Goal: Task Accomplishment & Management: Complete application form

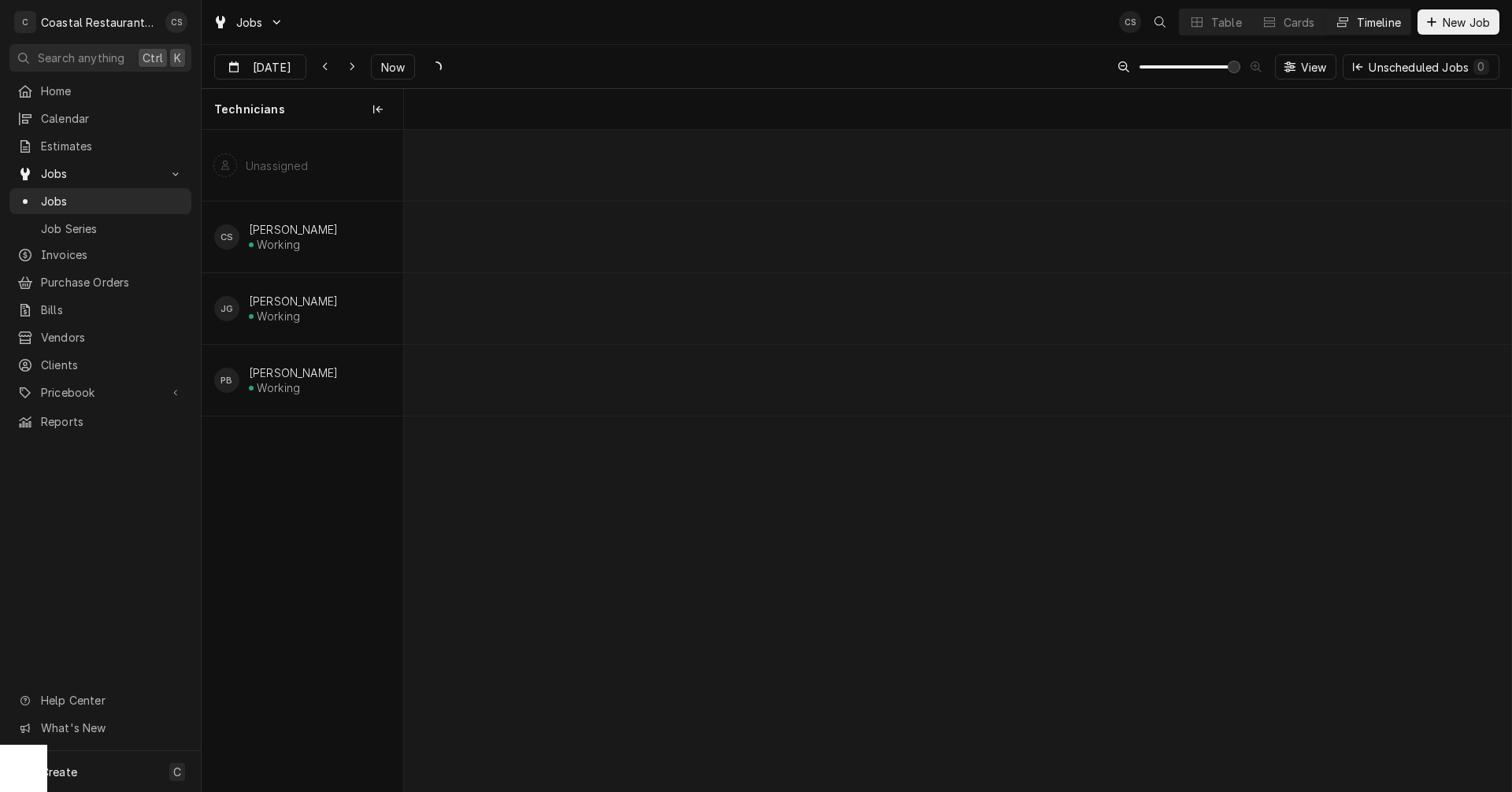
scroll to position [0, 21972]
click at [349, 65] on icon "Dynamic Content Wrapper" at bounding box center [352, 67] width 7 height 11
type input "Sep 5"
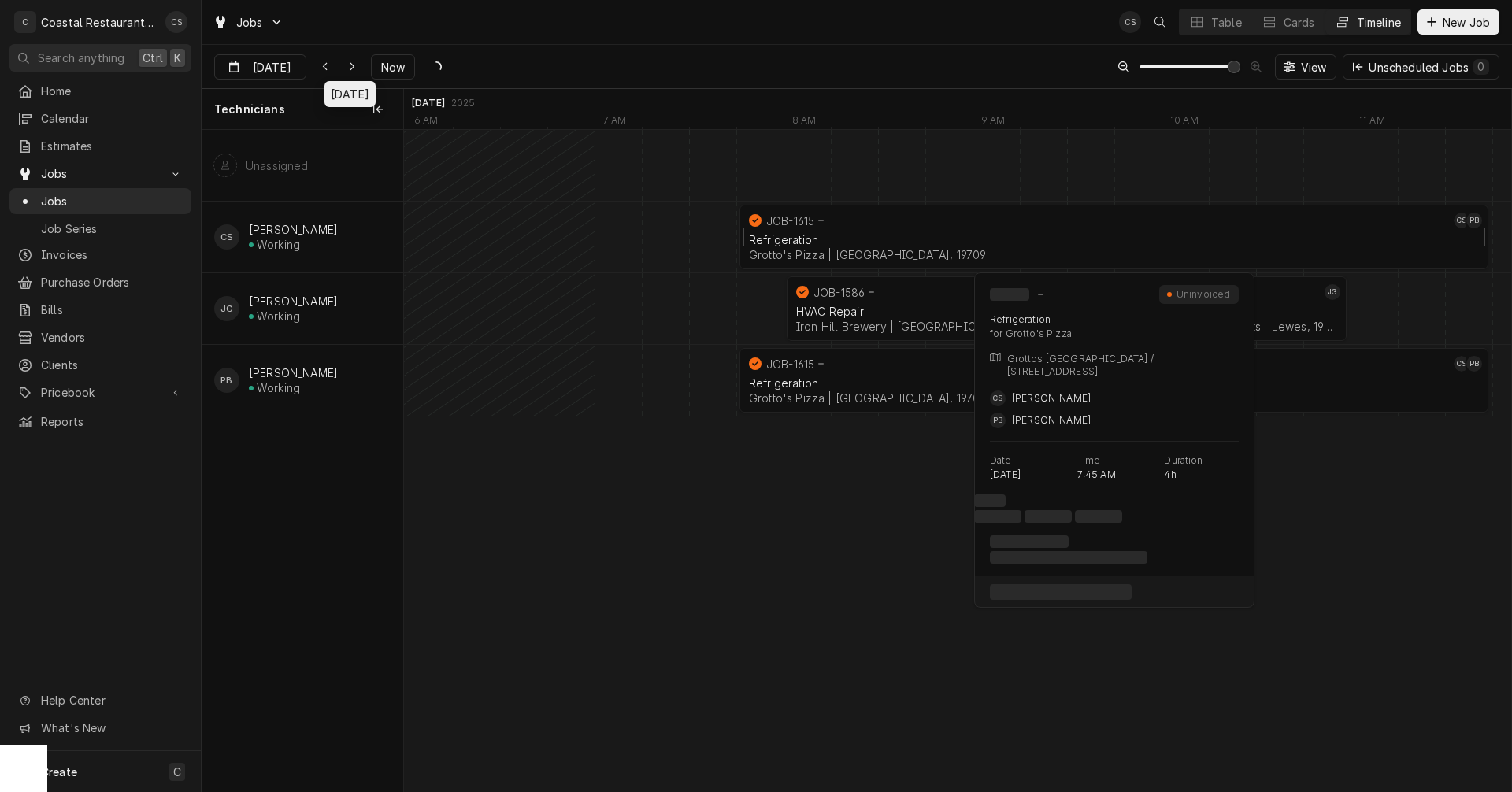
click at [1011, 235] on div "Refrigeration" at bounding box center [1114, 239] width 730 height 14
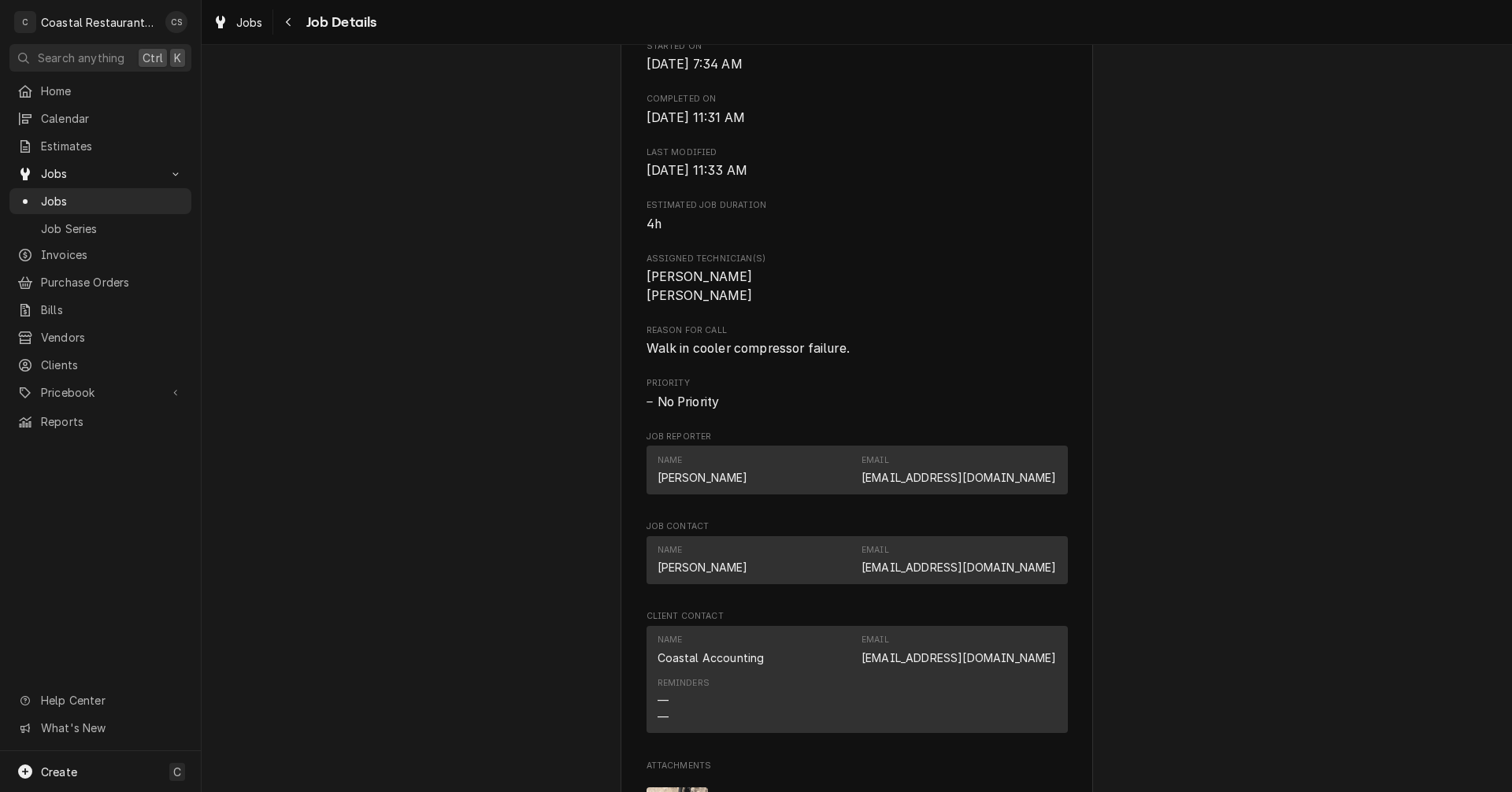
scroll to position [944, 0]
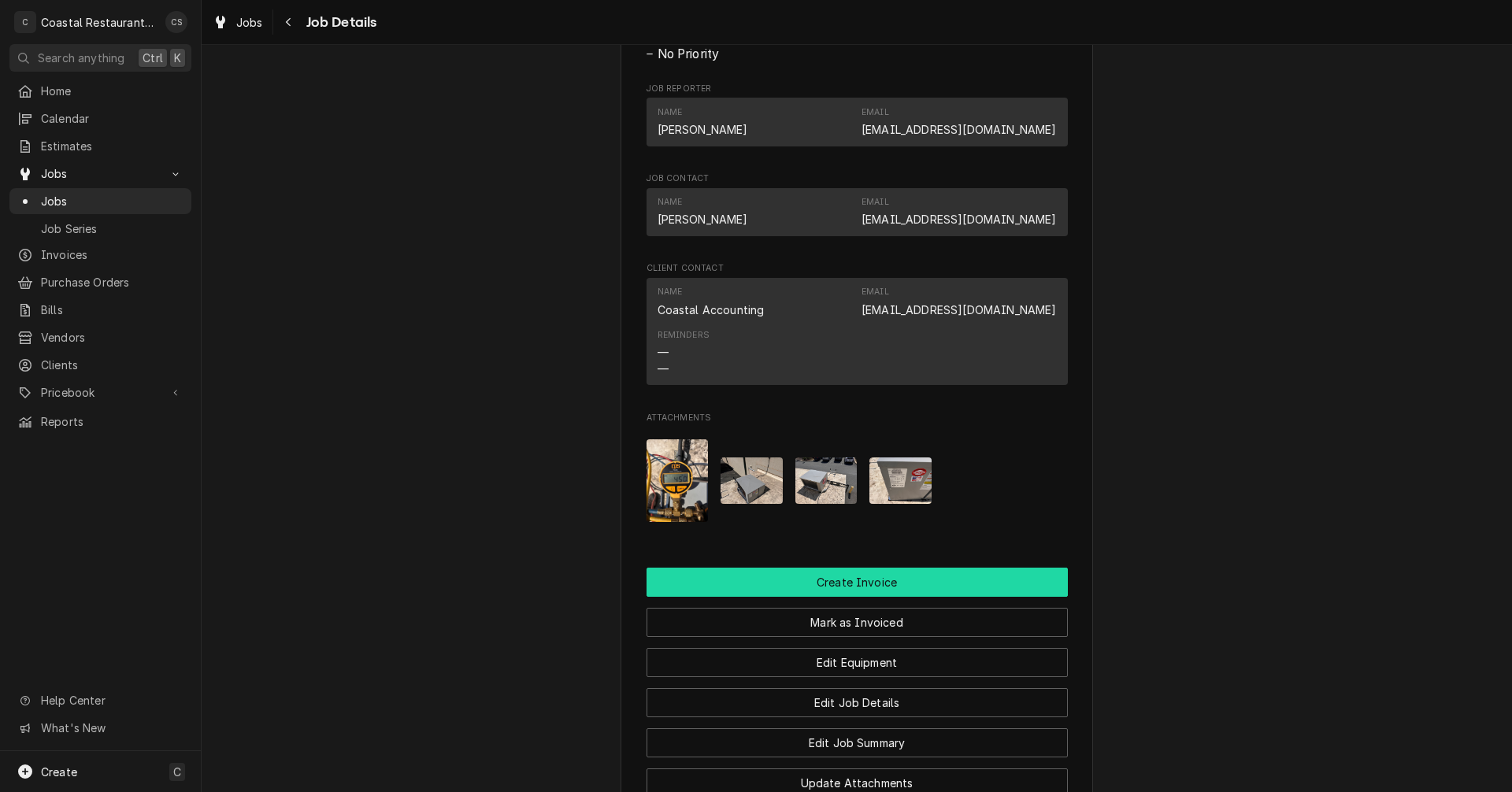
click at [845, 597] on button "Create Invoice" at bounding box center [857, 582] width 421 height 29
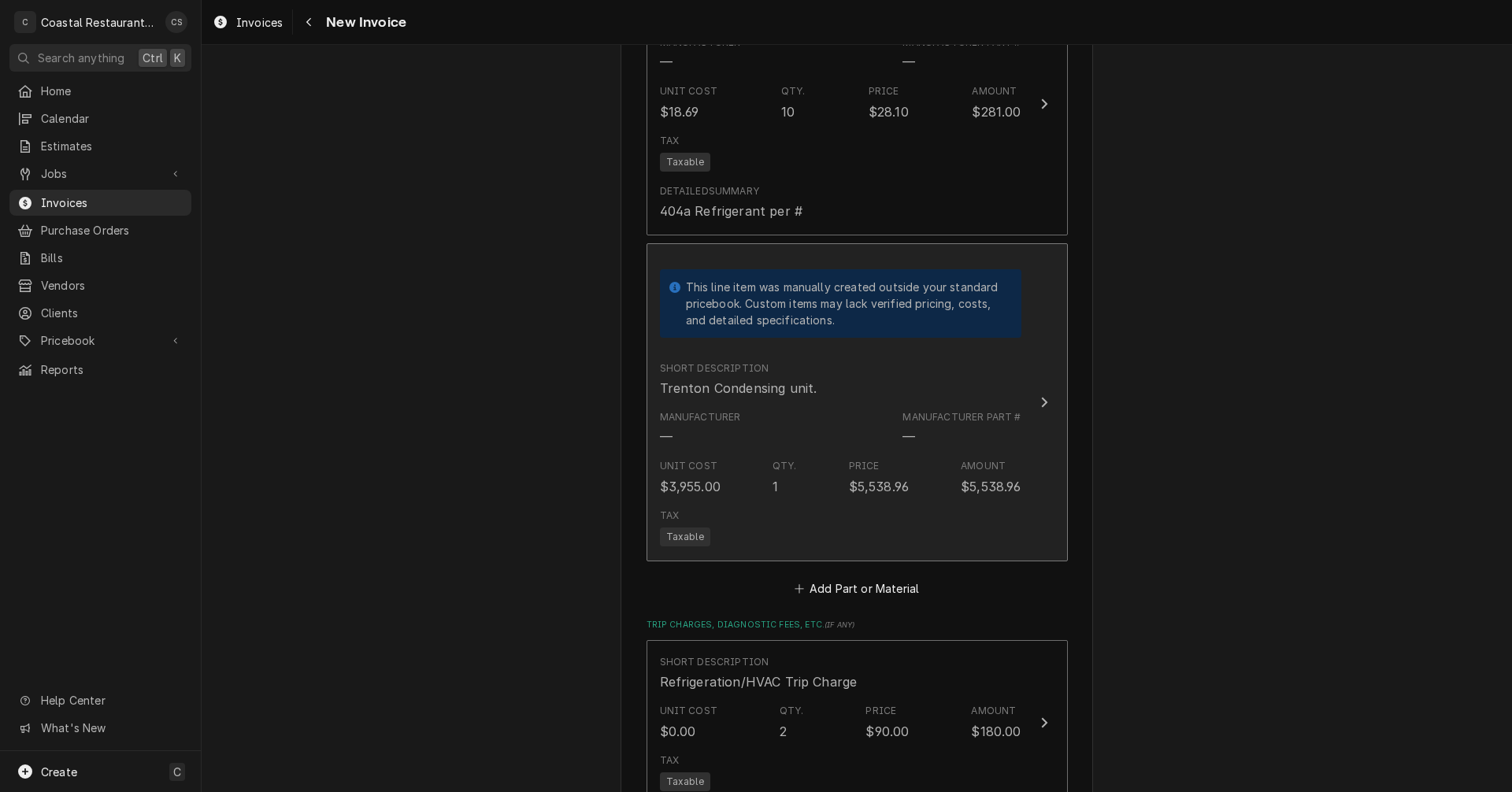
scroll to position [2204, 0]
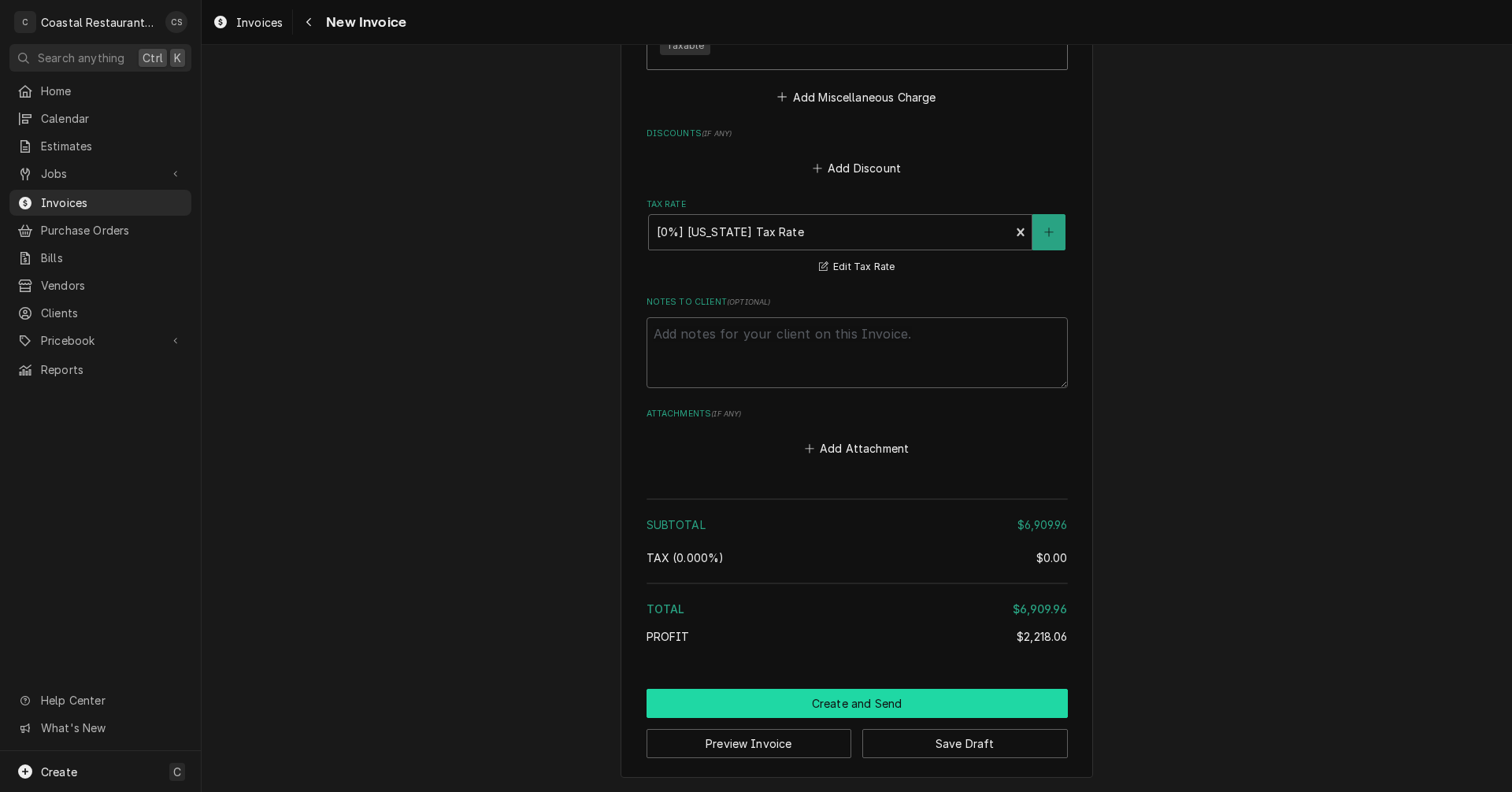
click at [867, 706] on button "Create and Send" at bounding box center [857, 703] width 421 height 29
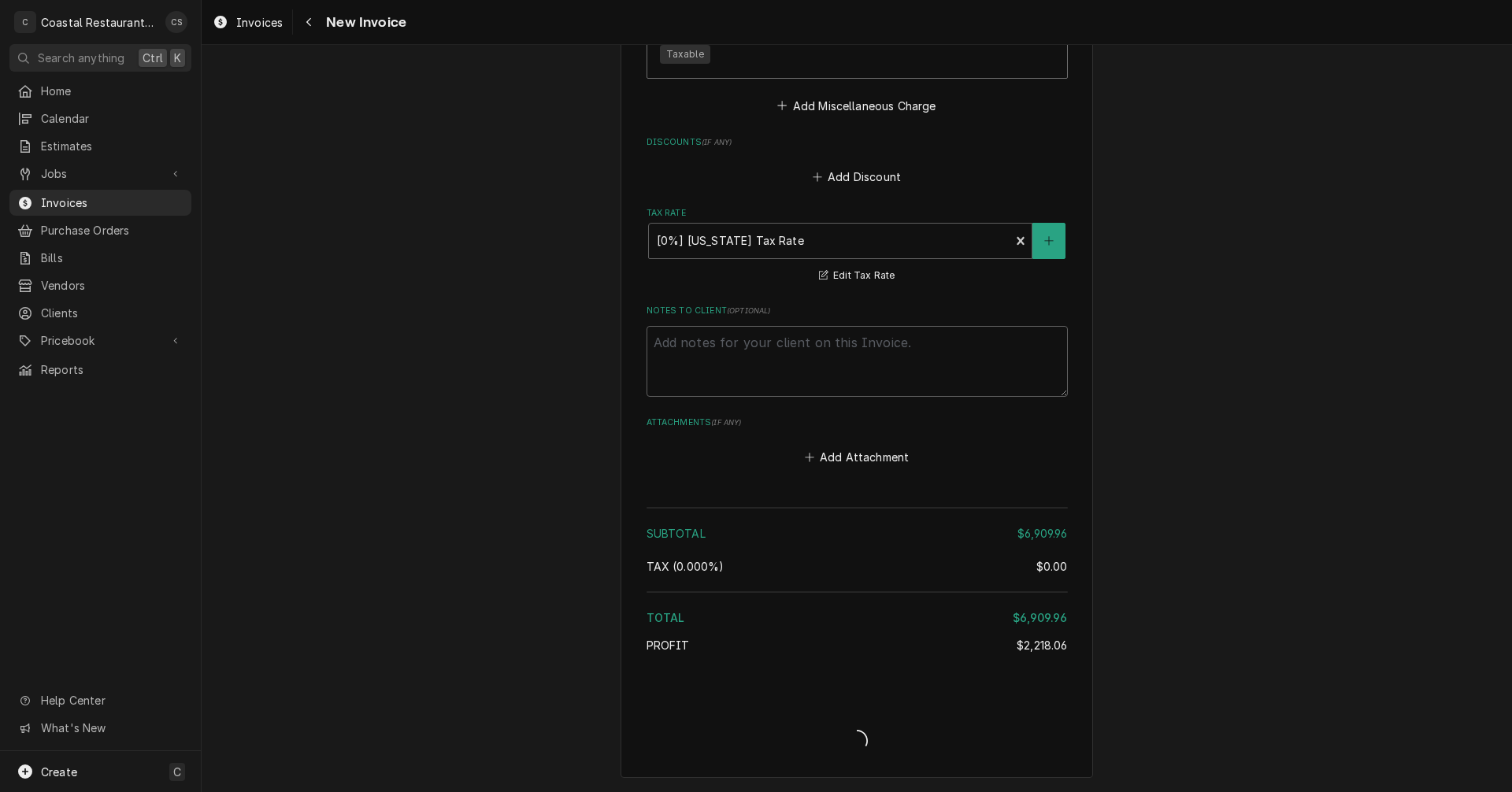
type textarea "x"
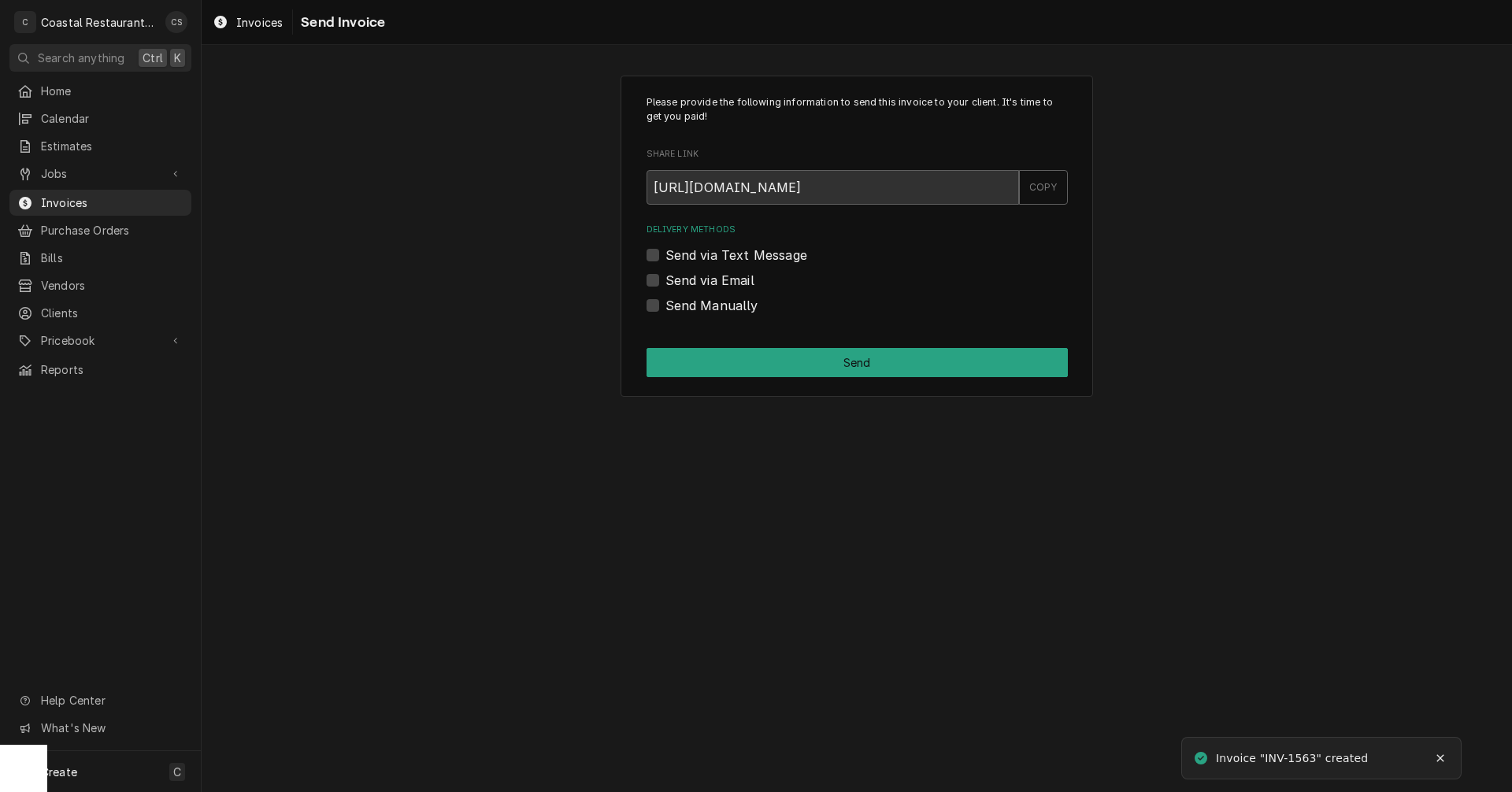
click at [665, 278] on label "Send via Email" at bounding box center [709, 280] width 89 height 19
click at [665, 278] on input "Send via Email" at bounding box center [876, 287] width 421 height 34
checkbox input "true"
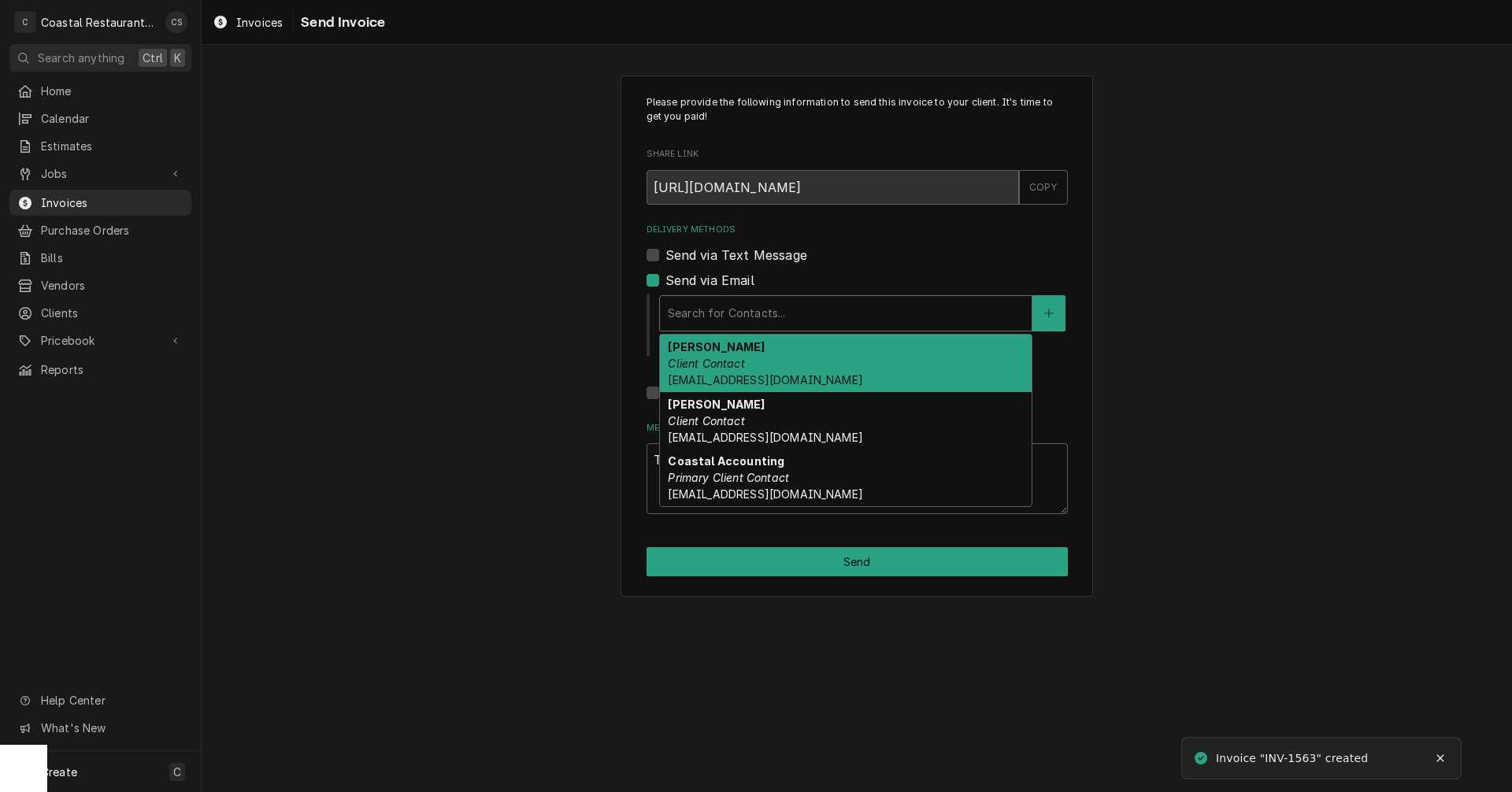
click at [695, 305] on div "Delivery Methods" at bounding box center [845, 312] width 356 height 28
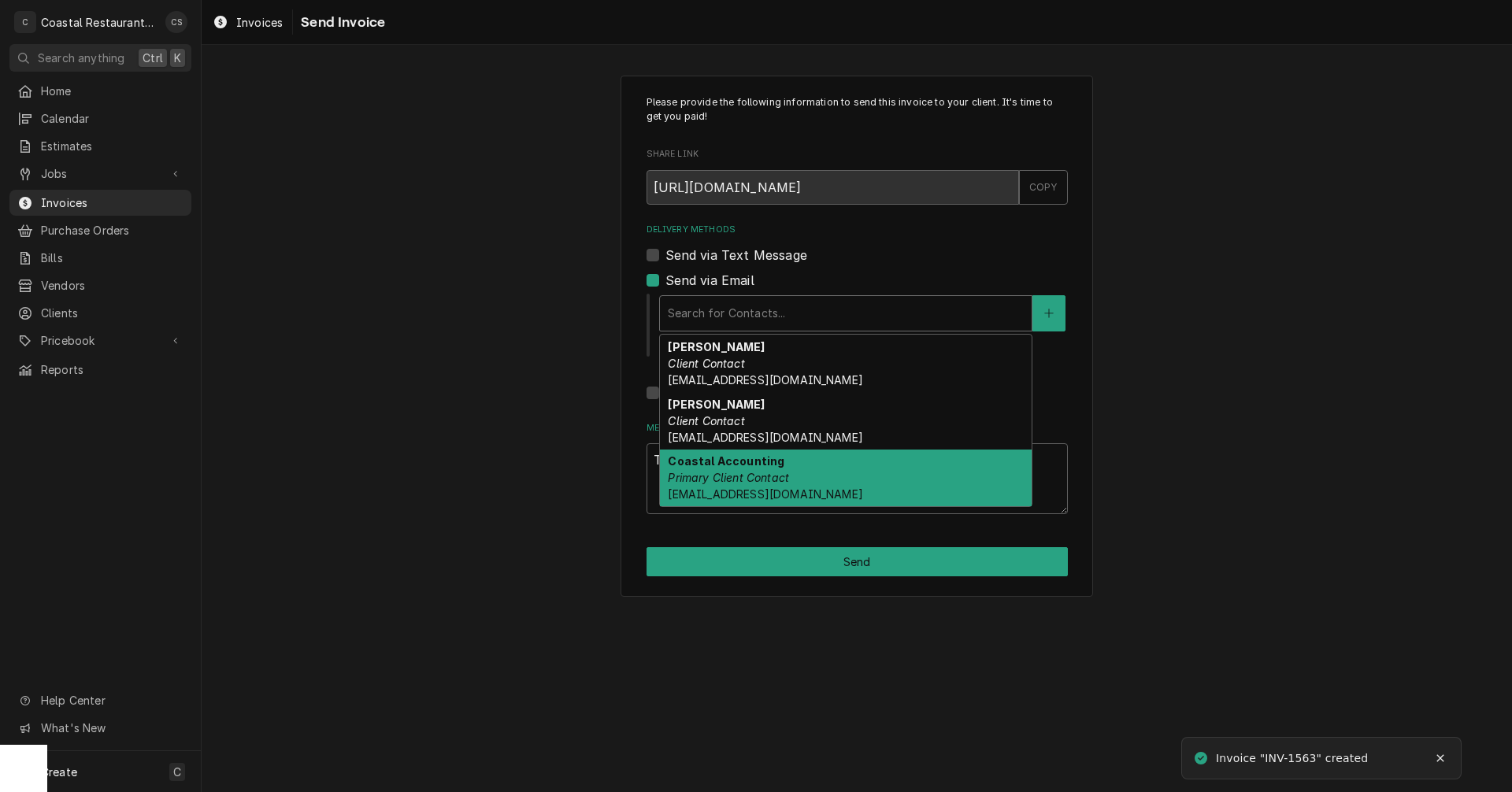
click at [709, 462] on strong "Coastal Accounting" at bounding box center [725, 460] width 116 height 14
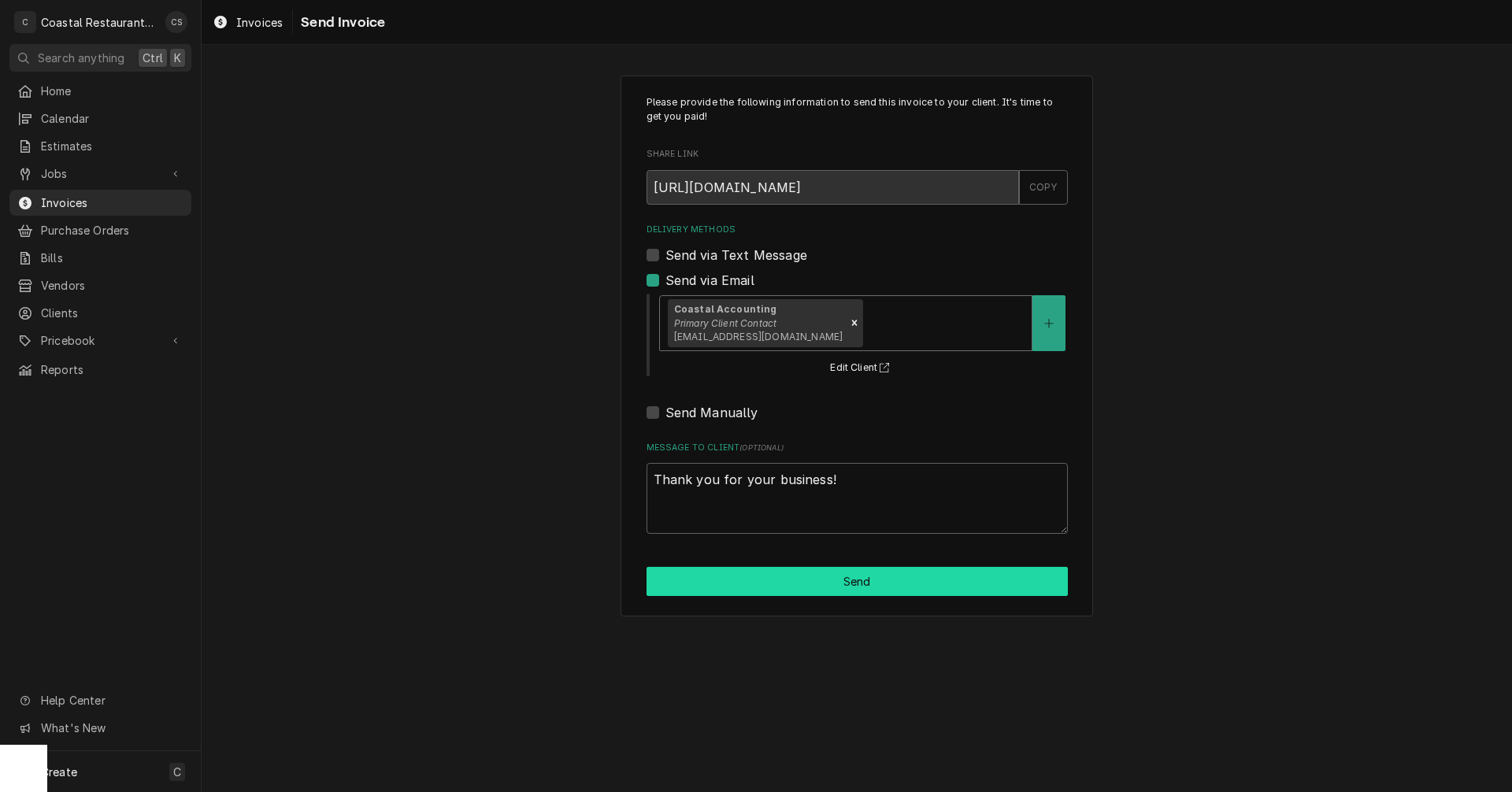
click at [794, 573] on button "Send" at bounding box center [857, 581] width 421 height 29
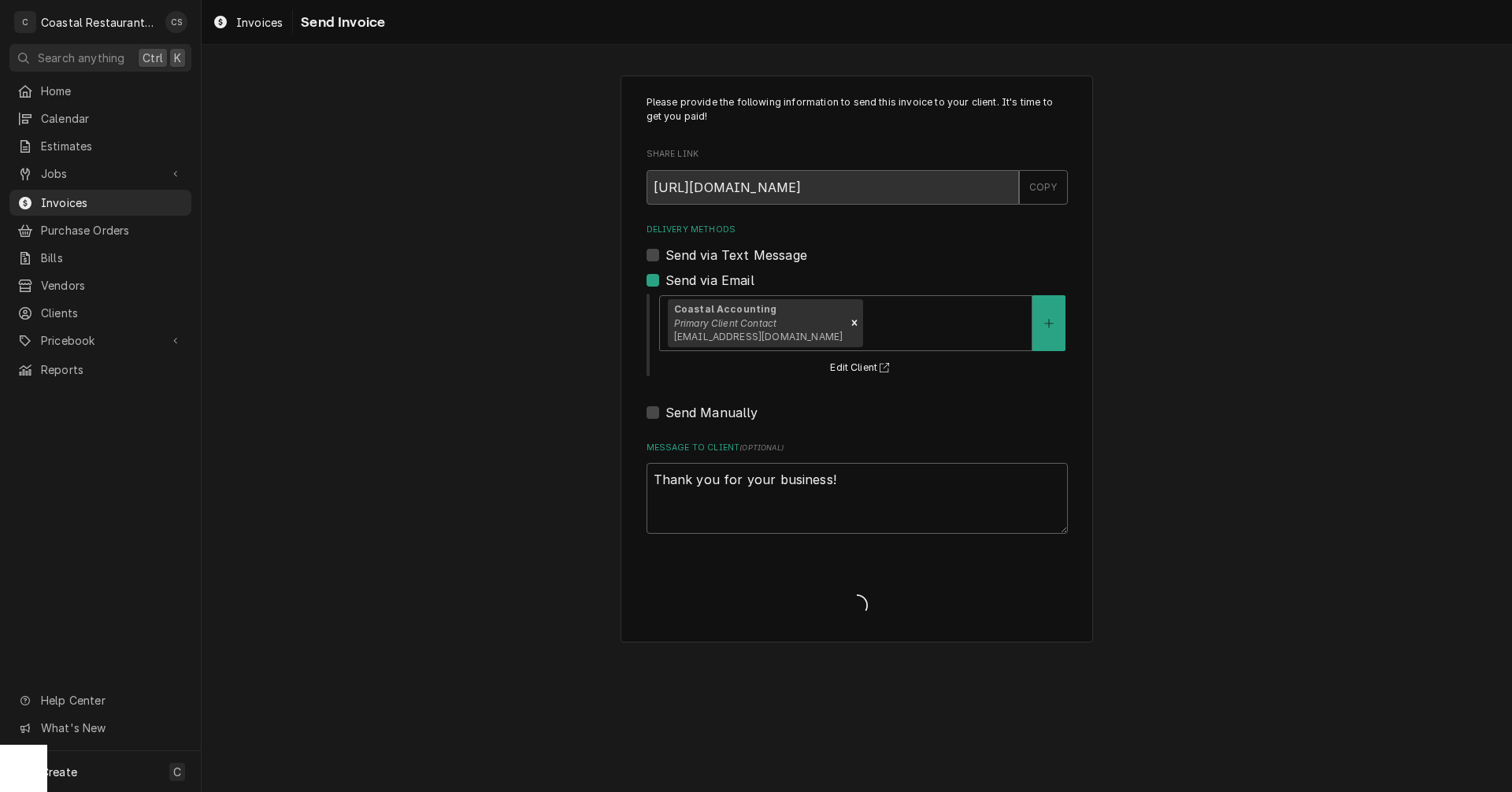
type textarea "x"
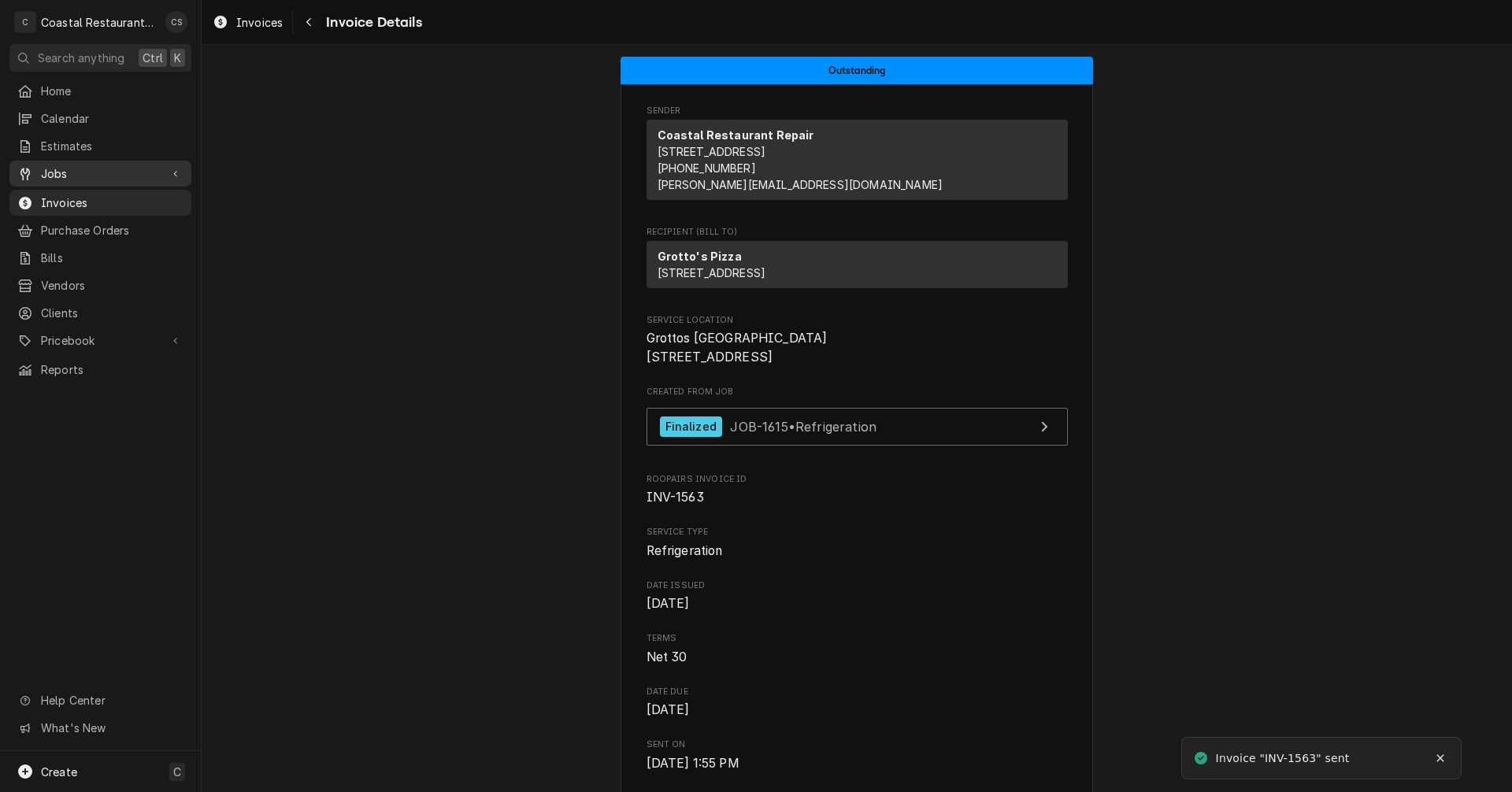
click at [91, 165] on span "Jobs" at bounding box center [100, 173] width 119 height 17
click at [88, 191] on div "Jobs" at bounding box center [100, 201] width 175 height 20
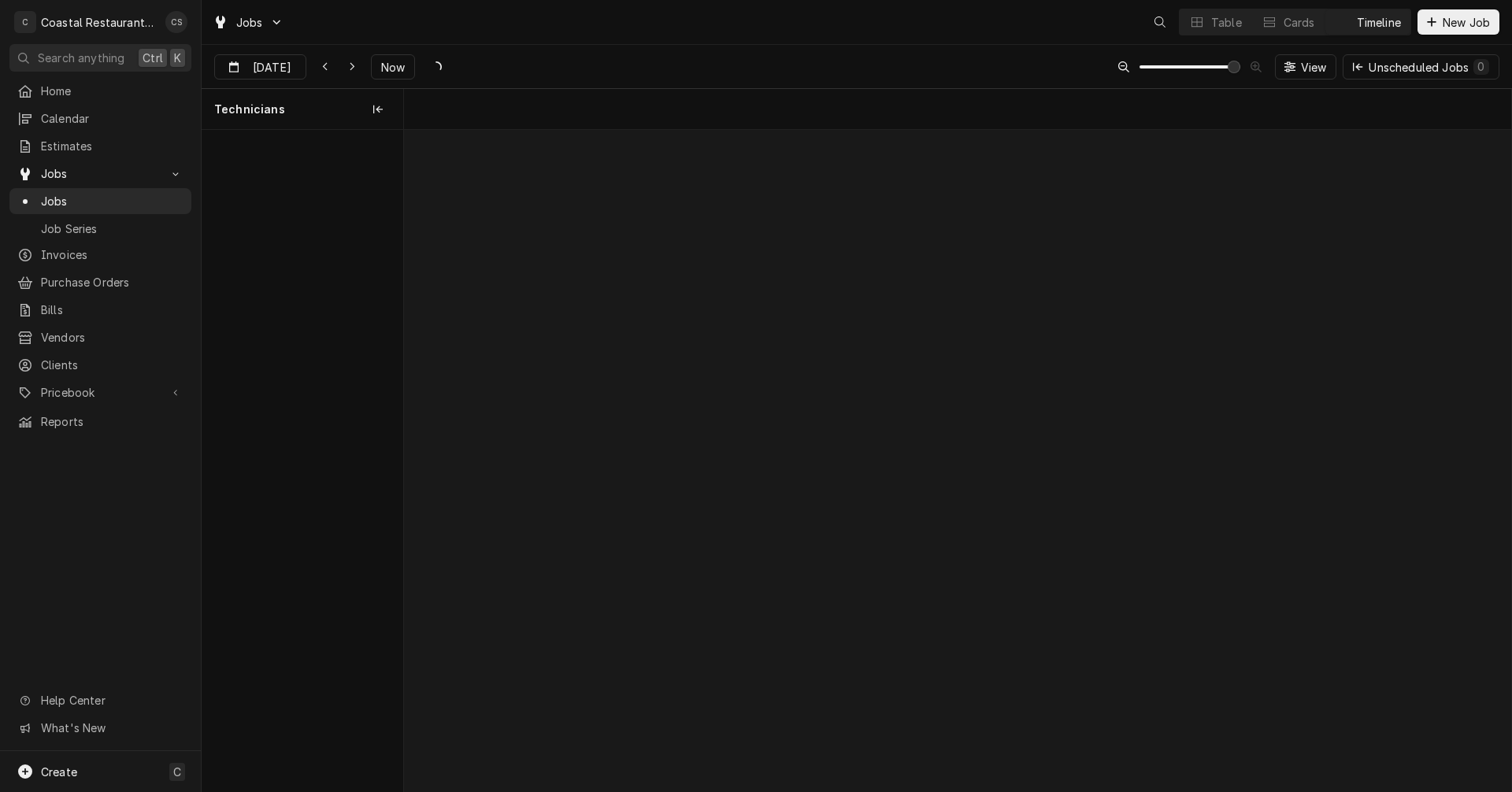
scroll to position [0, 21968]
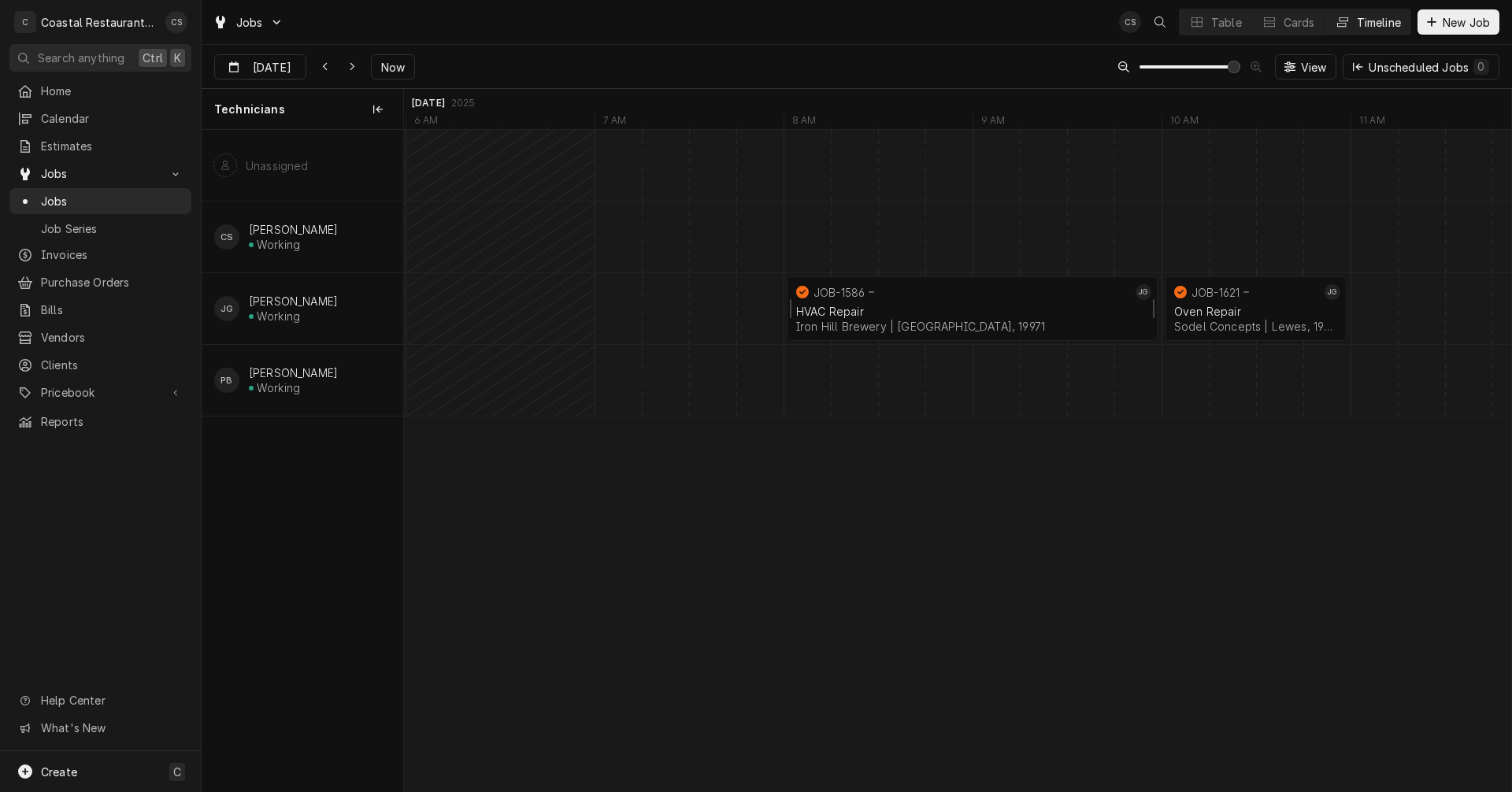
click at [849, 309] on div "HVAC Repair" at bounding box center [972, 311] width 352 height 14
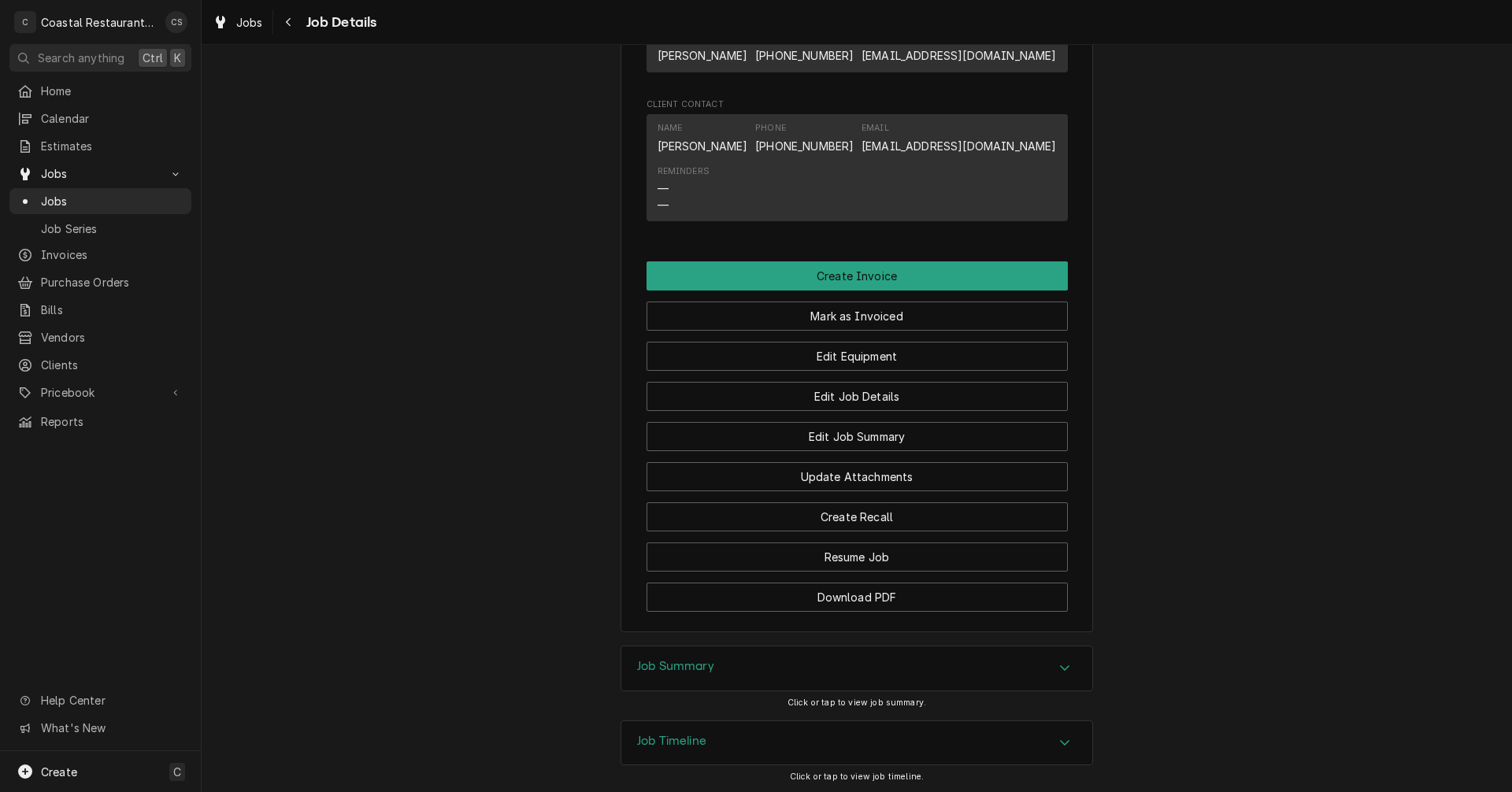
scroll to position [938, 0]
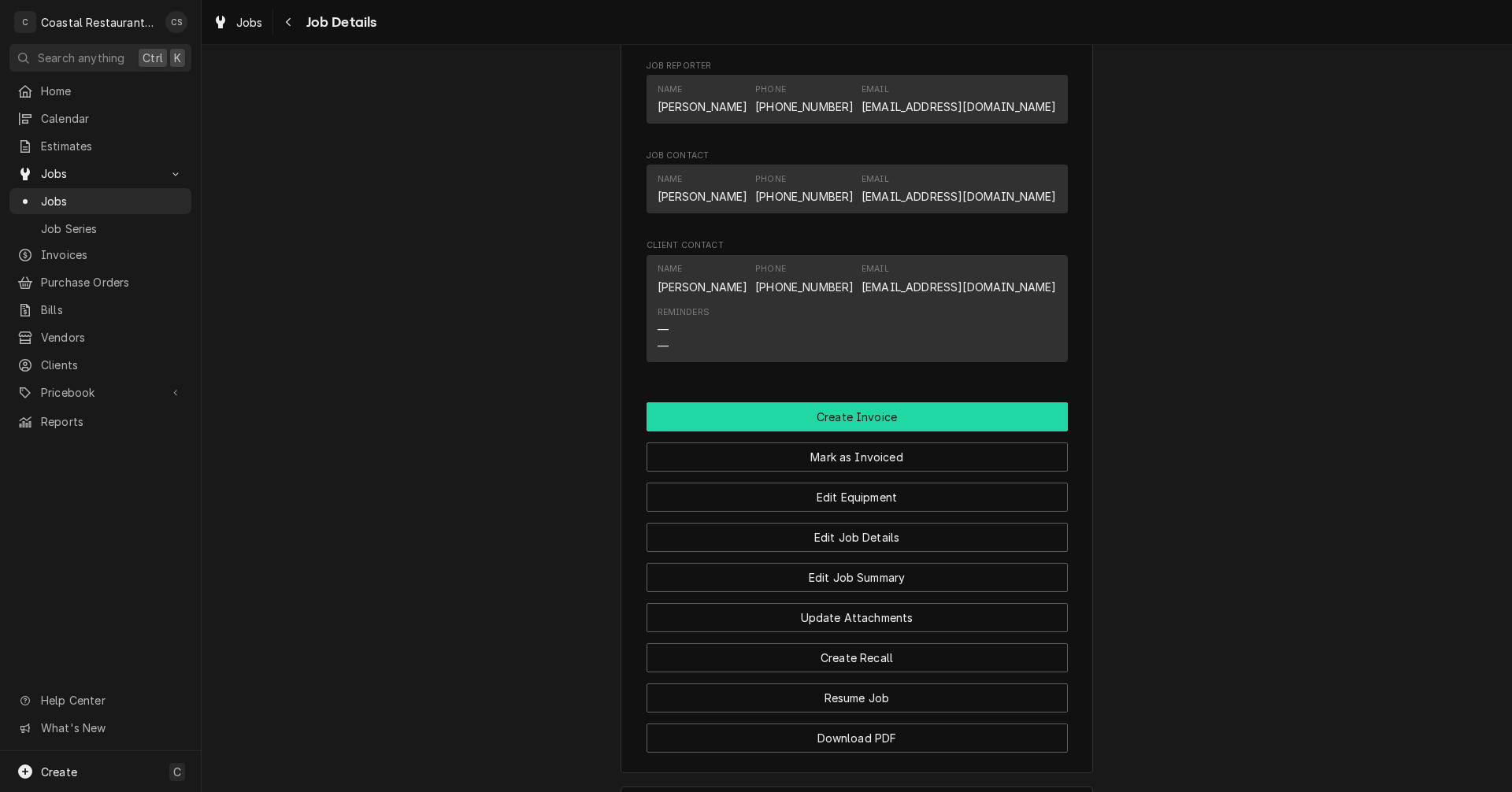
click at [869, 428] on button "Create Invoice" at bounding box center [857, 416] width 421 height 29
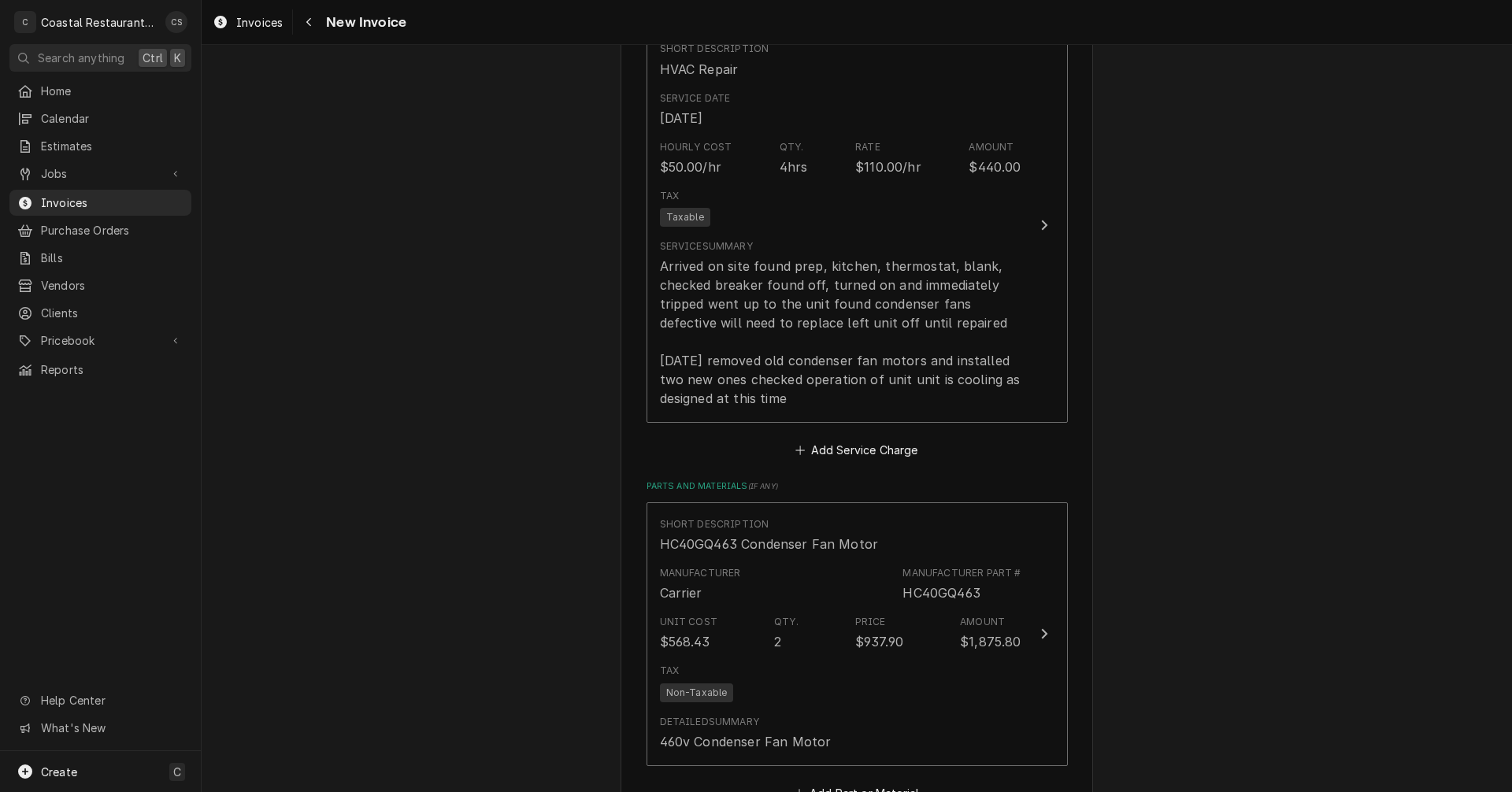
scroll to position [944, 0]
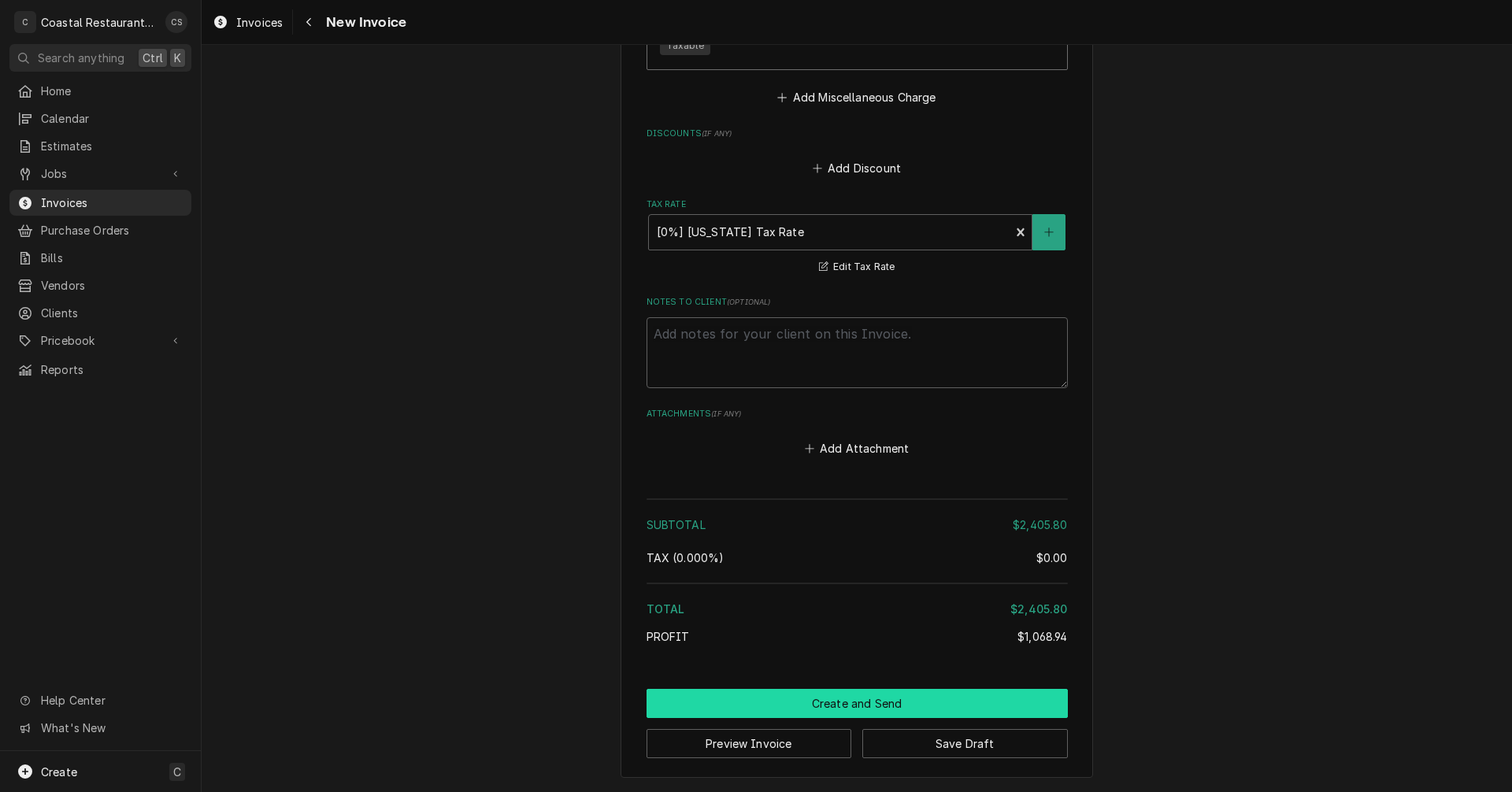
click at [897, 698] on button "Create and Send" at bounding box center [857, 703] width 421 height 29
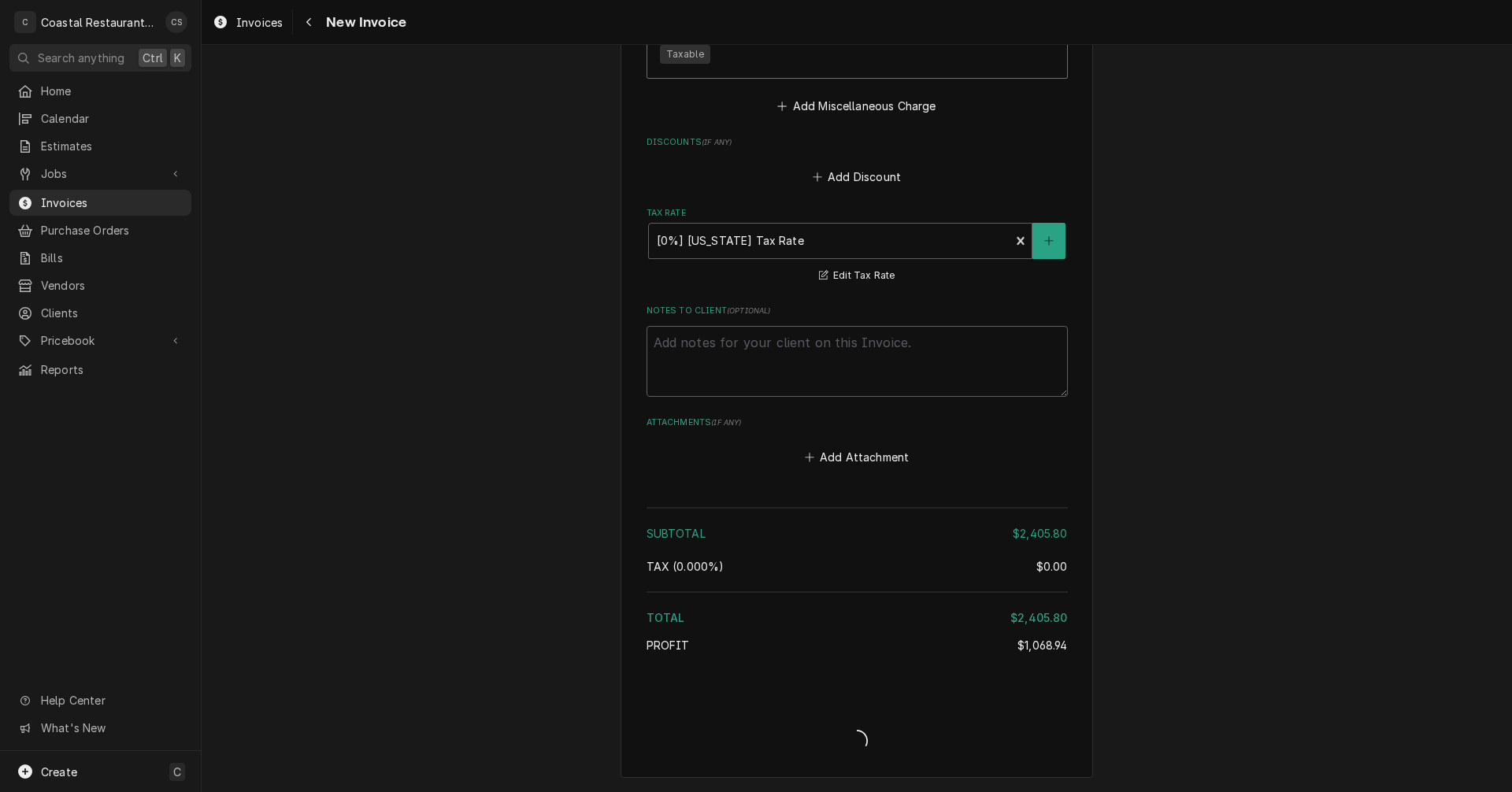
type textarea "x"
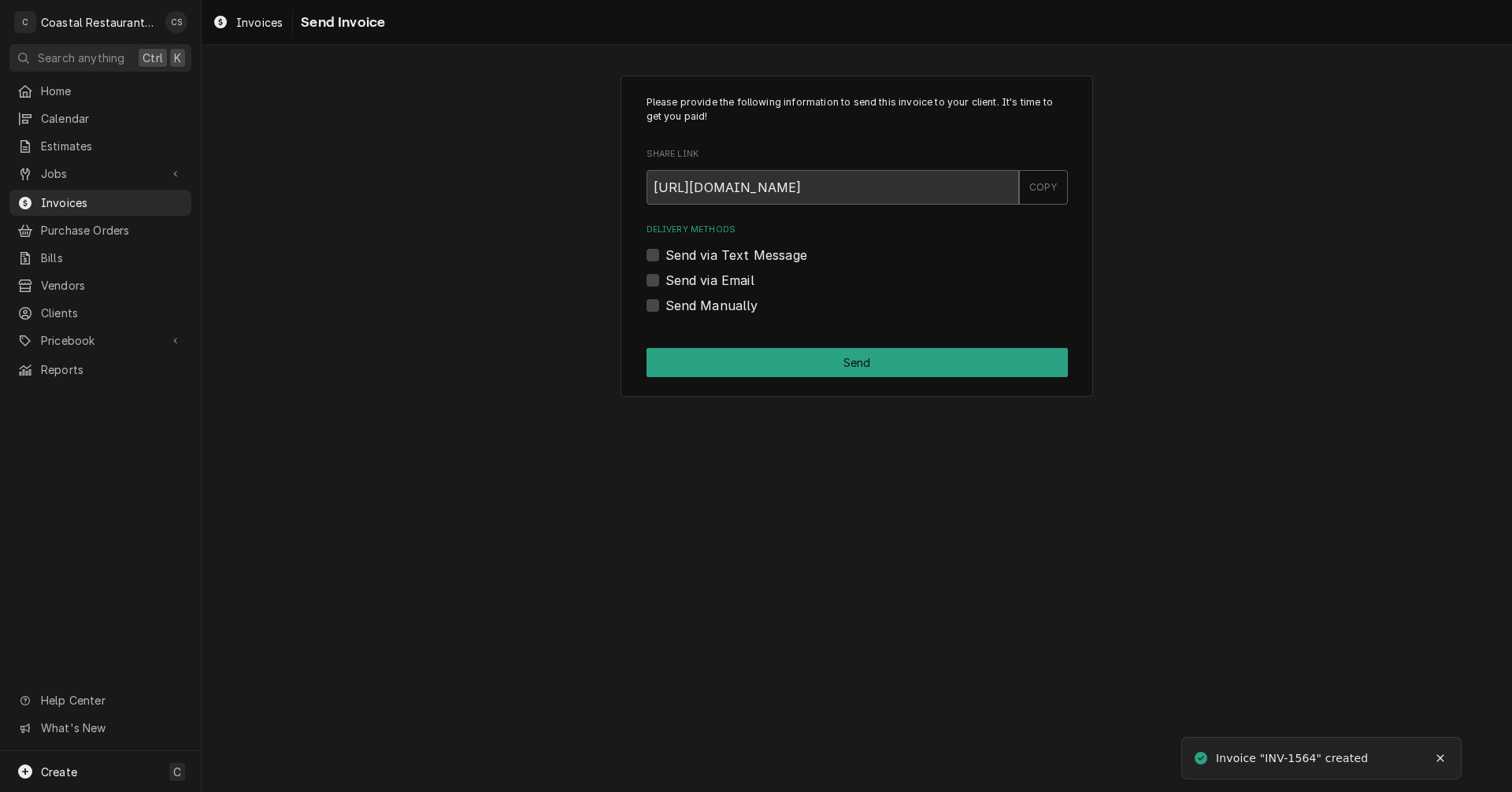
click at [665, 279] on label "Send via Email" at bounding box center [709, 280] width 89 height 19
click at [665, 279] on input "Send via Email" at bounding box center [876, 287] width 421 height 34
checkbox input "true"
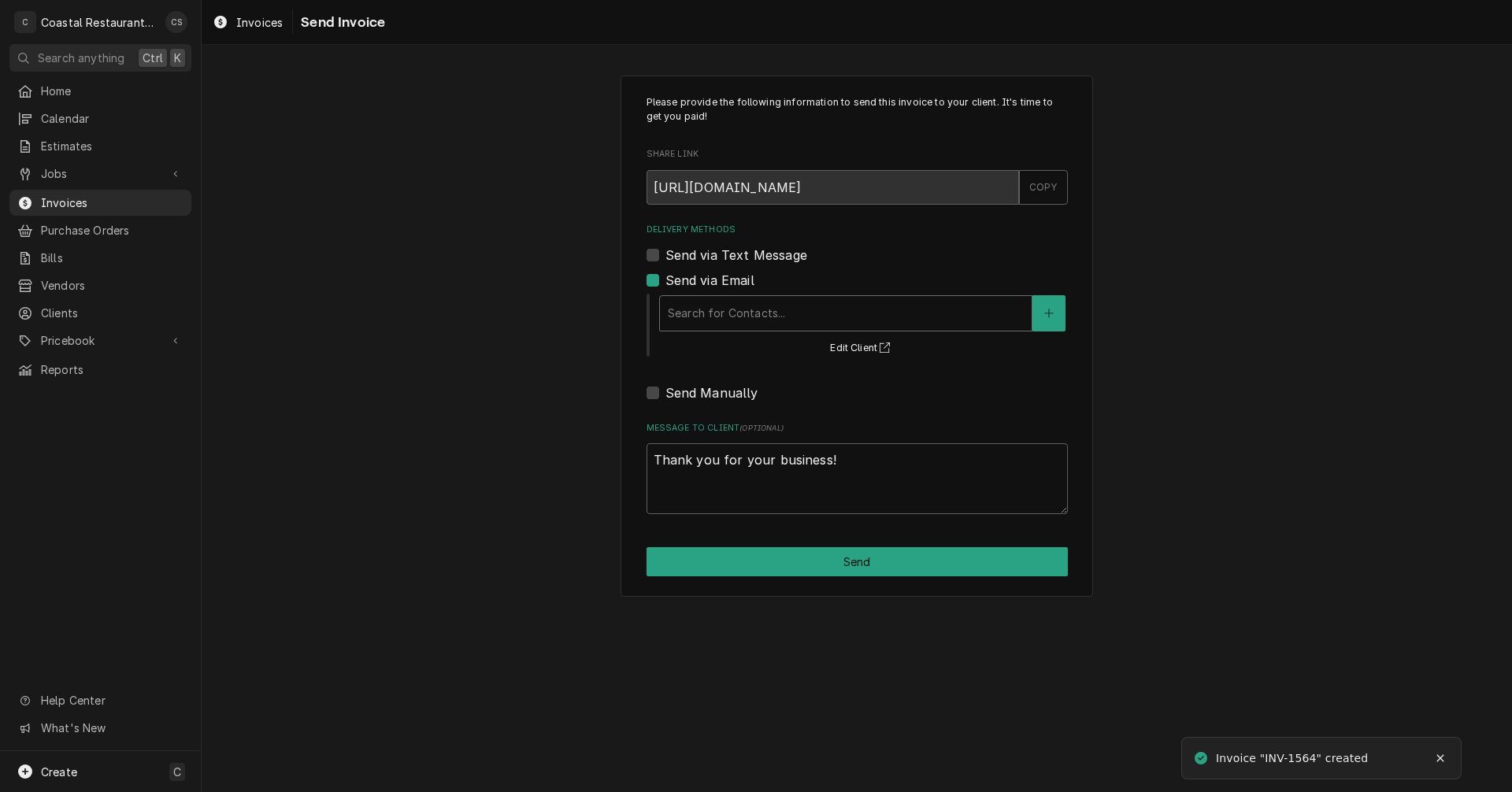
click at [697, 308] on div "Delivery Methods" at bounding box center [845, 312] width 356 height 28
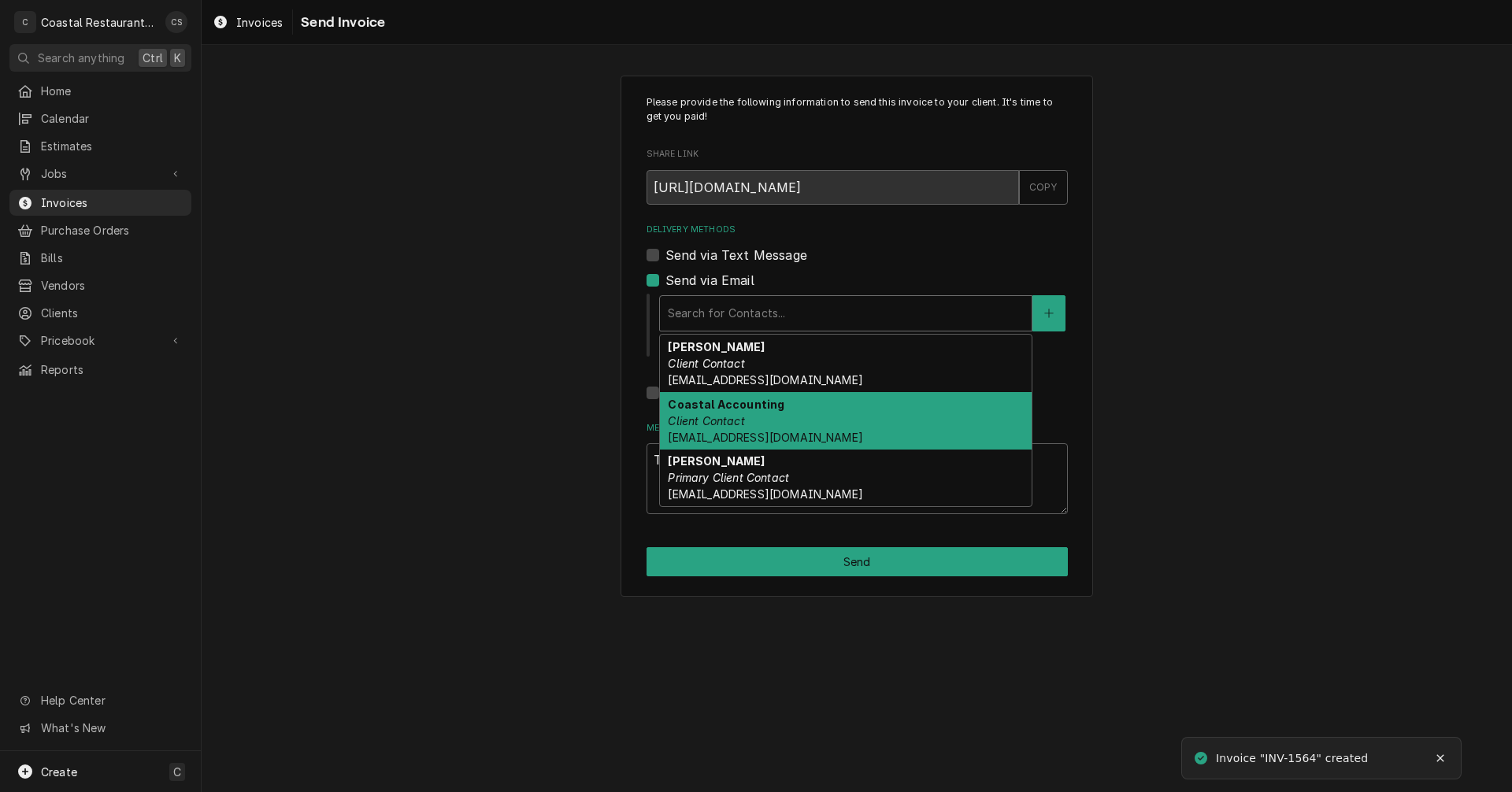
click at [728, 421] on em "Client Contact" at bounding box center [705, 420] width 76 height 14
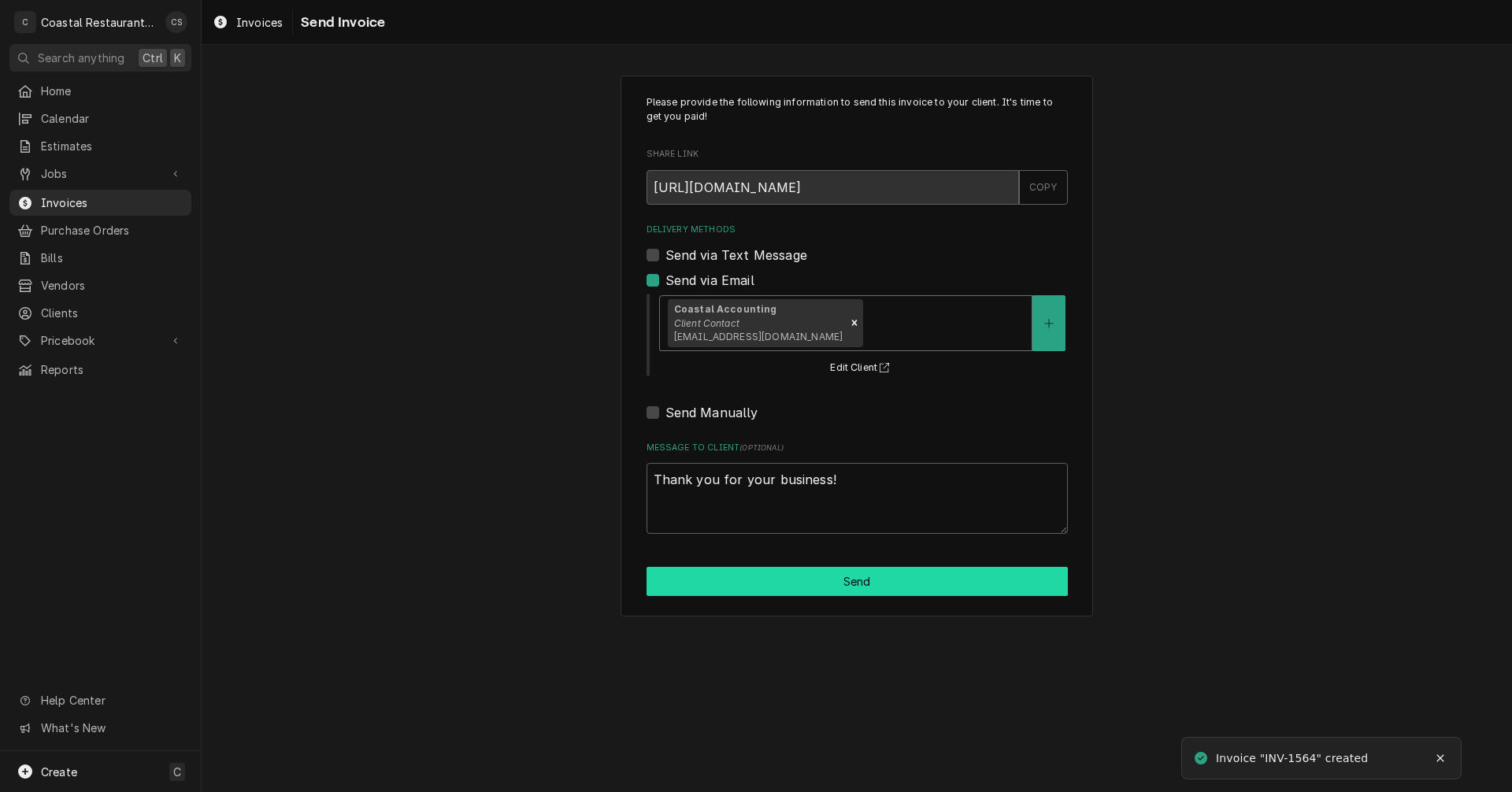
click at [833, 588] on button "Send" at bounding box center [857, 581] width 421 height 29
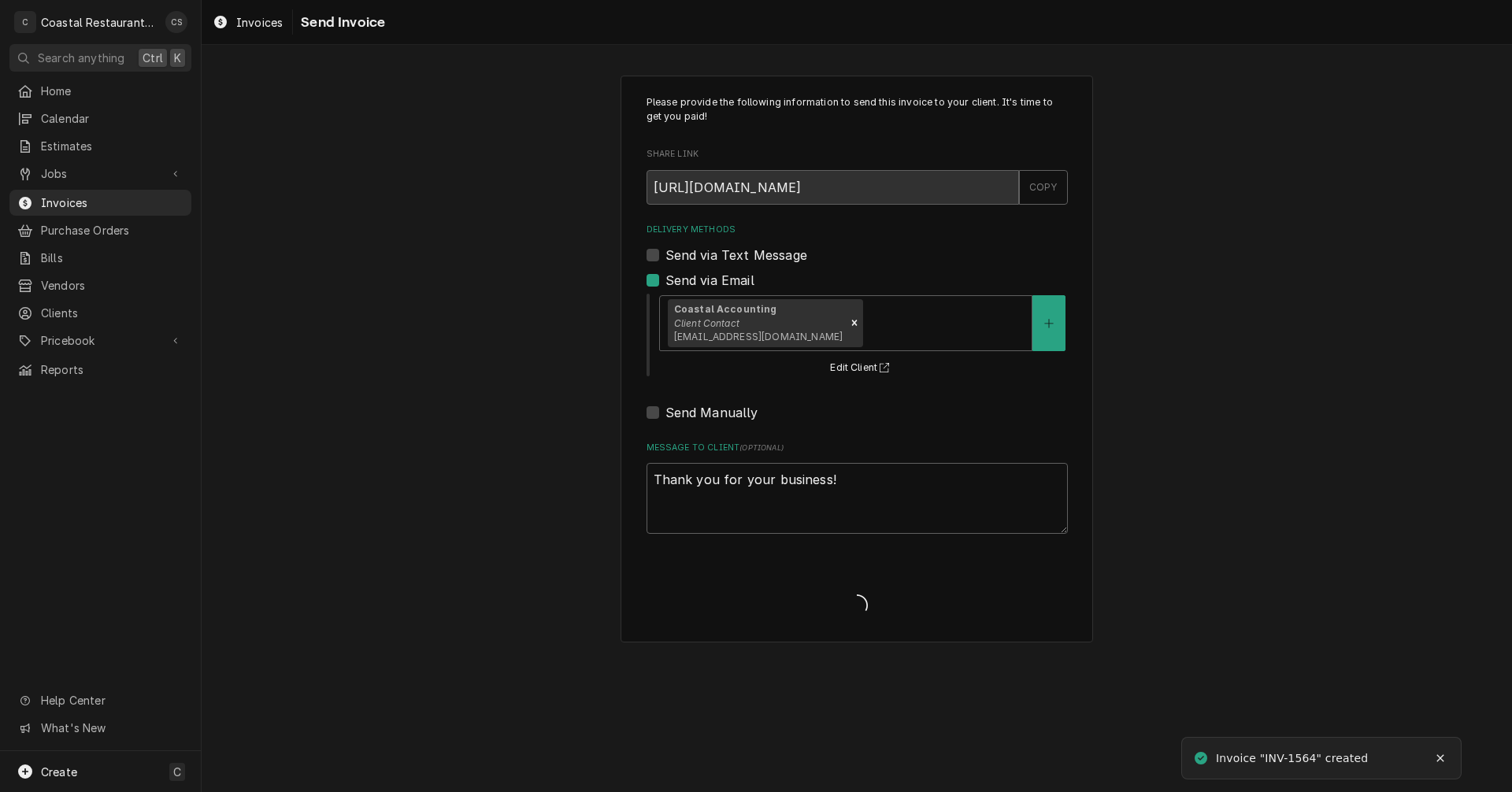
type textarea "x"
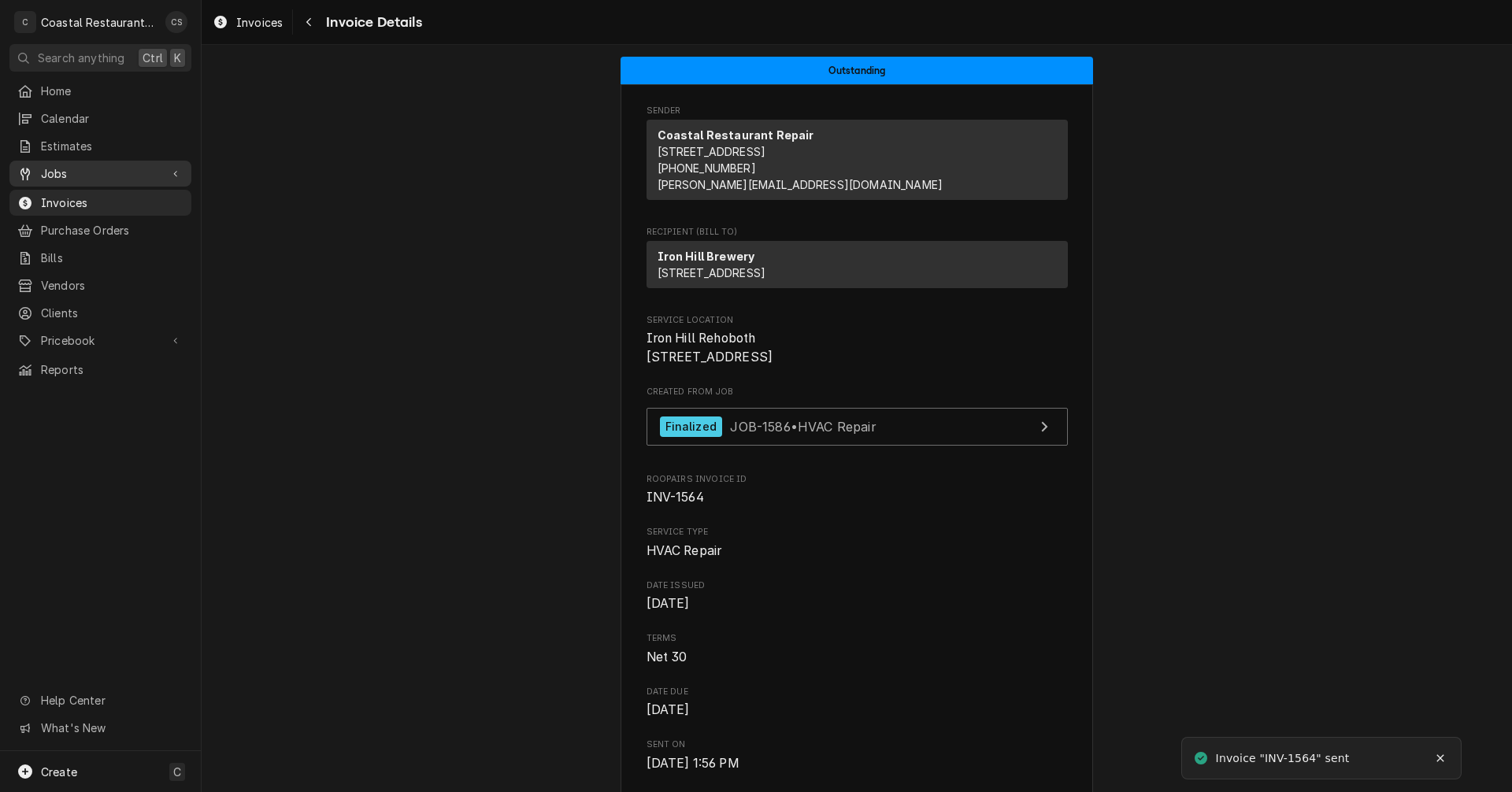
click at [119, 171] on span "Jobs" at bounding box center [100, 173] width 119 height 17
click at [109, 199] on span "Jobs" at bounding box center [112, 201] width 143 height 17
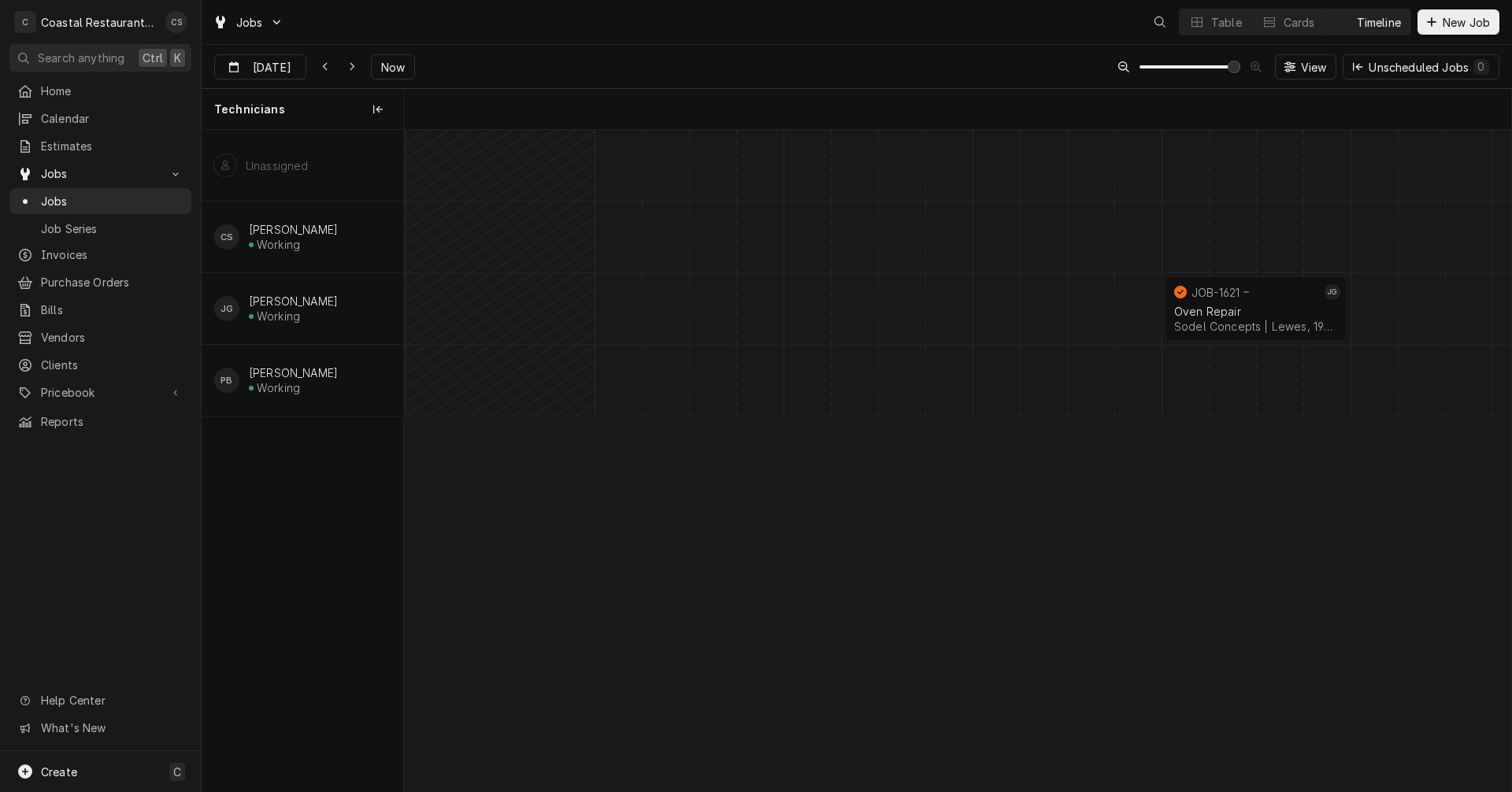
scroll to position [0, 21968]
click at [1244, 310] on div "Oven Repair" at bounding box center [1255, 311] width 163 height 14
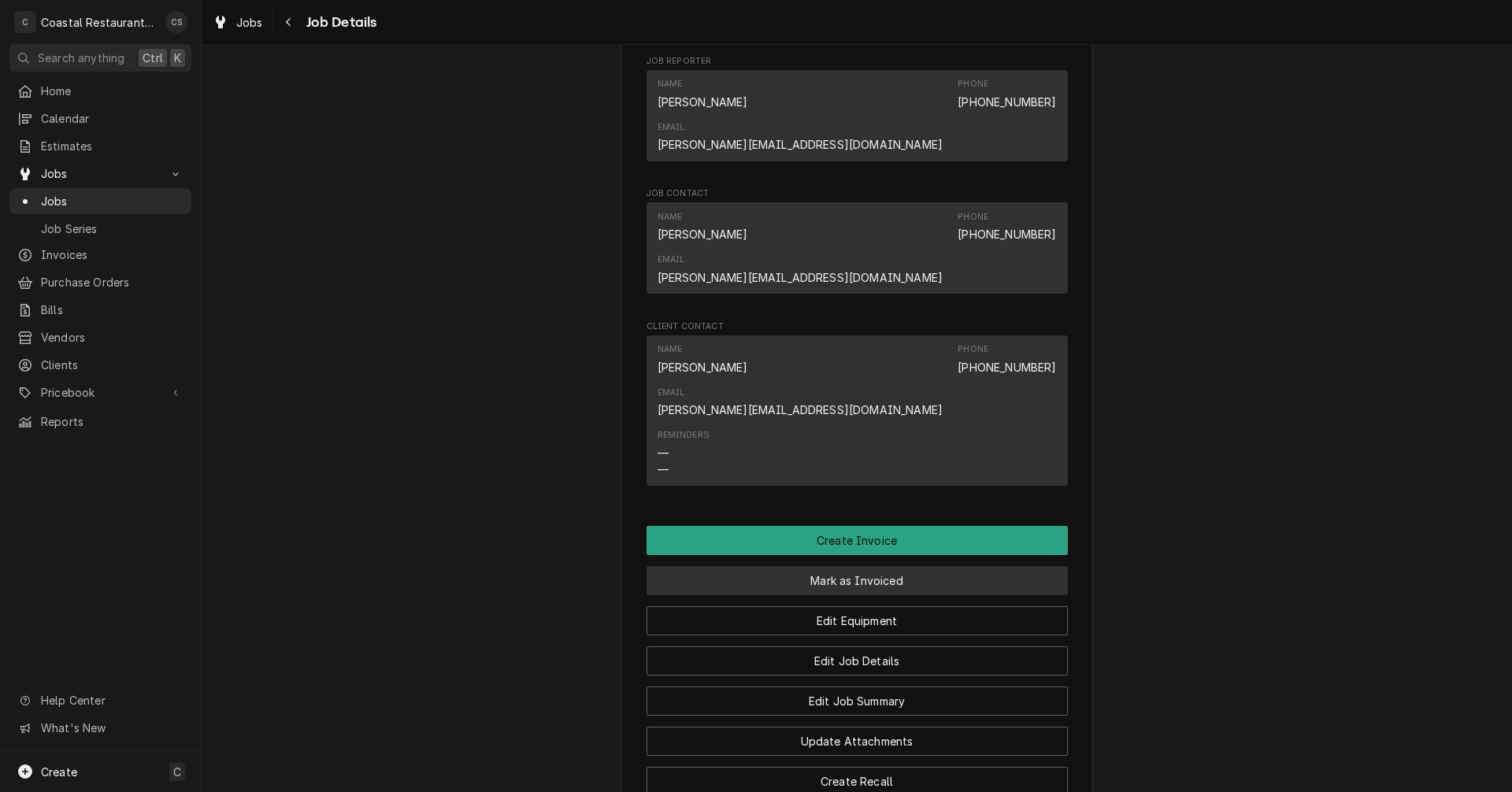
scroll to position [1023, 0]
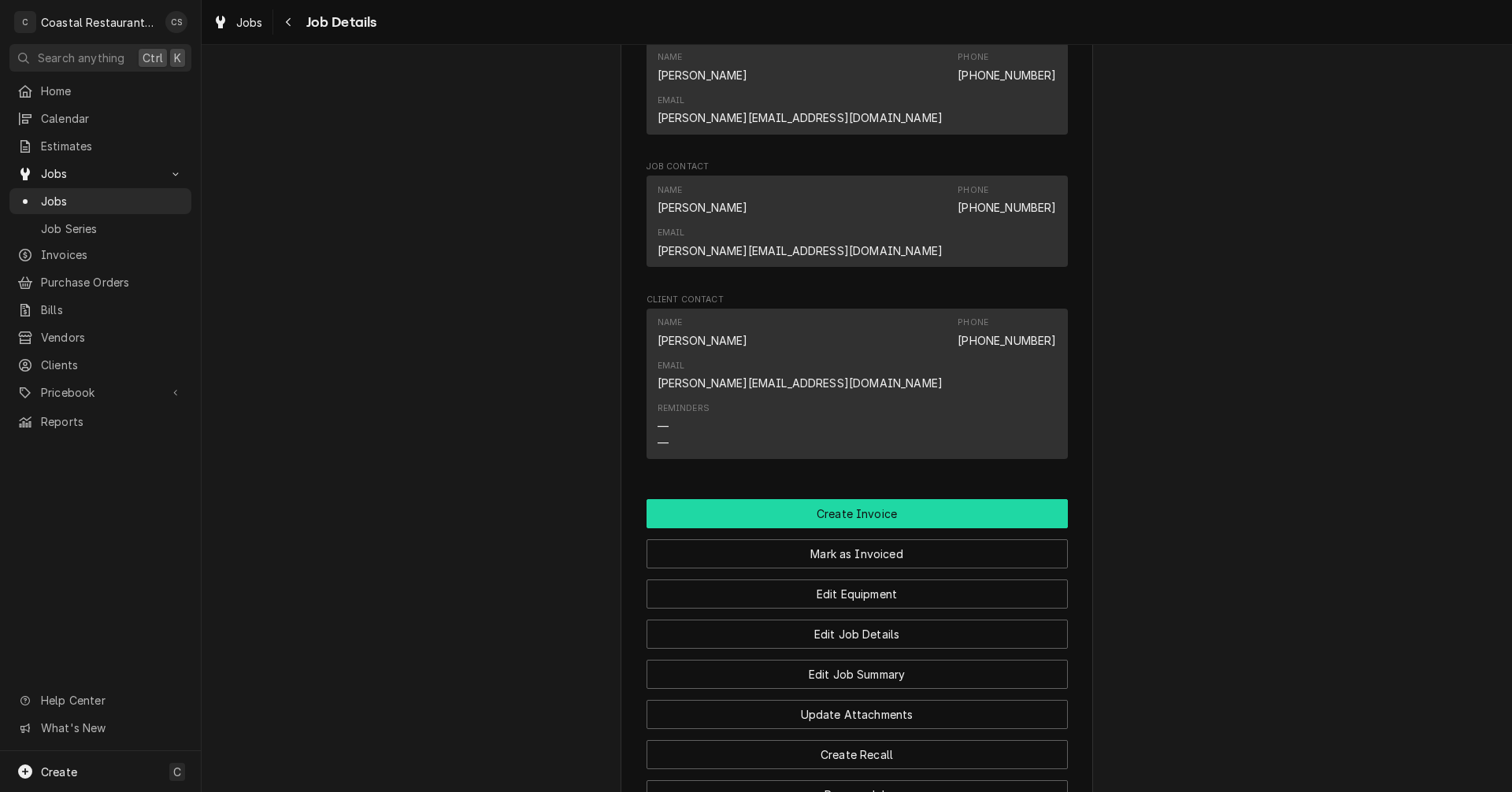
click at [865, 499] on button "Create Invoice" at bounding box center [857, 513] width 421 height 29
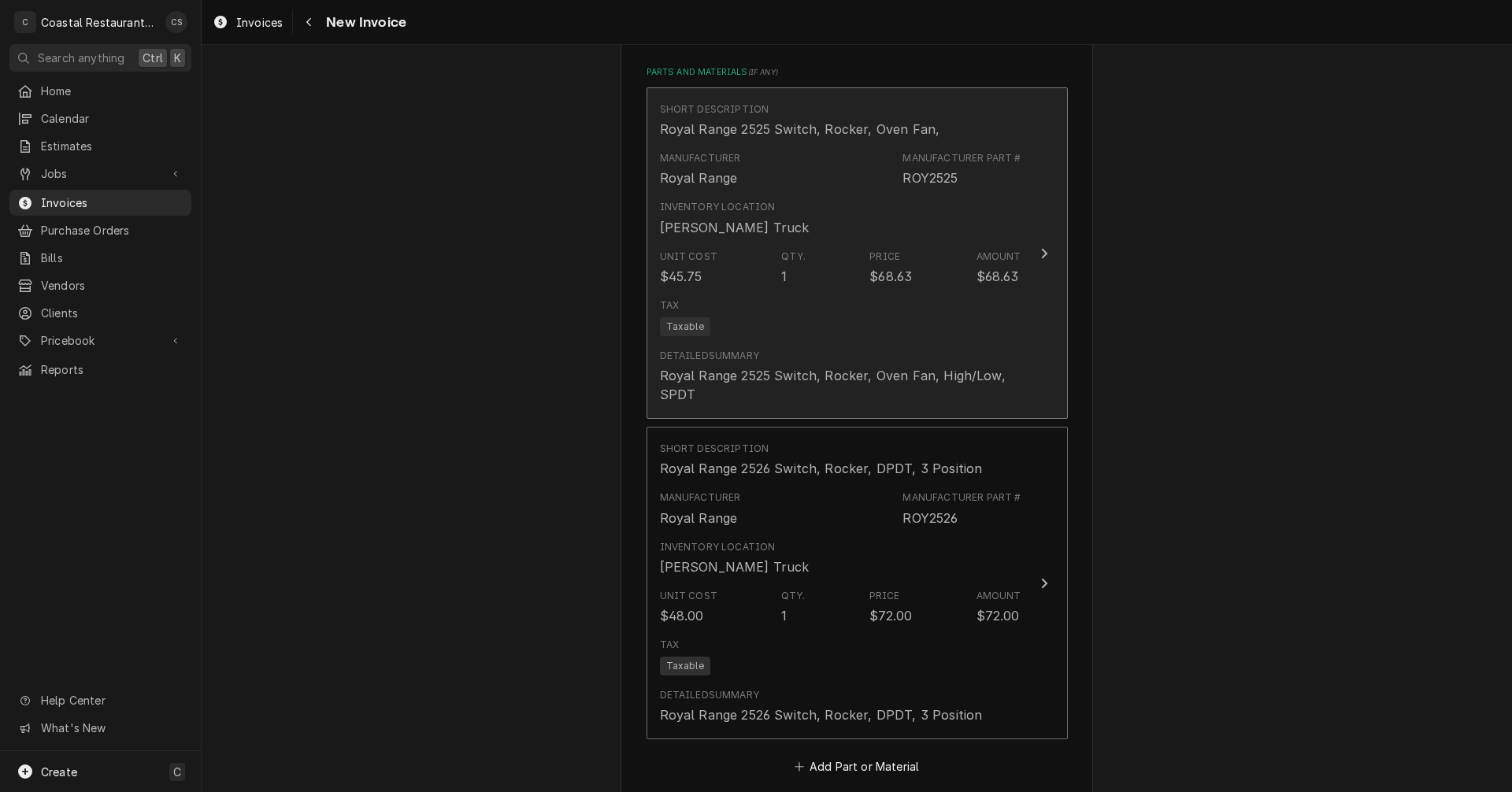
scroll to position [1731, 0]
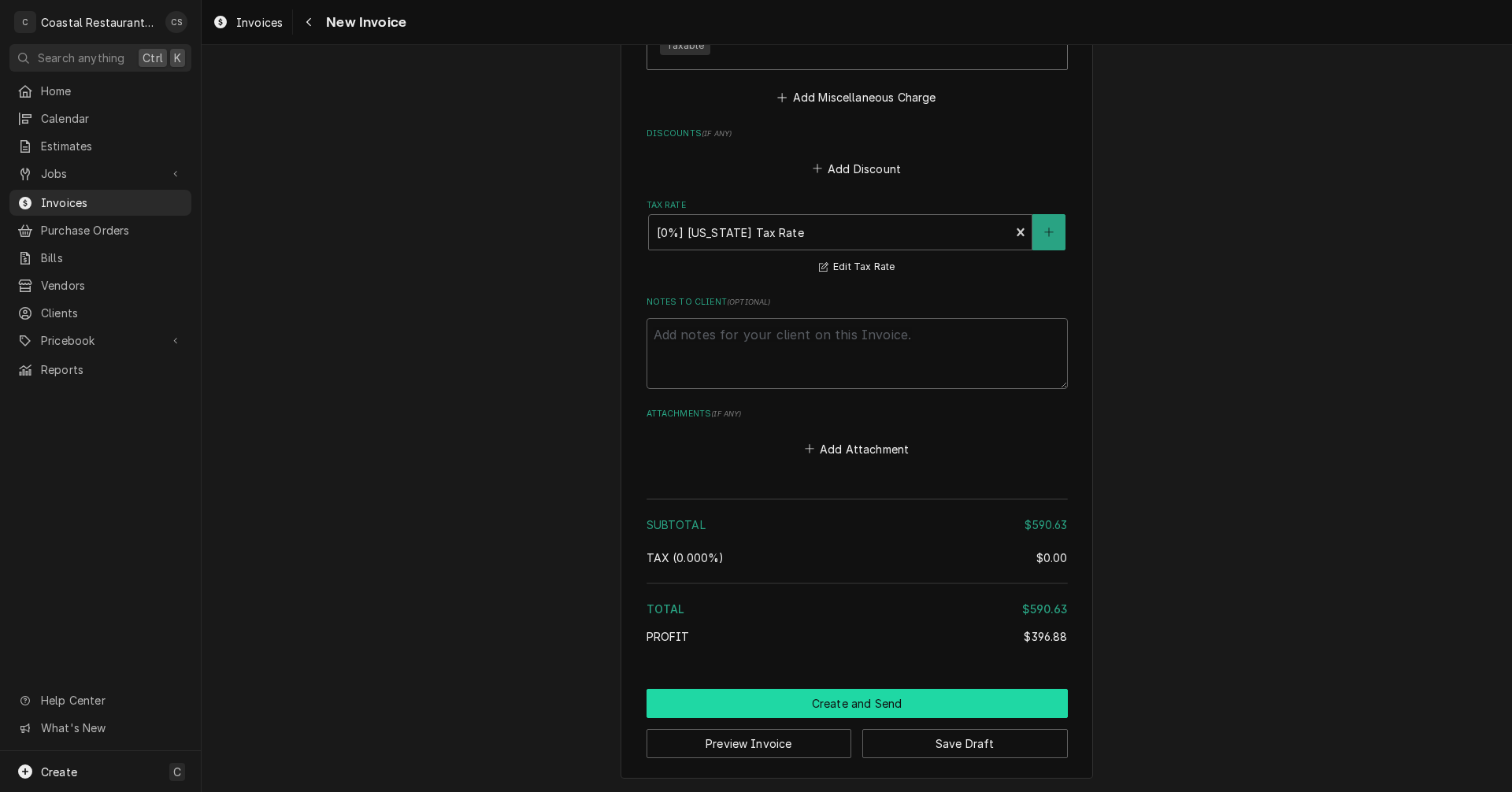
click at [869, 702] on button "Create and Send" at bounding box center [857, 703] width 421 height 29
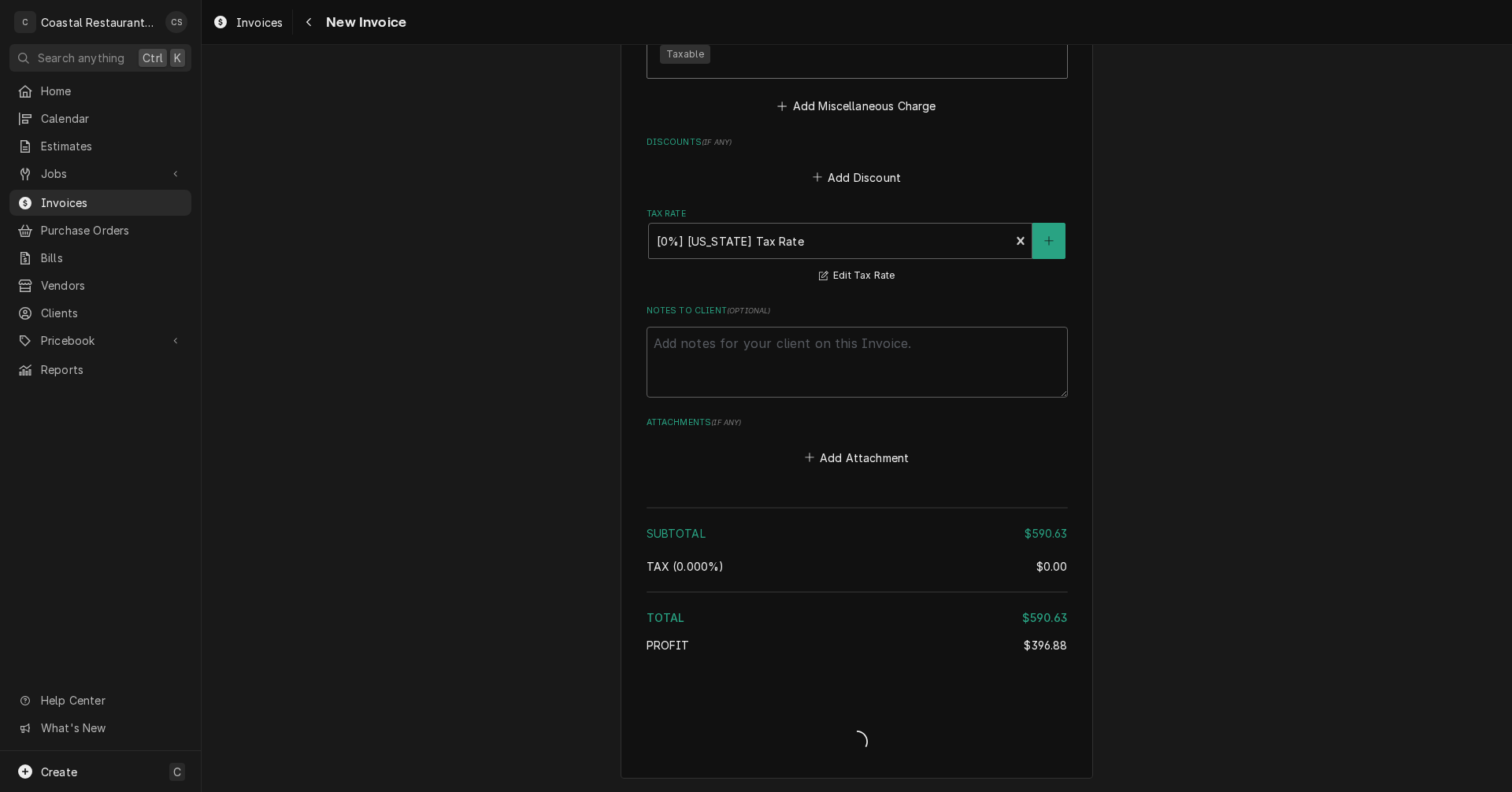
type textarea "x"
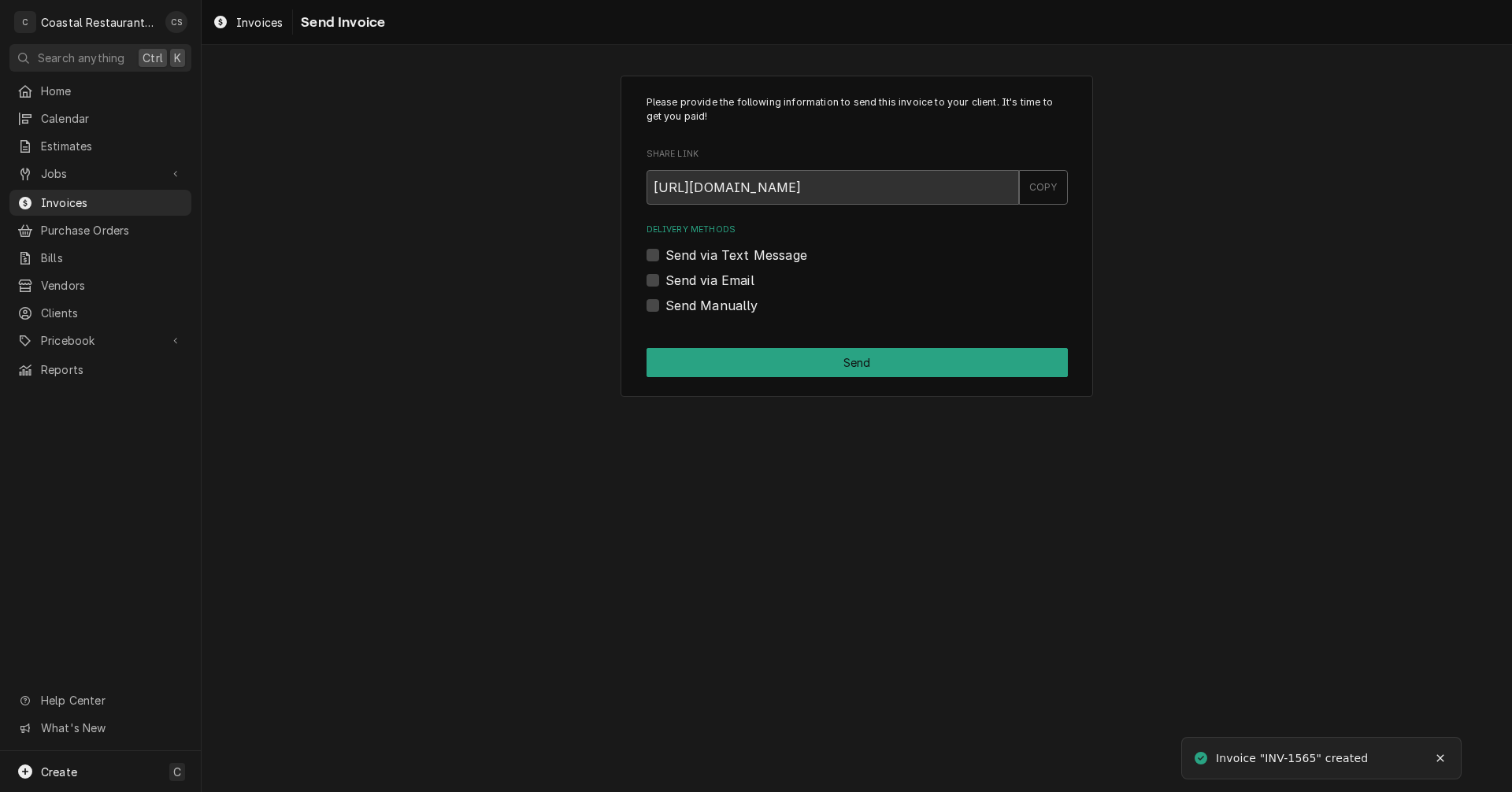
click at [665, 279] on label "Send via Email" at bounding box center [709, 280] width 89 height 19
click at [665, 279] on input "Send via Email" at bounding box center [876, 287] width 421 height 34
checkbox input "true"
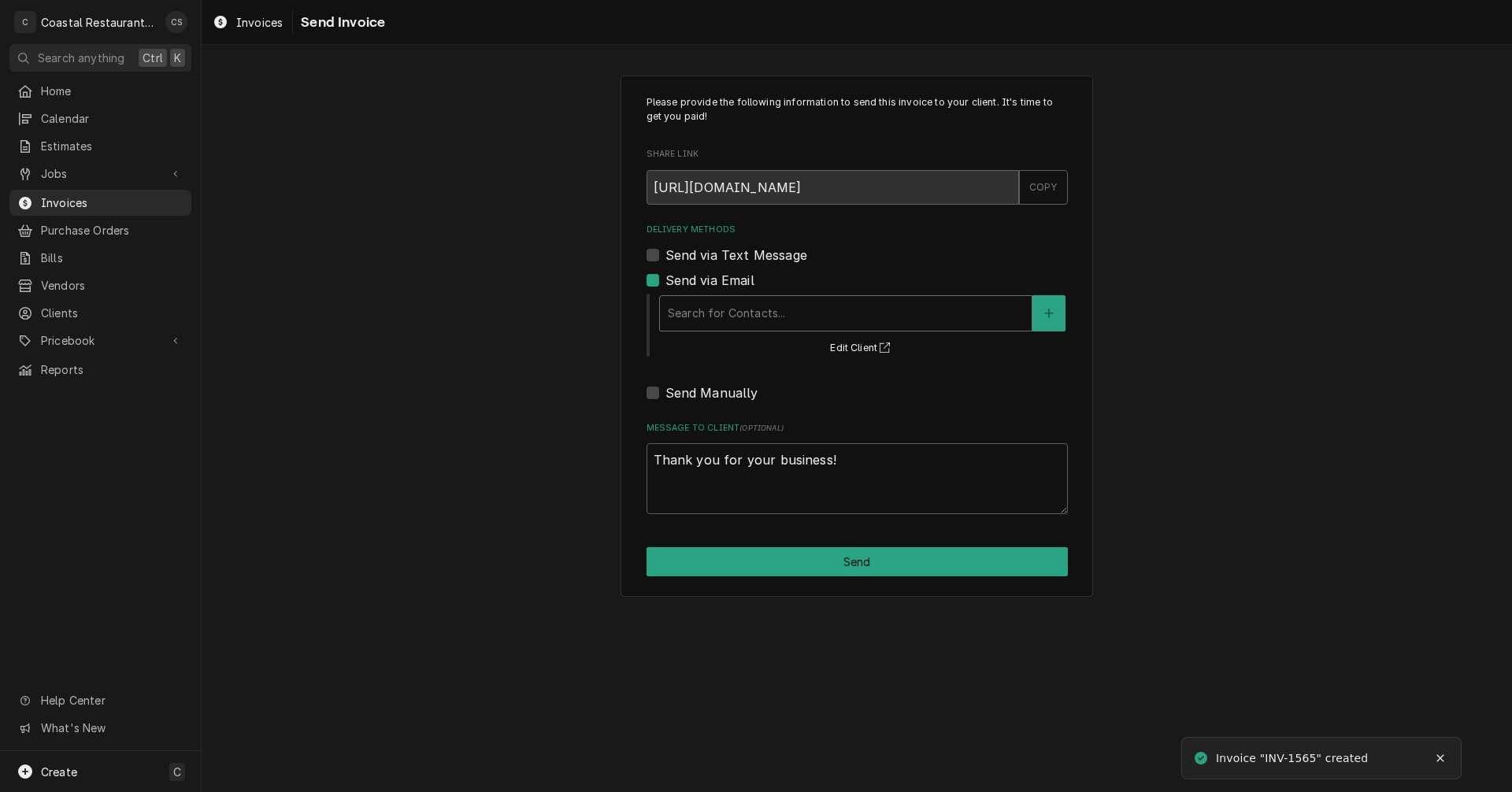
click at [705, 308] on div "Delivery Methods" at bounding box center [845, 312] width 356 height 28
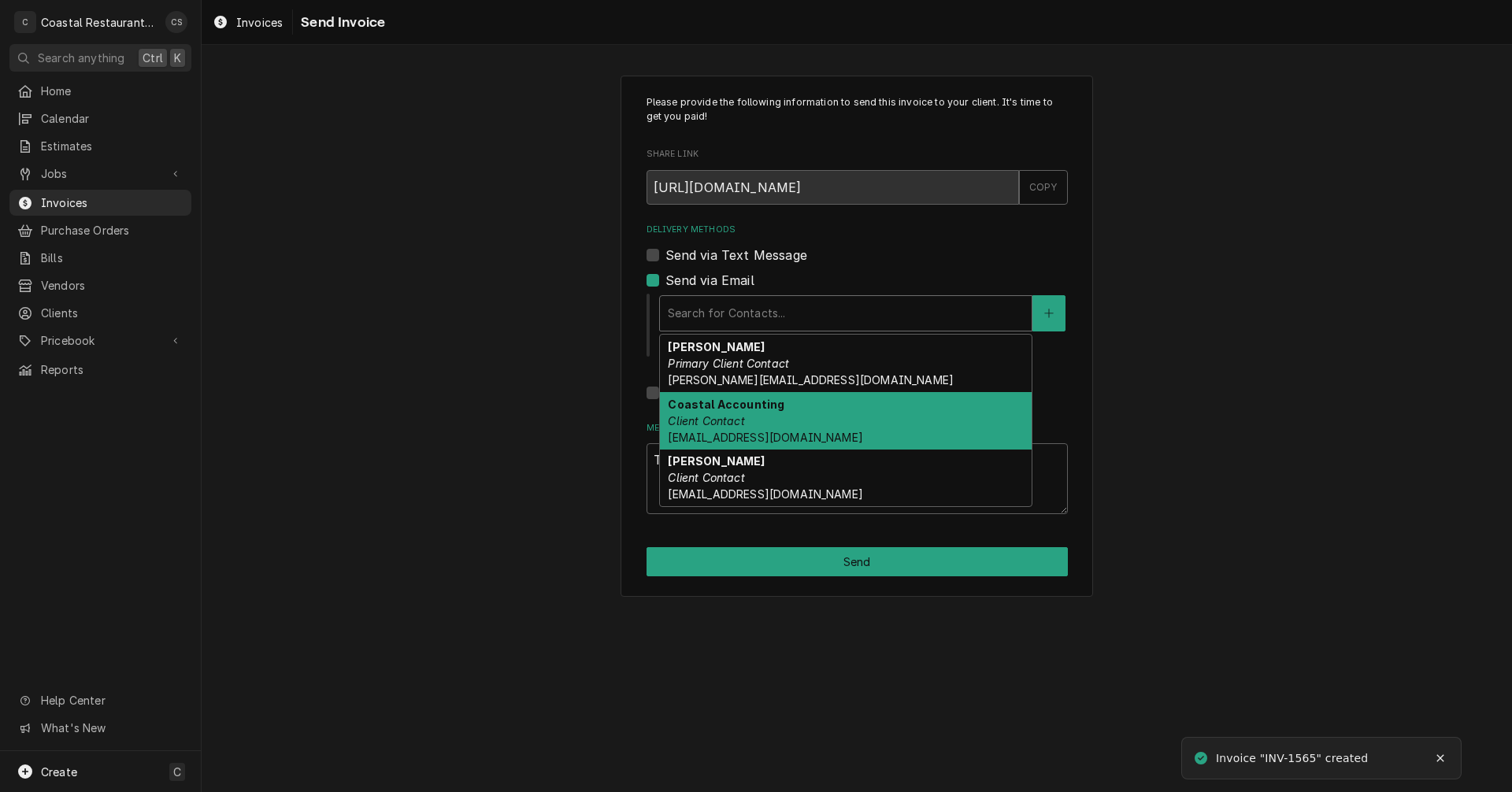
click at [728, 431] on span "Accounting@coastalrestaurantrepair.com" at bounding box center [764, 437] width 195 height 14
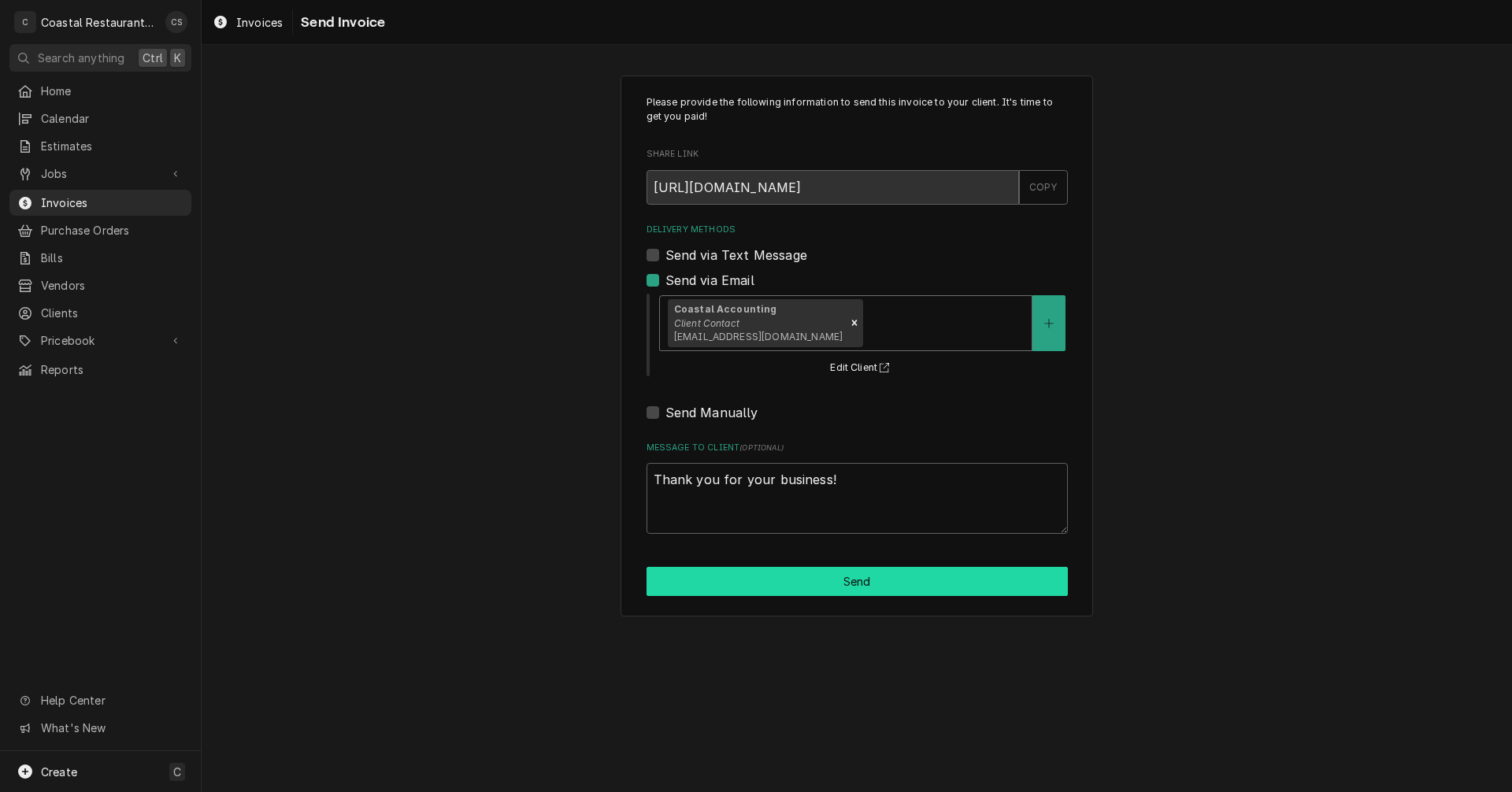
click at [854, 585] on button "Send" at bounding box center [857, 581] width 421 height 29
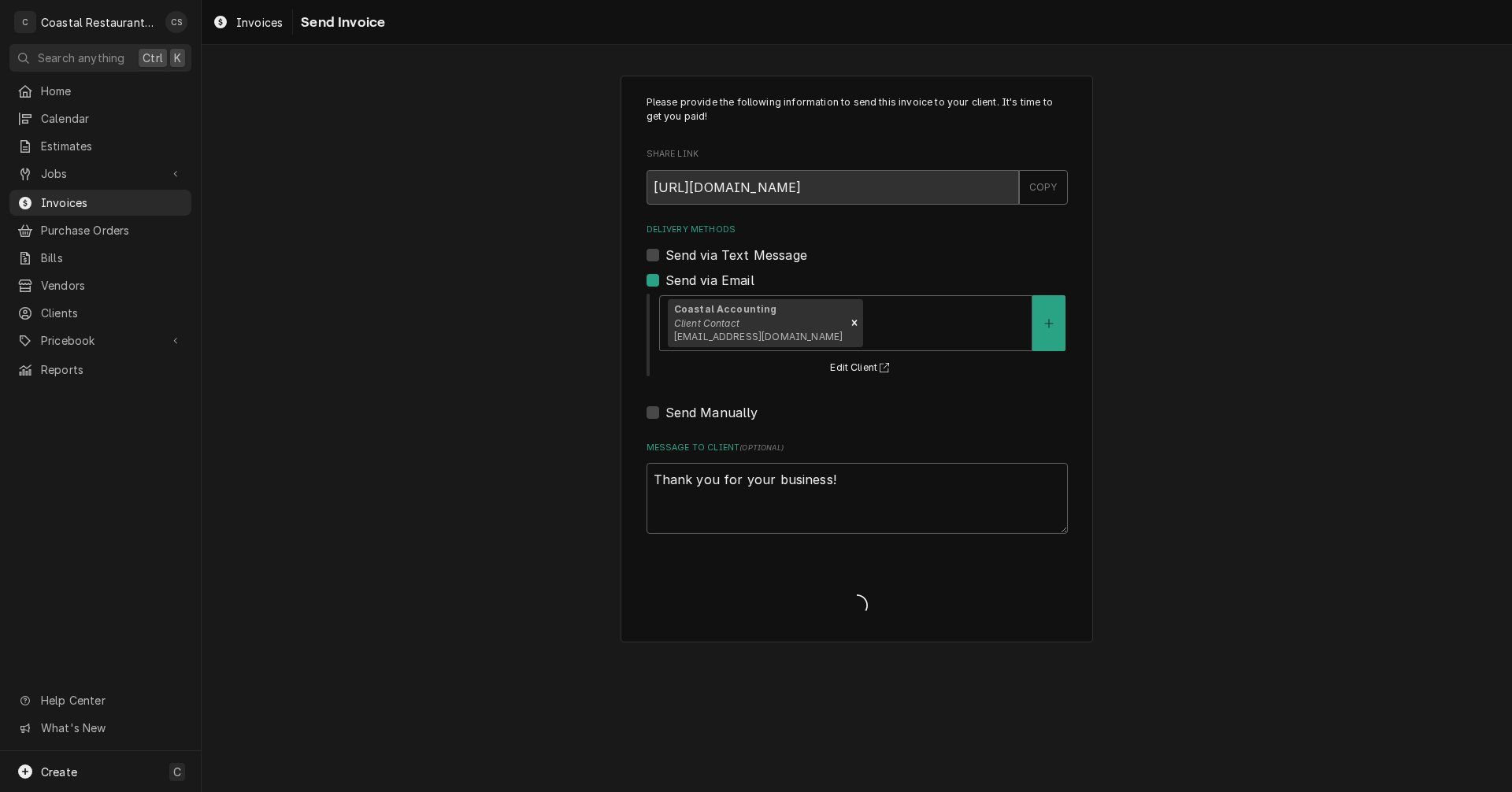
type textarea "x"
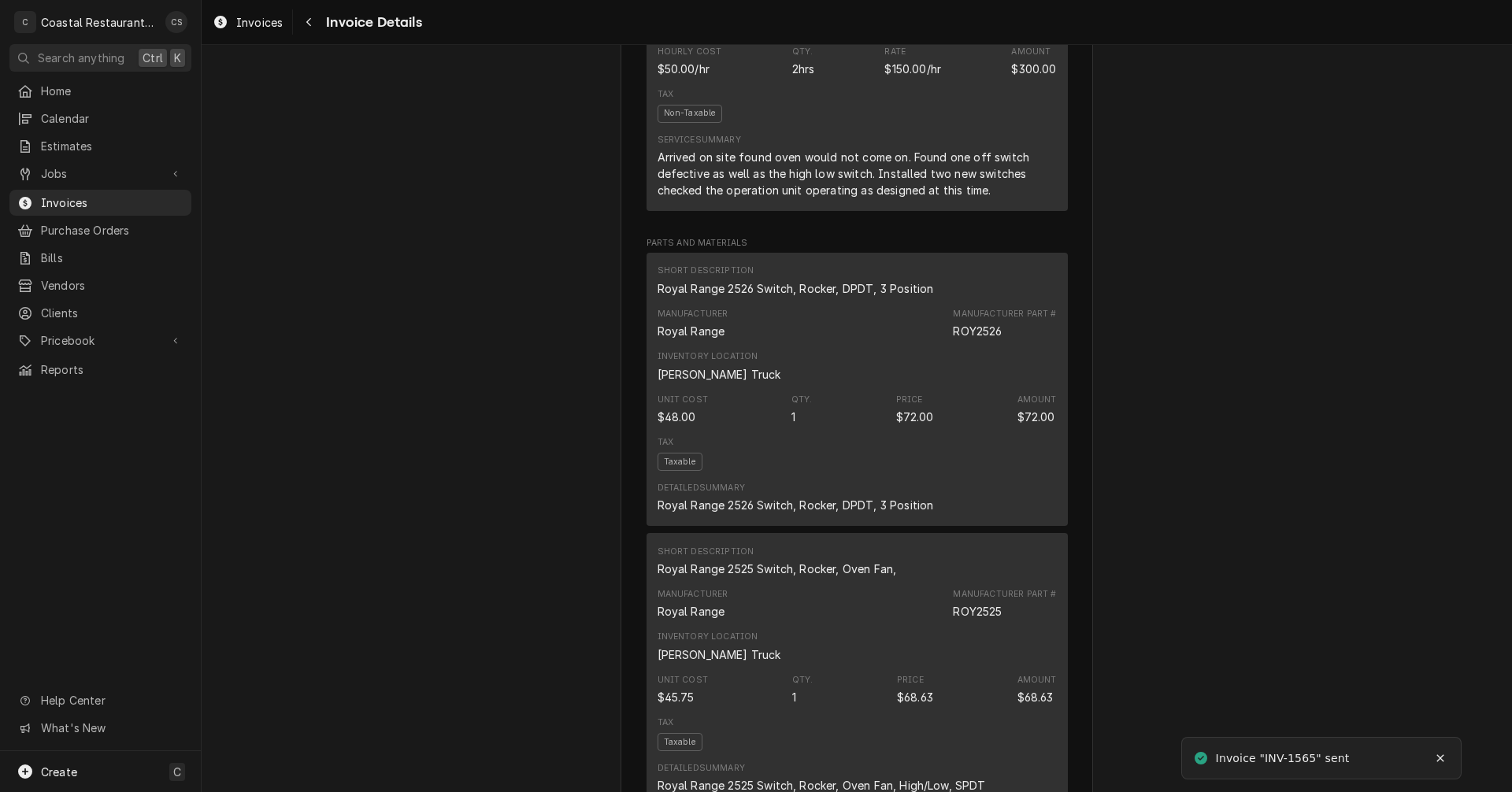
scroll to position [1102, 0]
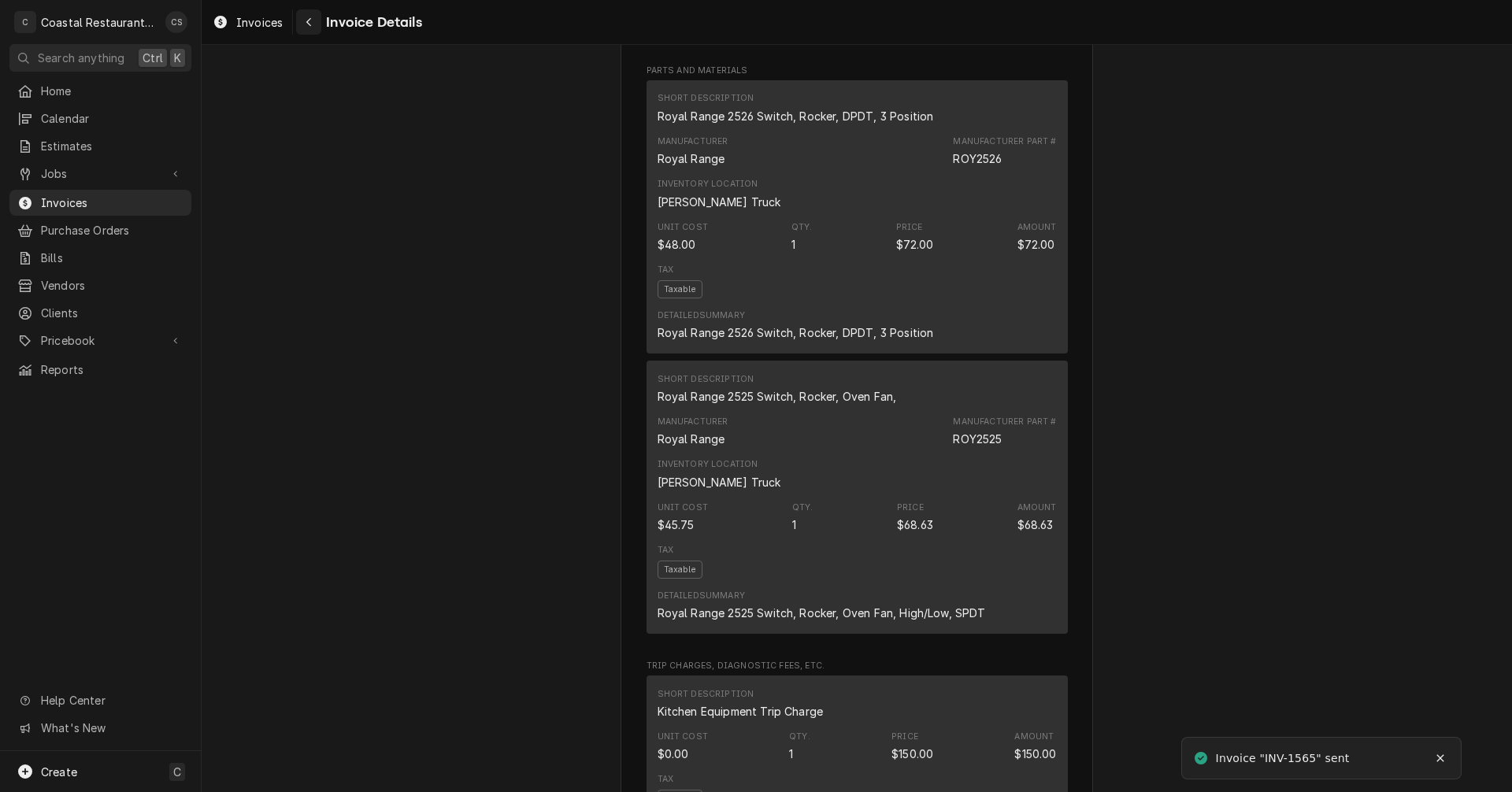
click at [309, 18] on icon "Navigate back" at bounding box center [308, 22] width 7 height 11
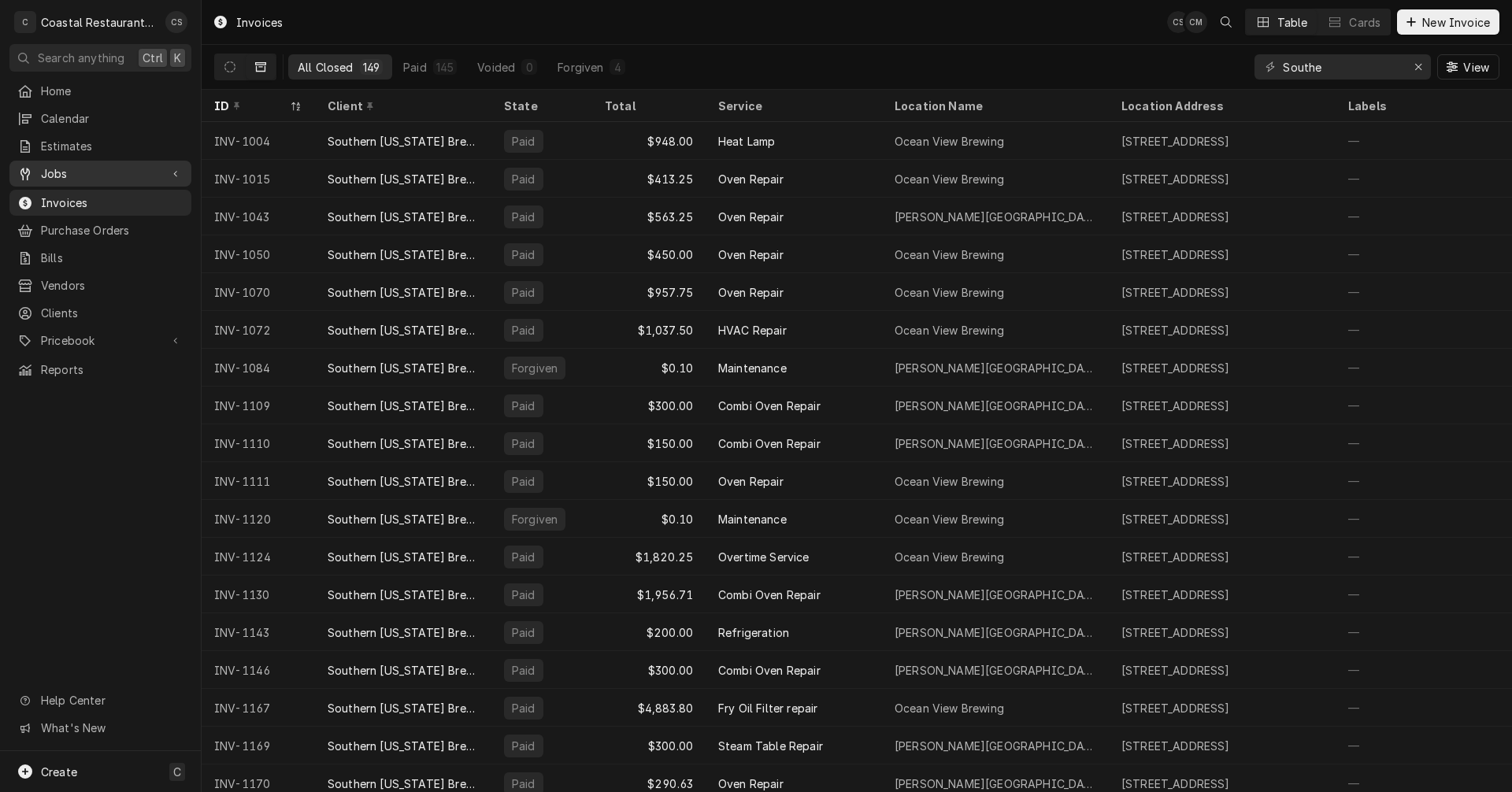
click at [115, 175] on span "Jobs" at bounding box center [100, 173] width 119 height 17
click at [109, 193] on span "Jobs" at bounding box center [112, 201] width 143 height 17
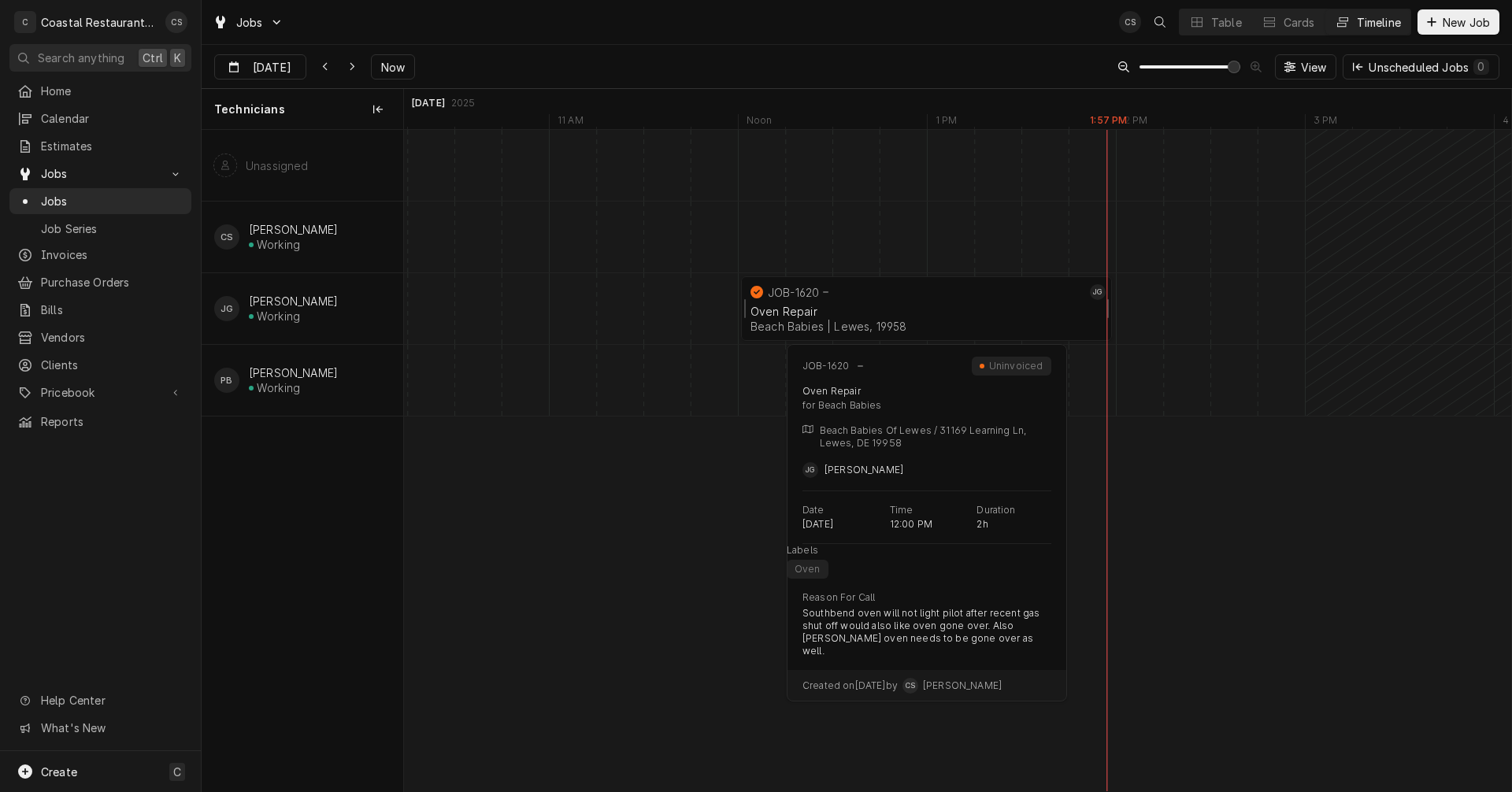
click at [811, 300] on div "JOB-1620" at bounding box center [917, 292] width 339 height 19
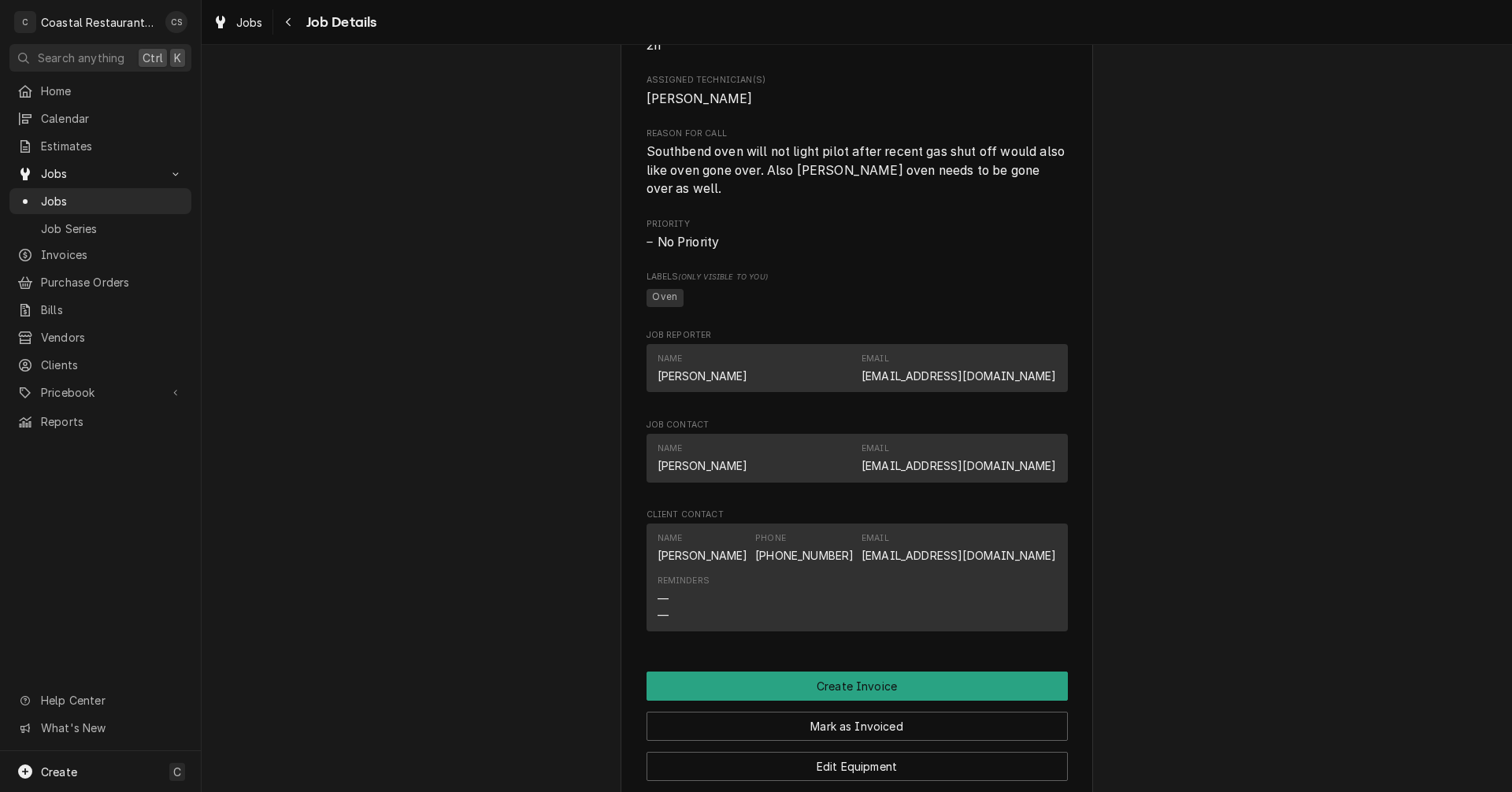
scroll to position [1023, 0]
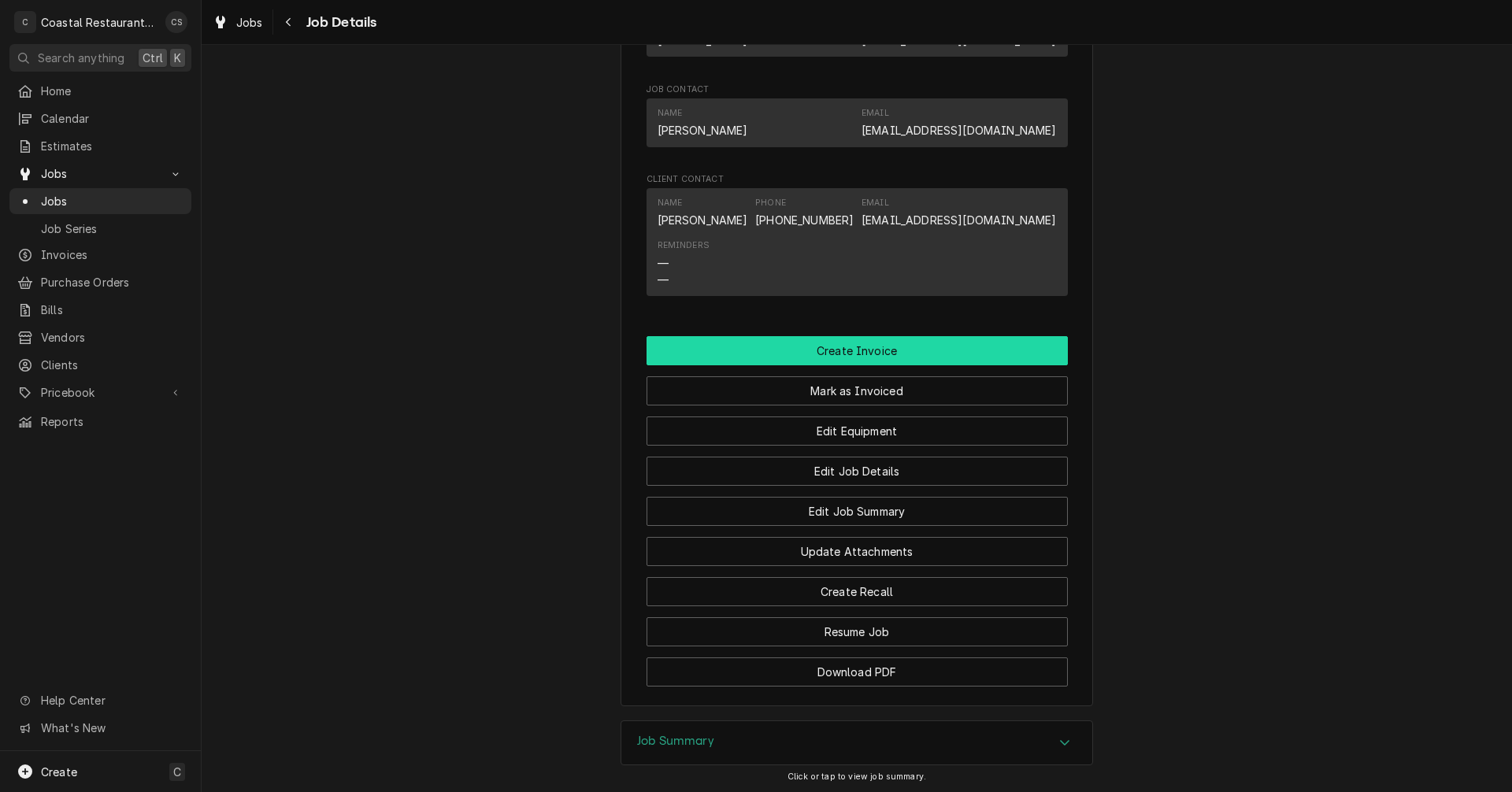
click at [854, 365] on button "Create Invoice" at bounding box center [857, 351] width 421 height 29
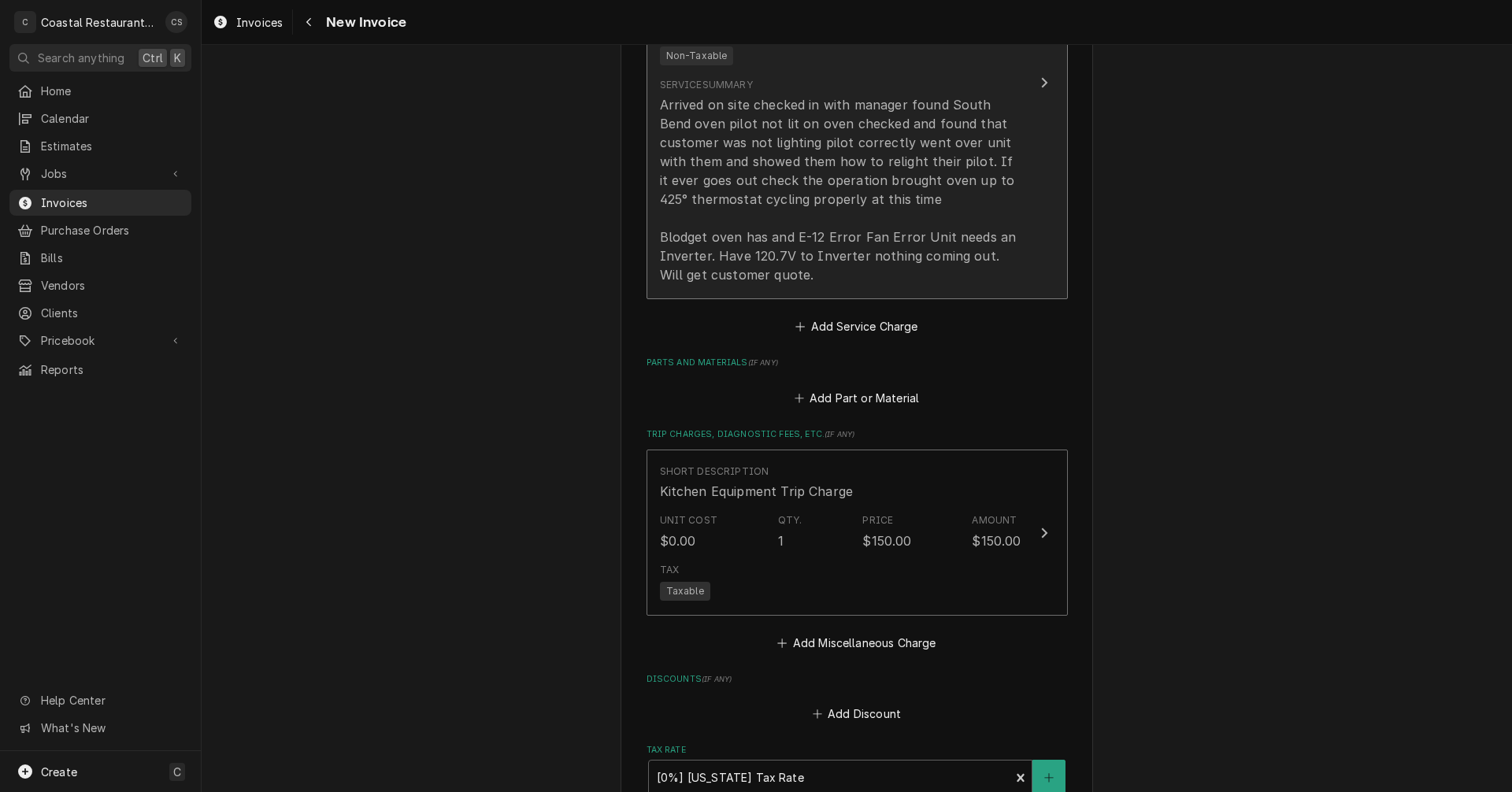
scroll to position [1180, 0]
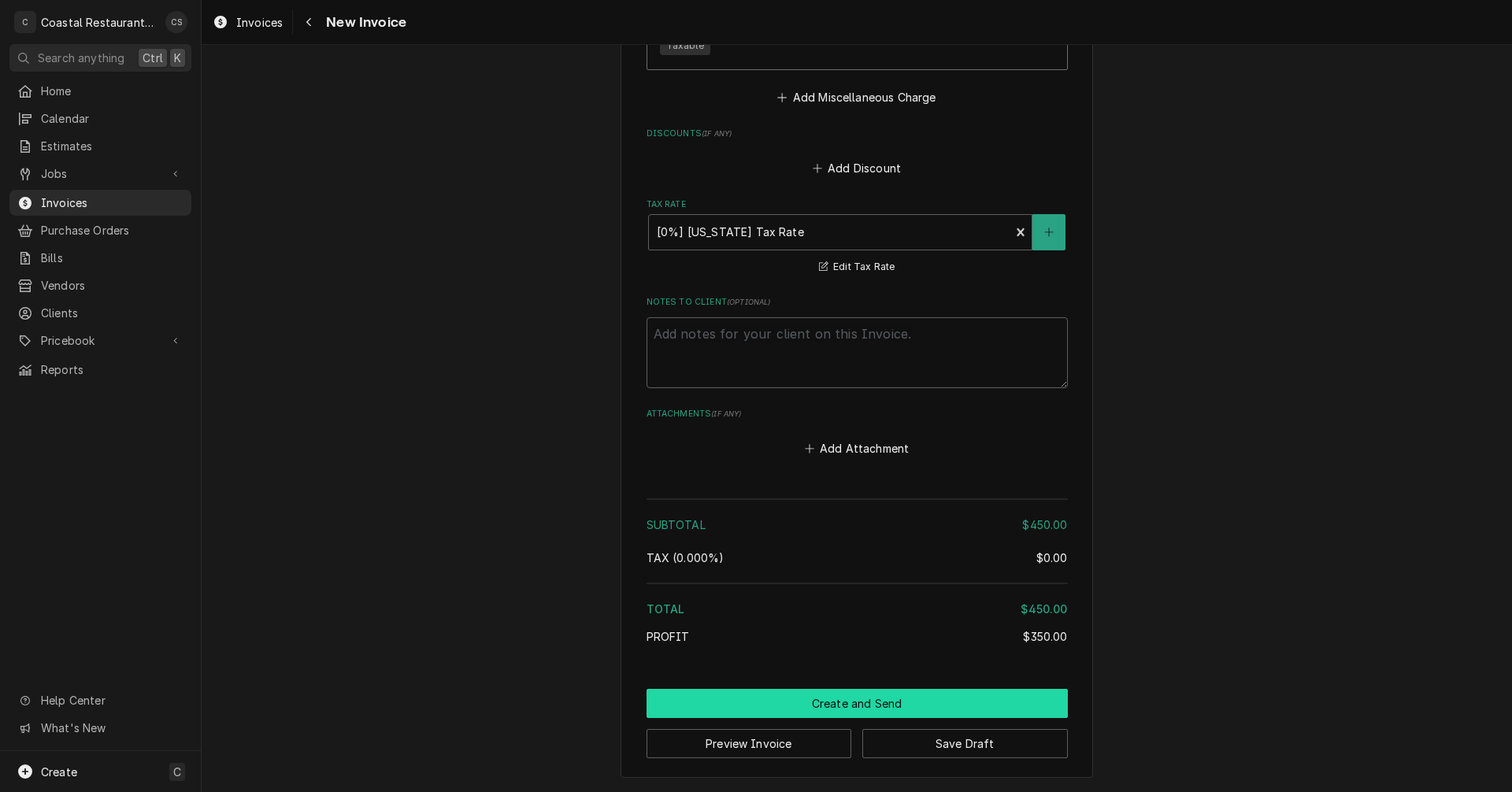
click at [860, 703] on button "Create and Send" at bounding box center [857, 703] width 421 height 29
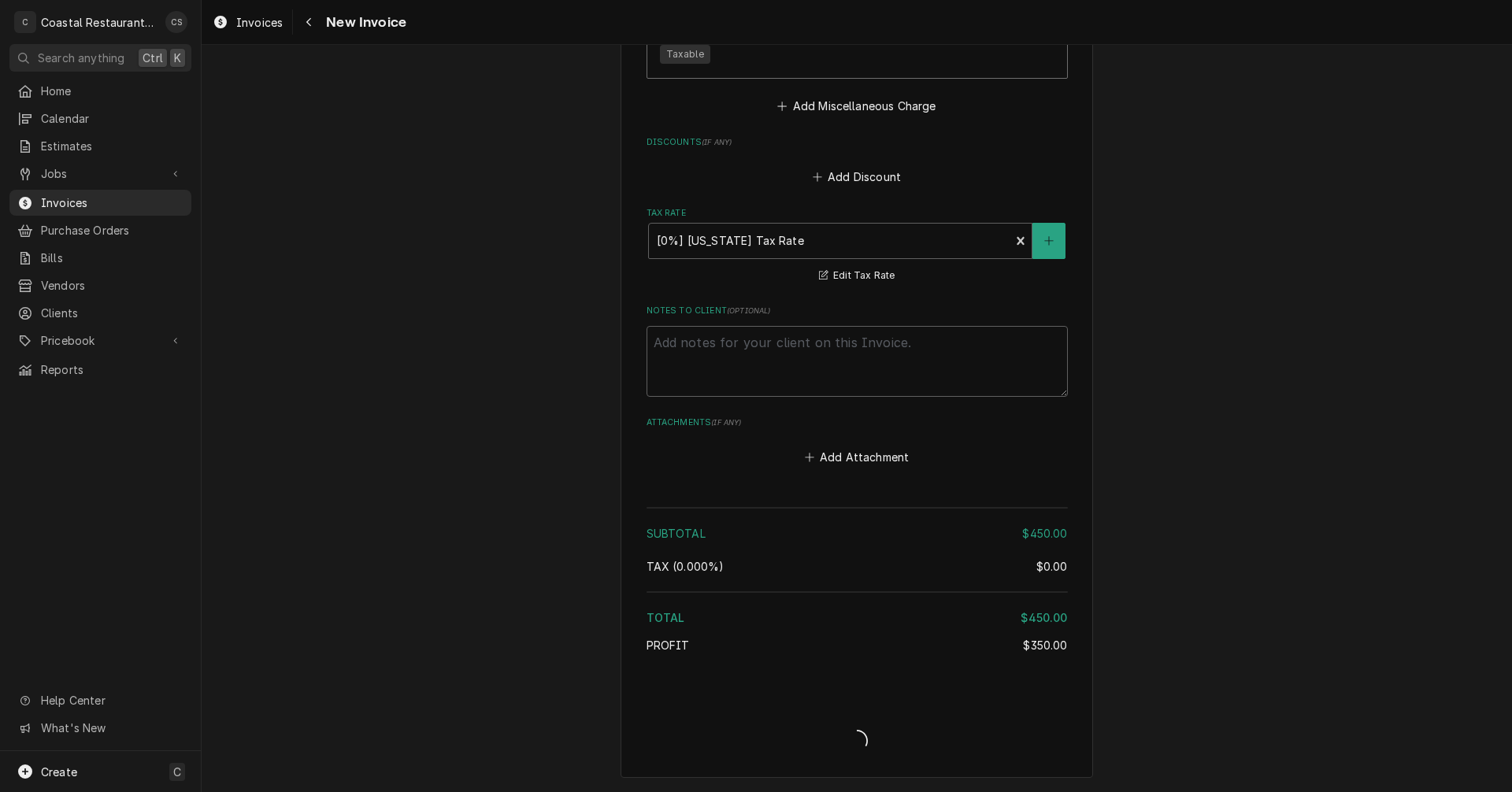
type textarea "x"
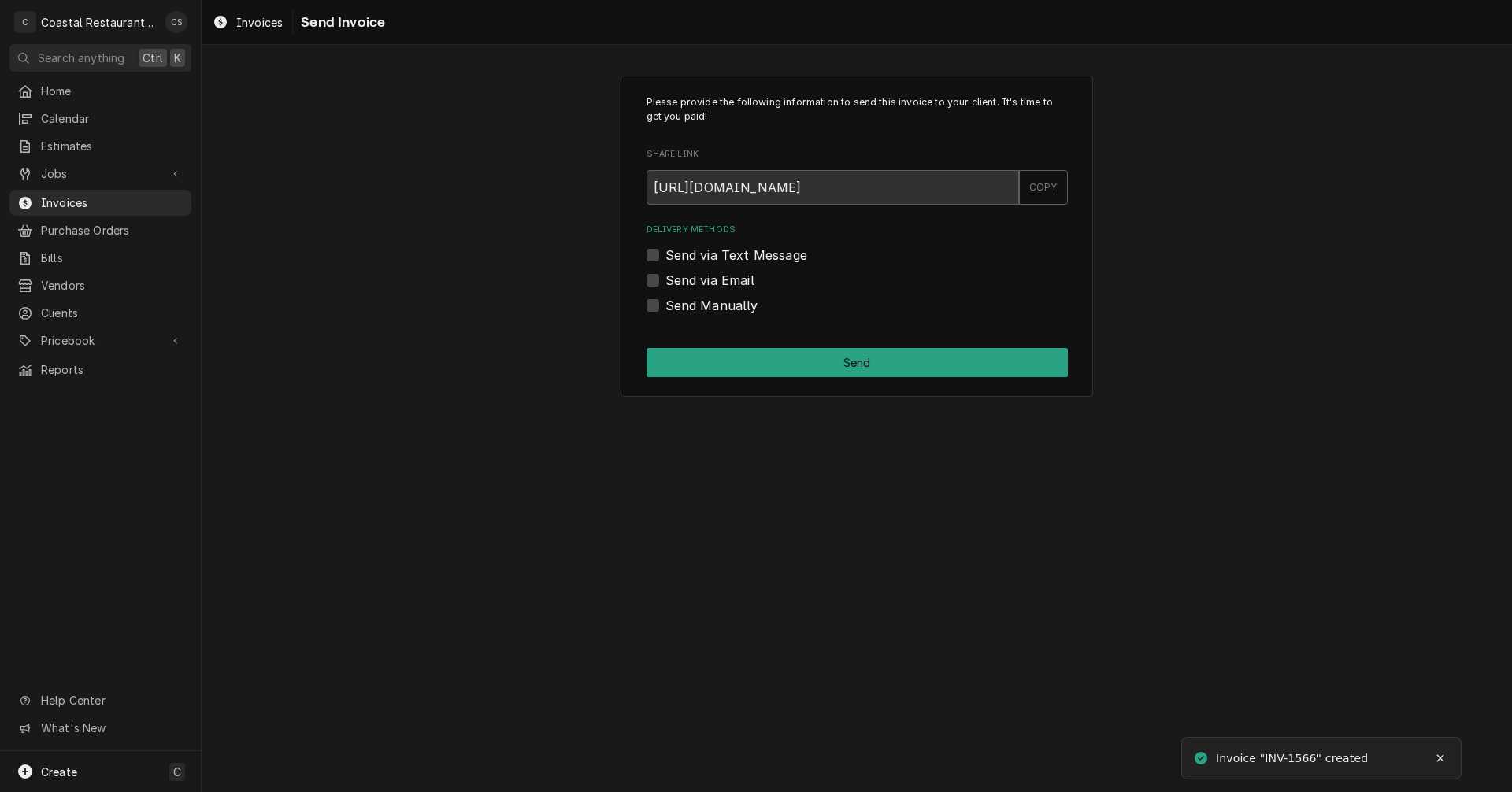
click at [665, 275] on label "Send via Email" at bounding box center [709, 280] width 89 height 19
click at [665, 275] on input "Send via Email" at bounding box center [876, 287] width 421 height 34
checkbox input "true"
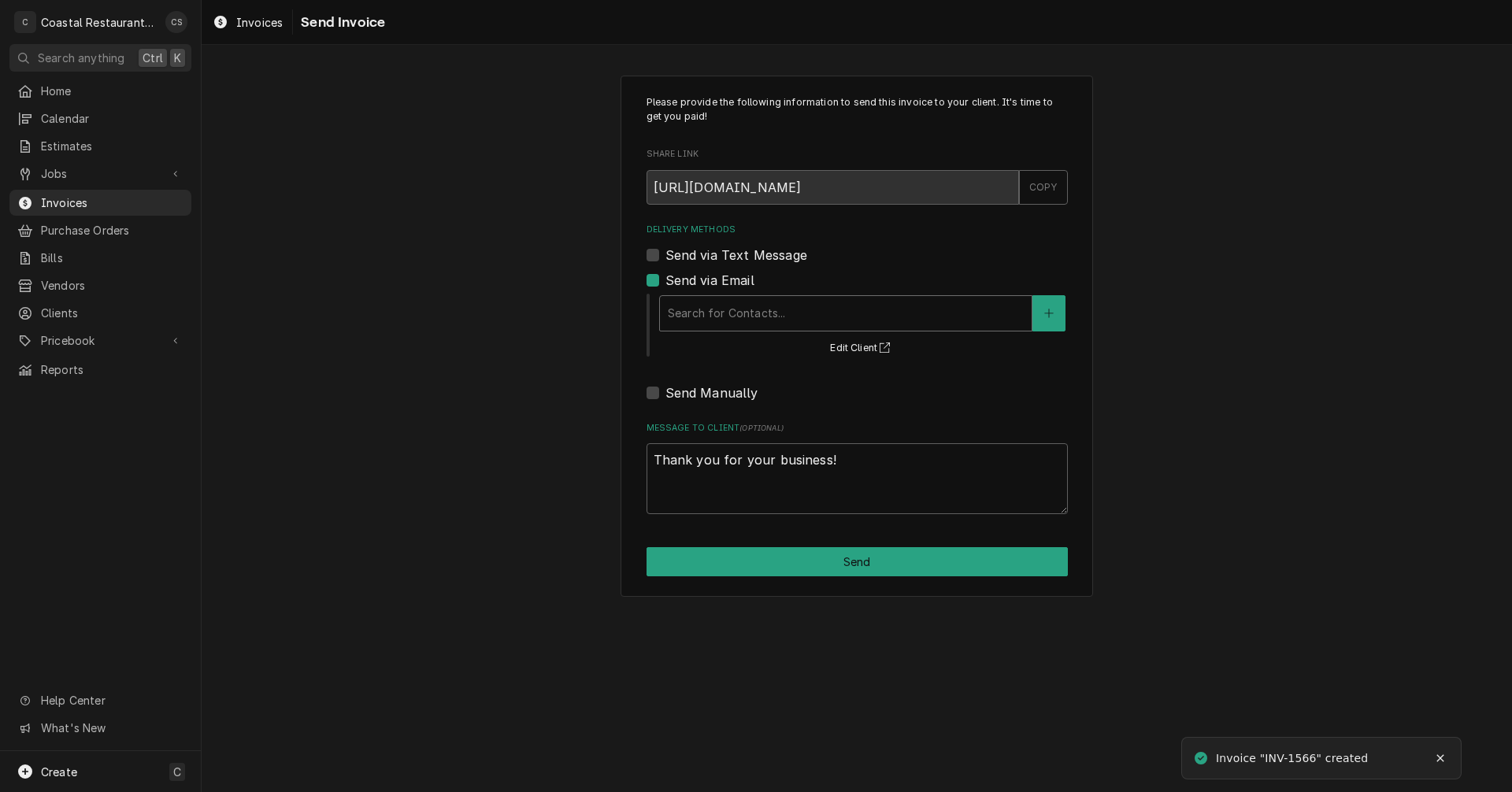
type textarea "x"
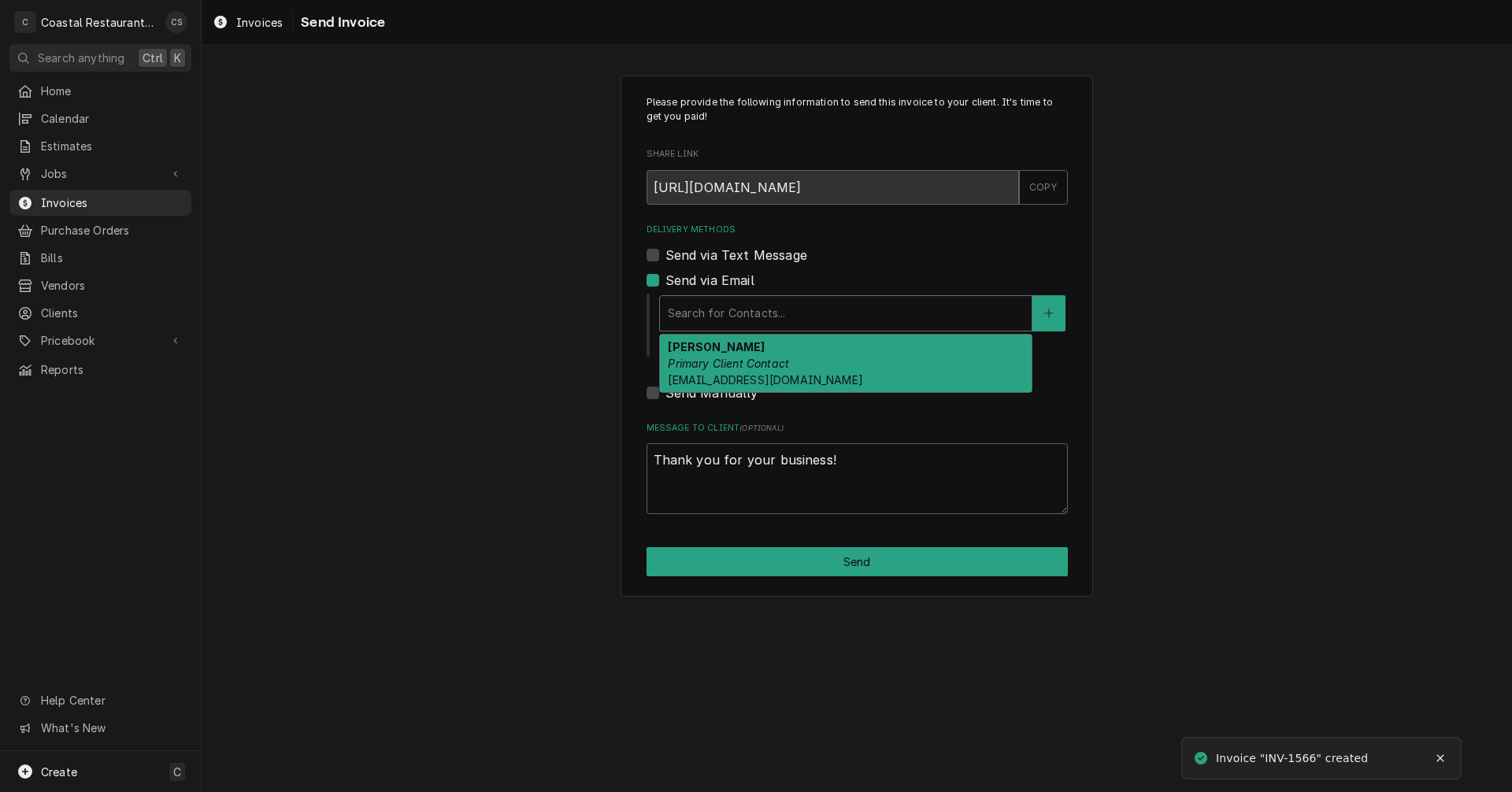
drag, startPoint x: 701, startPoint y: 303, endPoint x: 711, endPoint y: 320, distance: 19.7
click at [702, 303] on div "Delivery Methods" at bounding box center [845, 312] width 356 height 28
click at [716, 312] on div "Delivery Methods" at bounding box center [845, 312] width 356 height 28
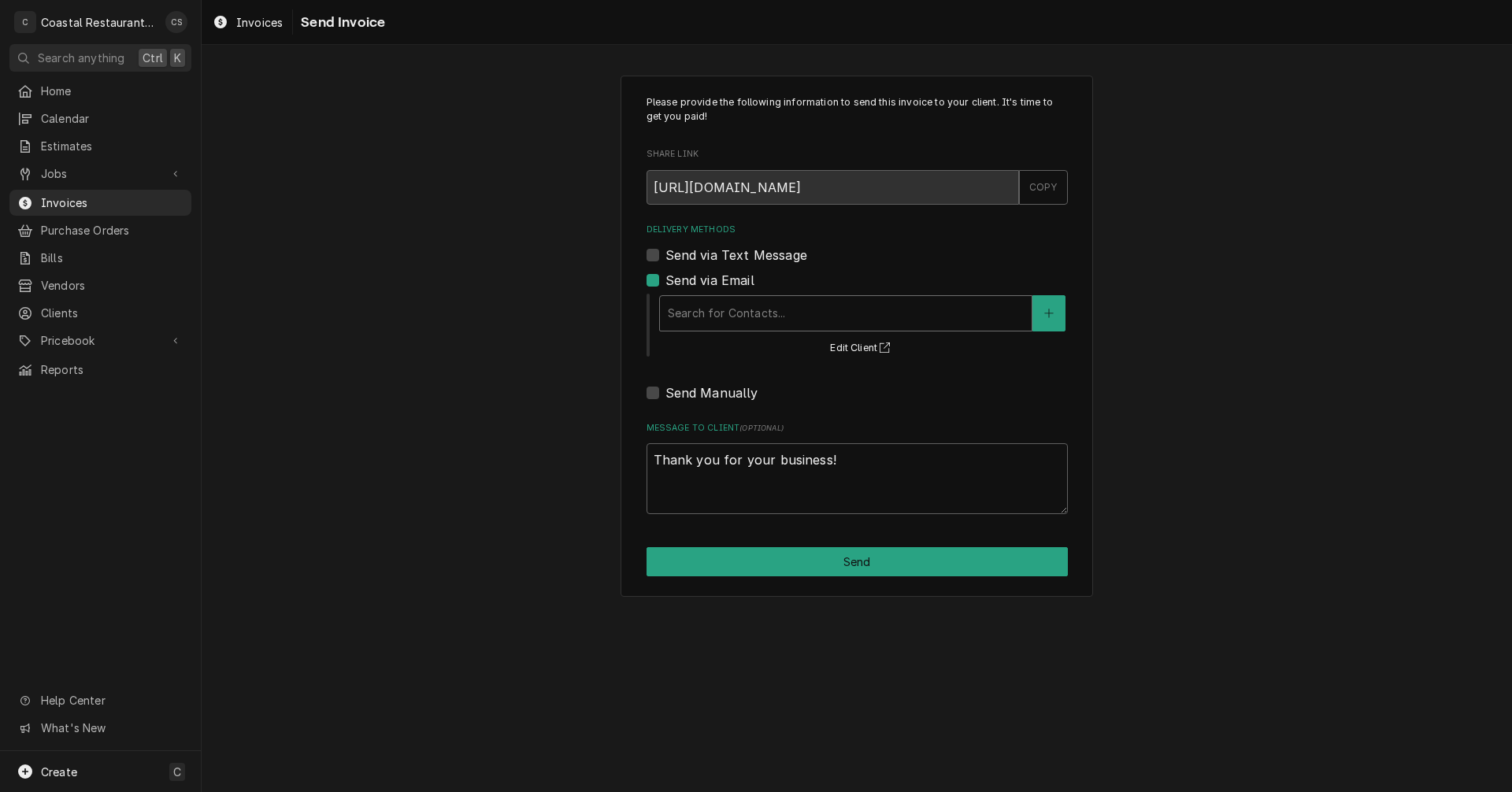
click at [665, 281] on label "Send via Email" at bounding box center [709, 280] width 89 height 19
click at [665, 281] on input "Send via Email" at bounding box center [876, 287] width 421 height 34
checkbox input "false"
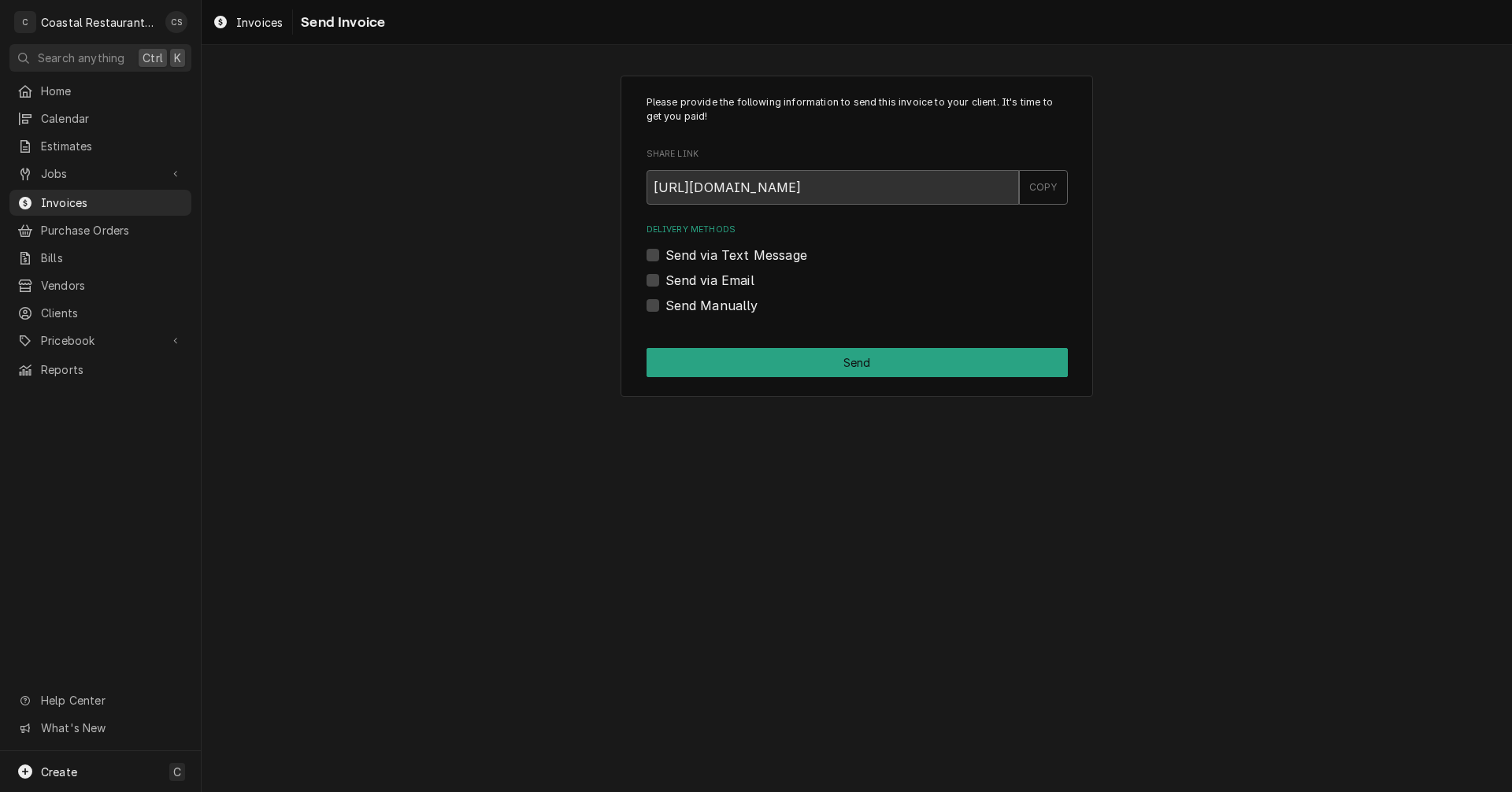
click at [665, 306] on label "Send Manually" at bounding box center [712, 306] width 93 height 19
click at [665, 306] on input "Send Manually" at bounding box center [876, 313] width 421 height 34
checkbox input "true"
click at [728, 362] on button "Send" at bounding box center [857, 362] width 421 height 29
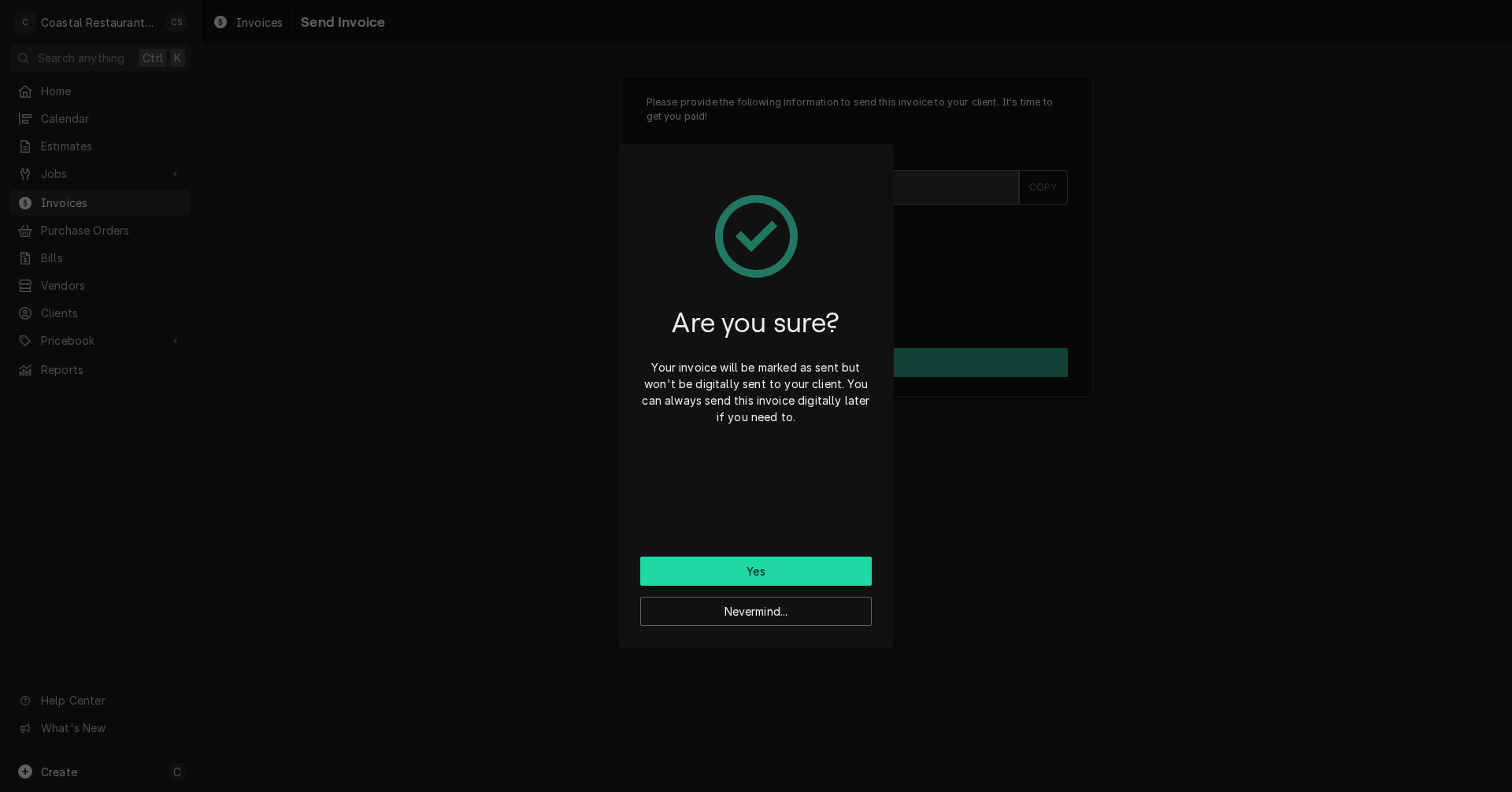
click at [764, 574] on button "Yes" at bounding box center [756, 571] width 232 height 29
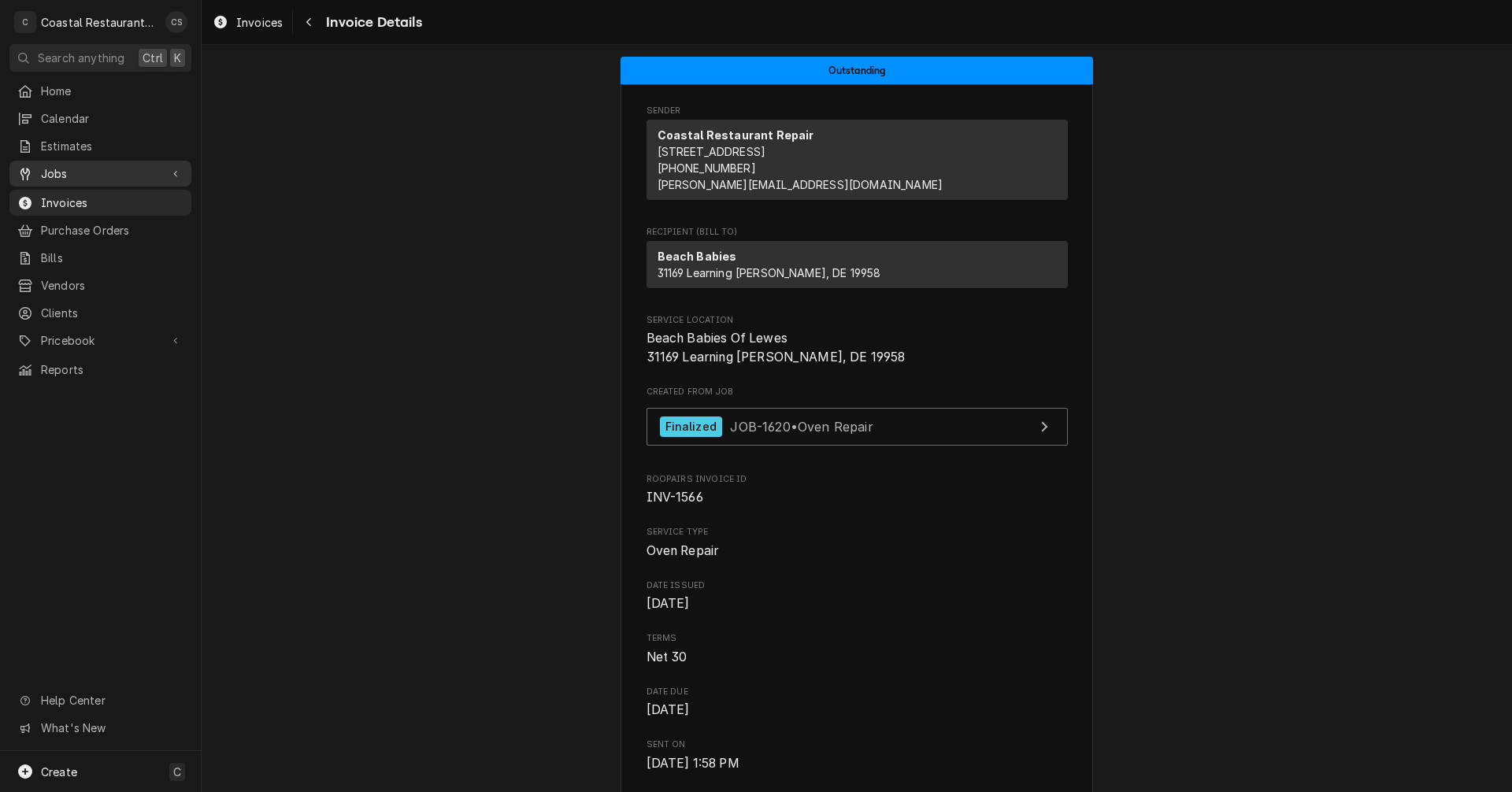
click at [66, 167] on span "Jobs" at bounding box center [100, 173] width 119 height 17
click at [66, 199] on span "Jobs" at bounding box center [112, 201] width 143 height 17
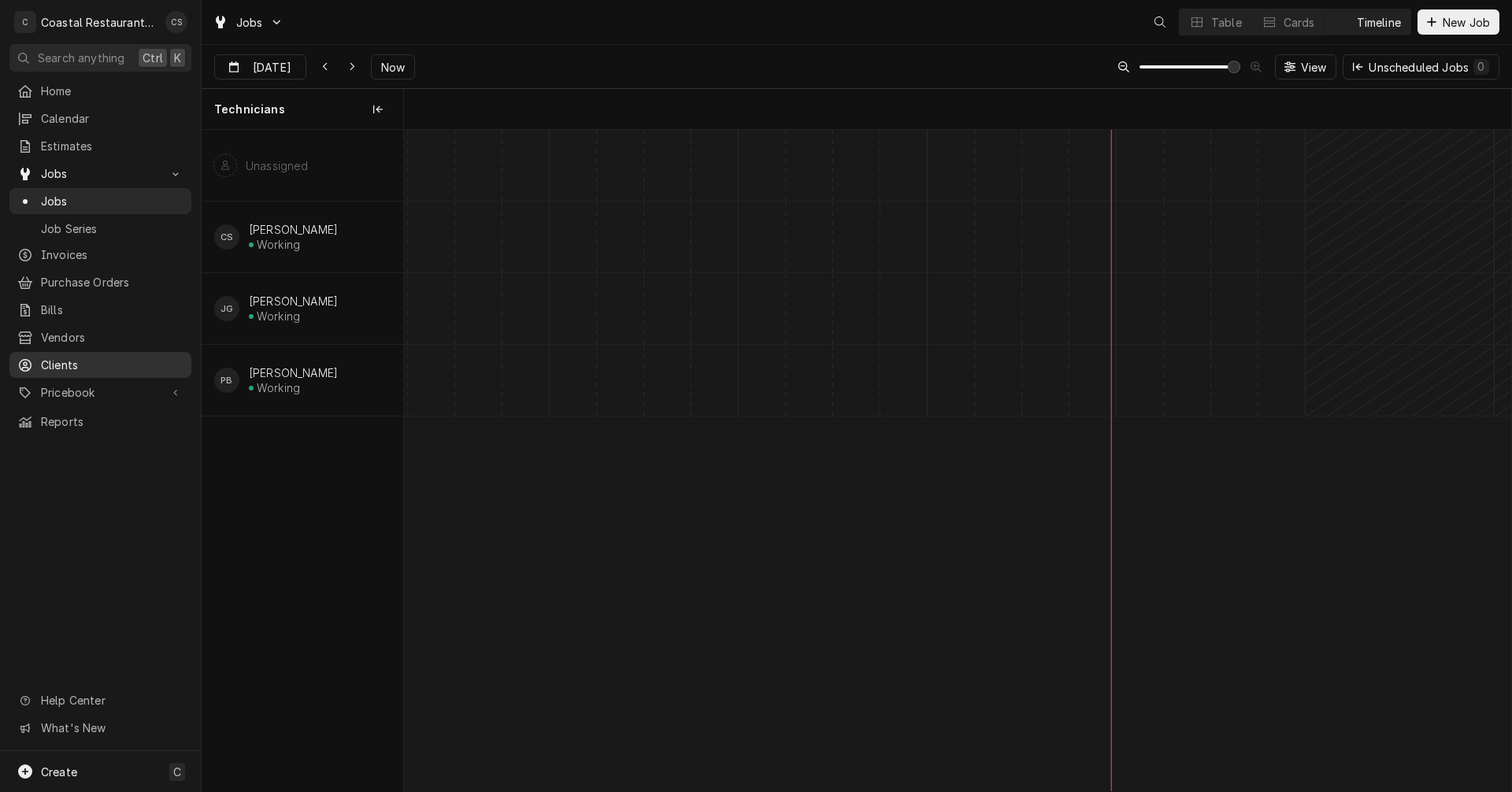
scroll to position [0, 21966]
click at [75, 356] on span "Clients" at bounding box center [112, 364] width 143 height 17
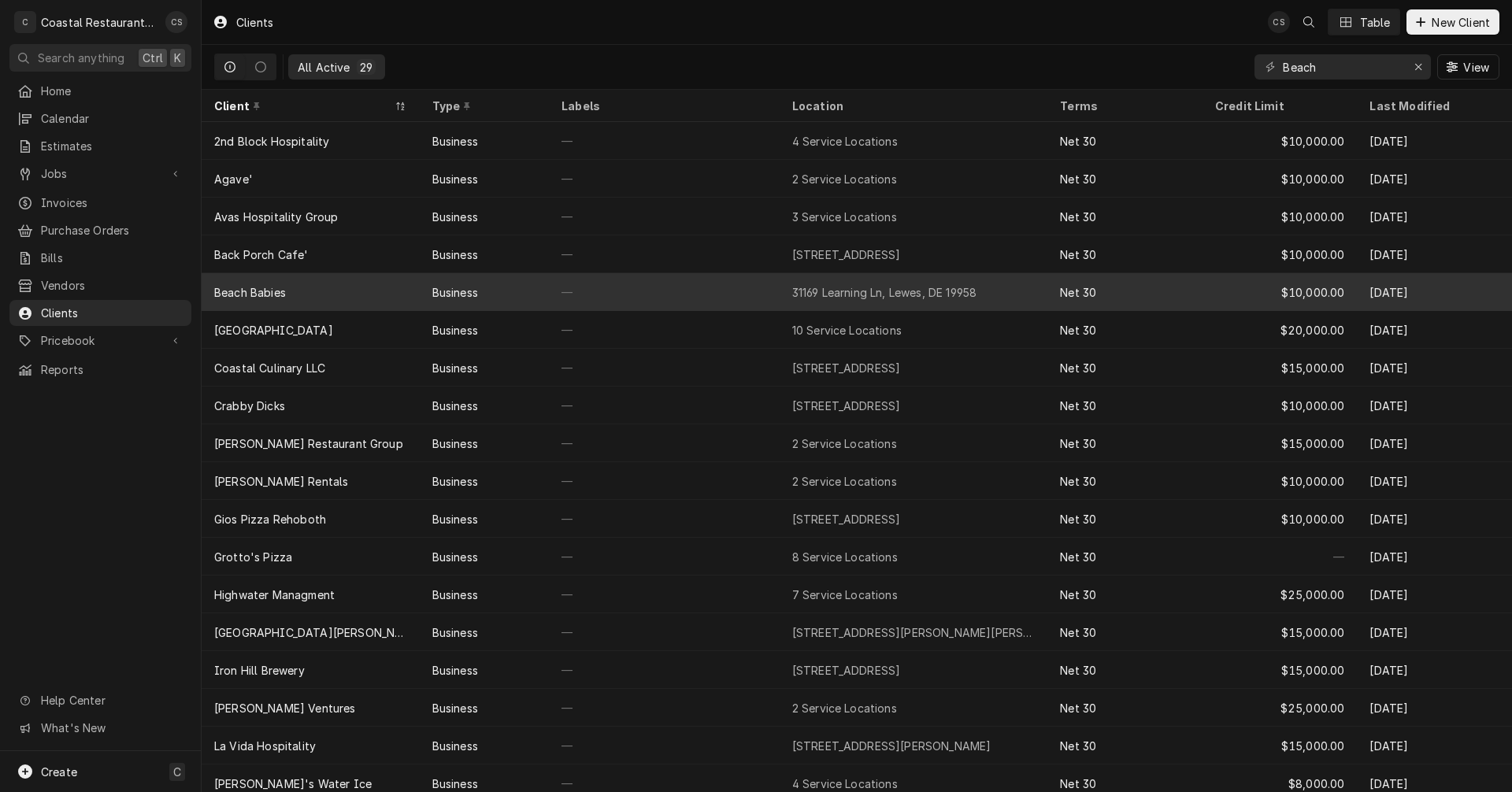
click at [257, 287] on div "Beach Babies" at bounding box center [249, 292] width 71 height 17
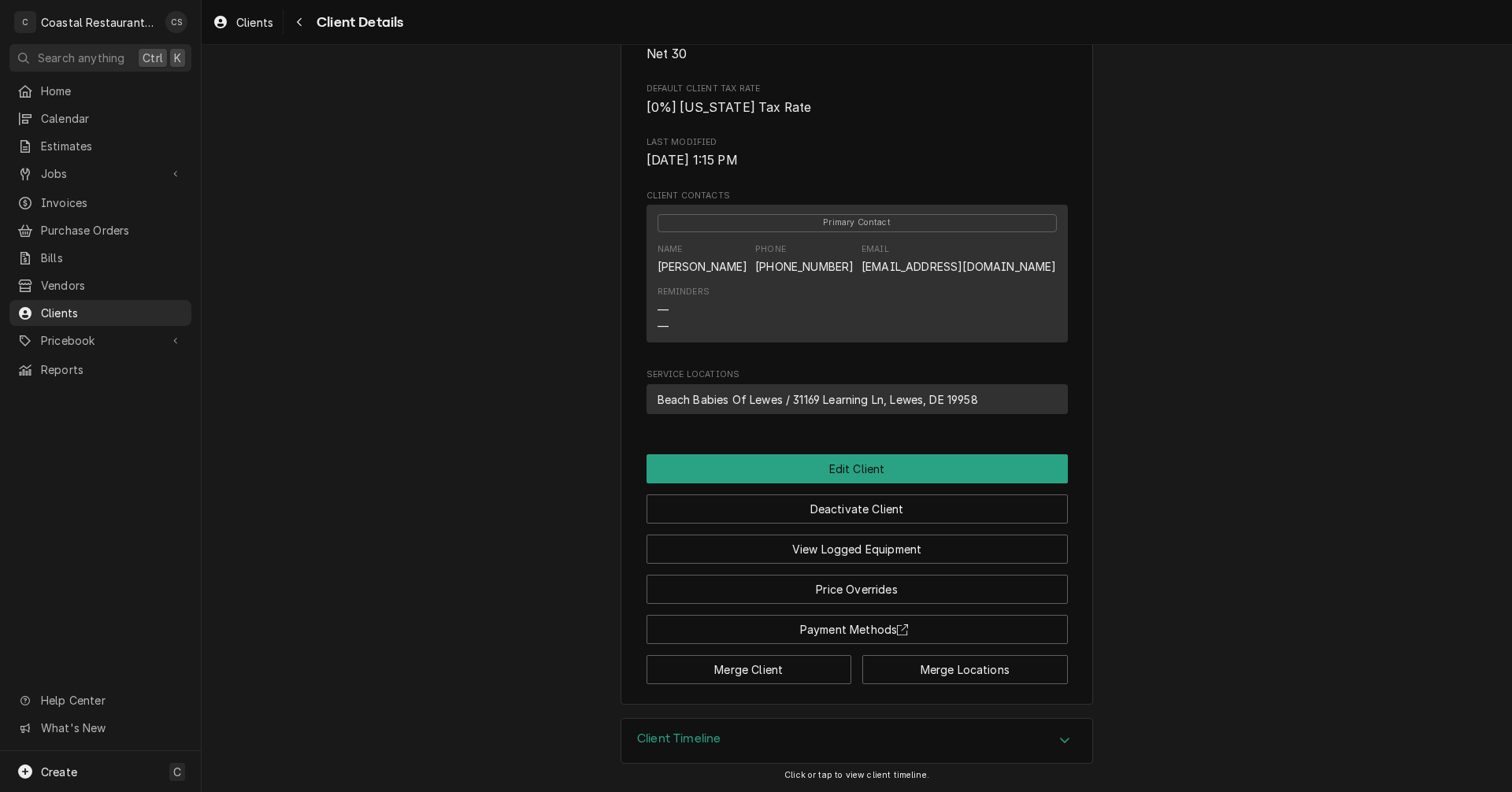
scroll to position [405, 0]
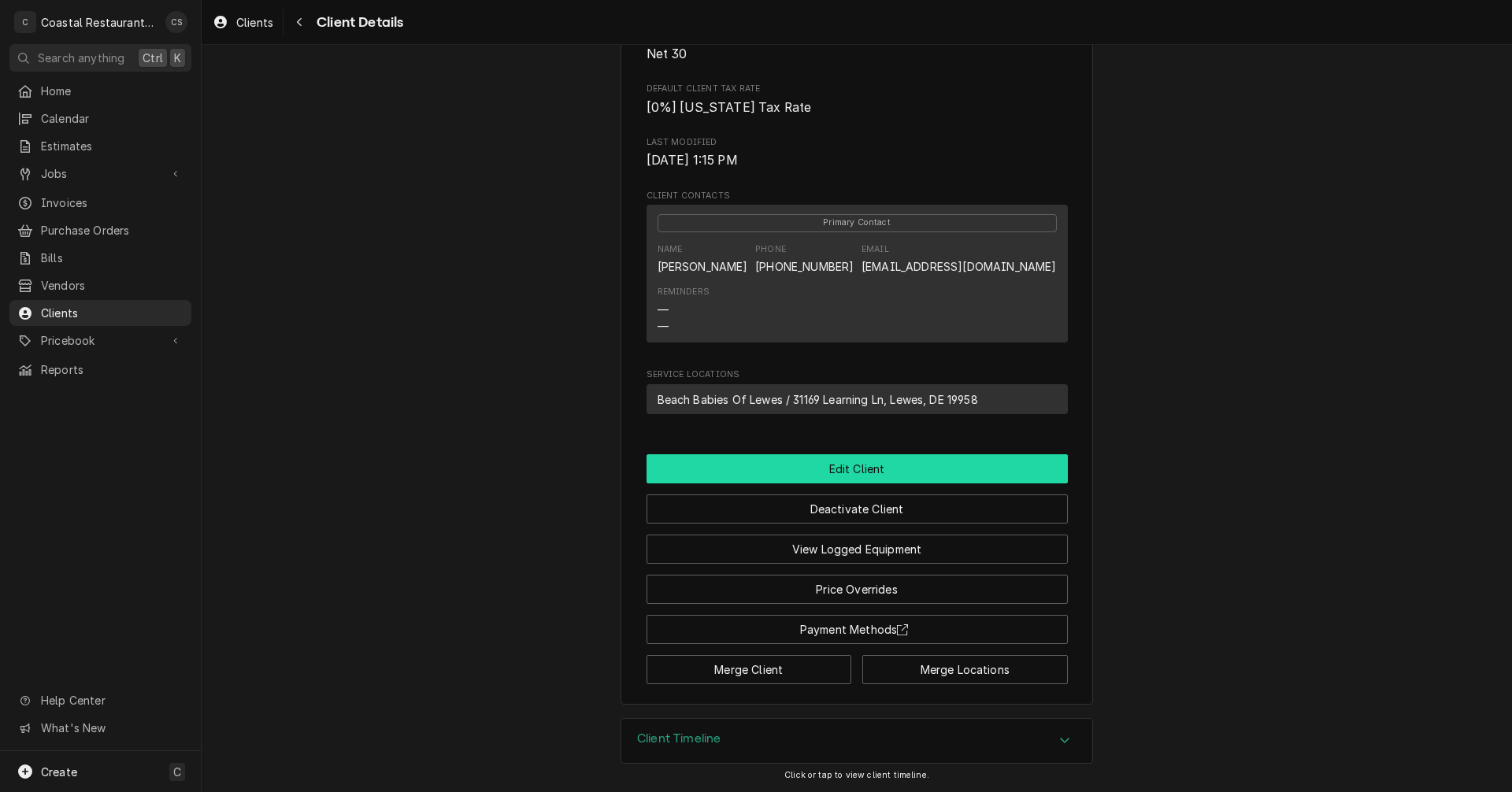
click at [851, 471] on button "Edit Client" at bounding box center [857, 468] width 421 height 29
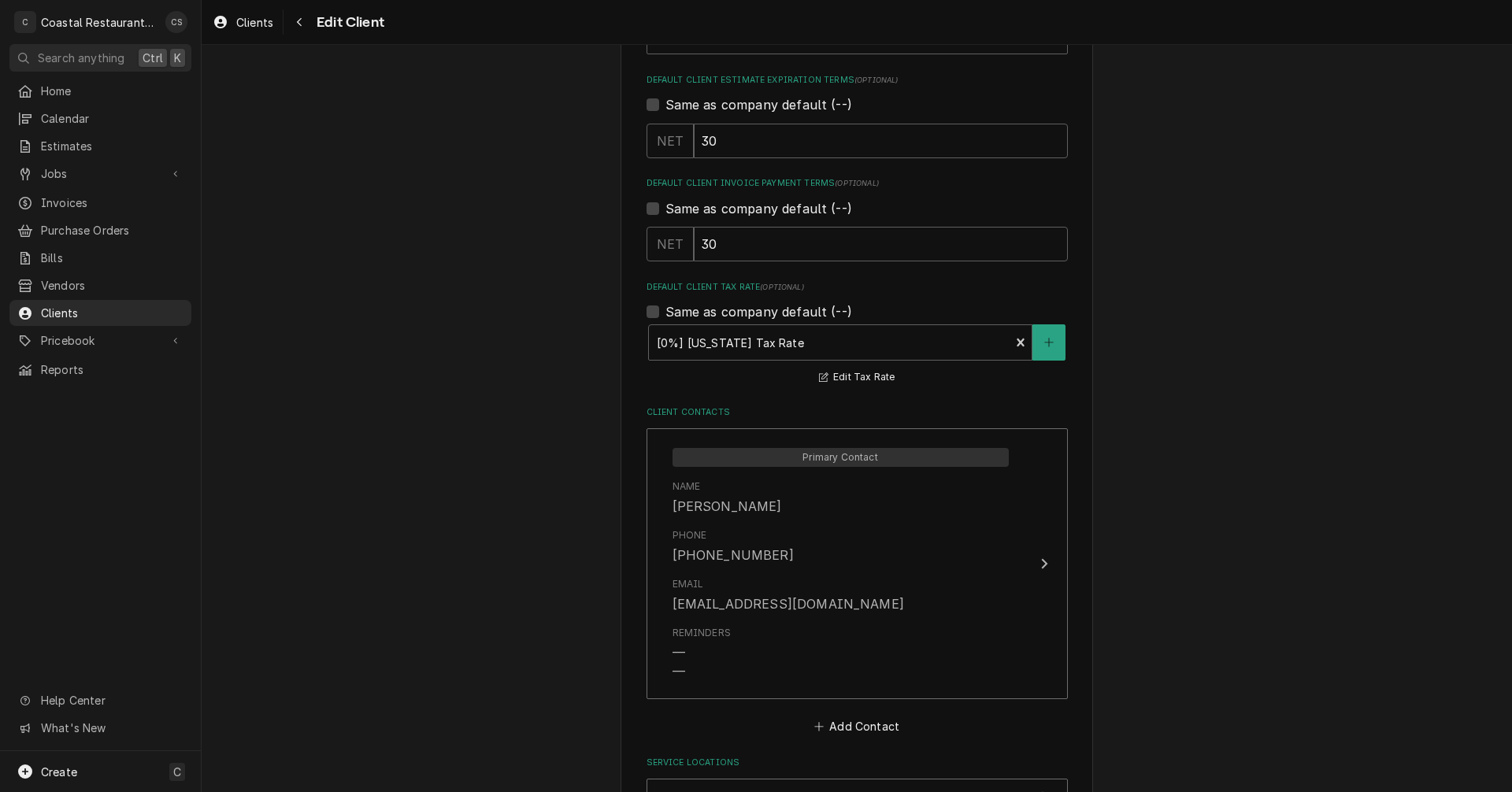
scroll to position [1121, 0]
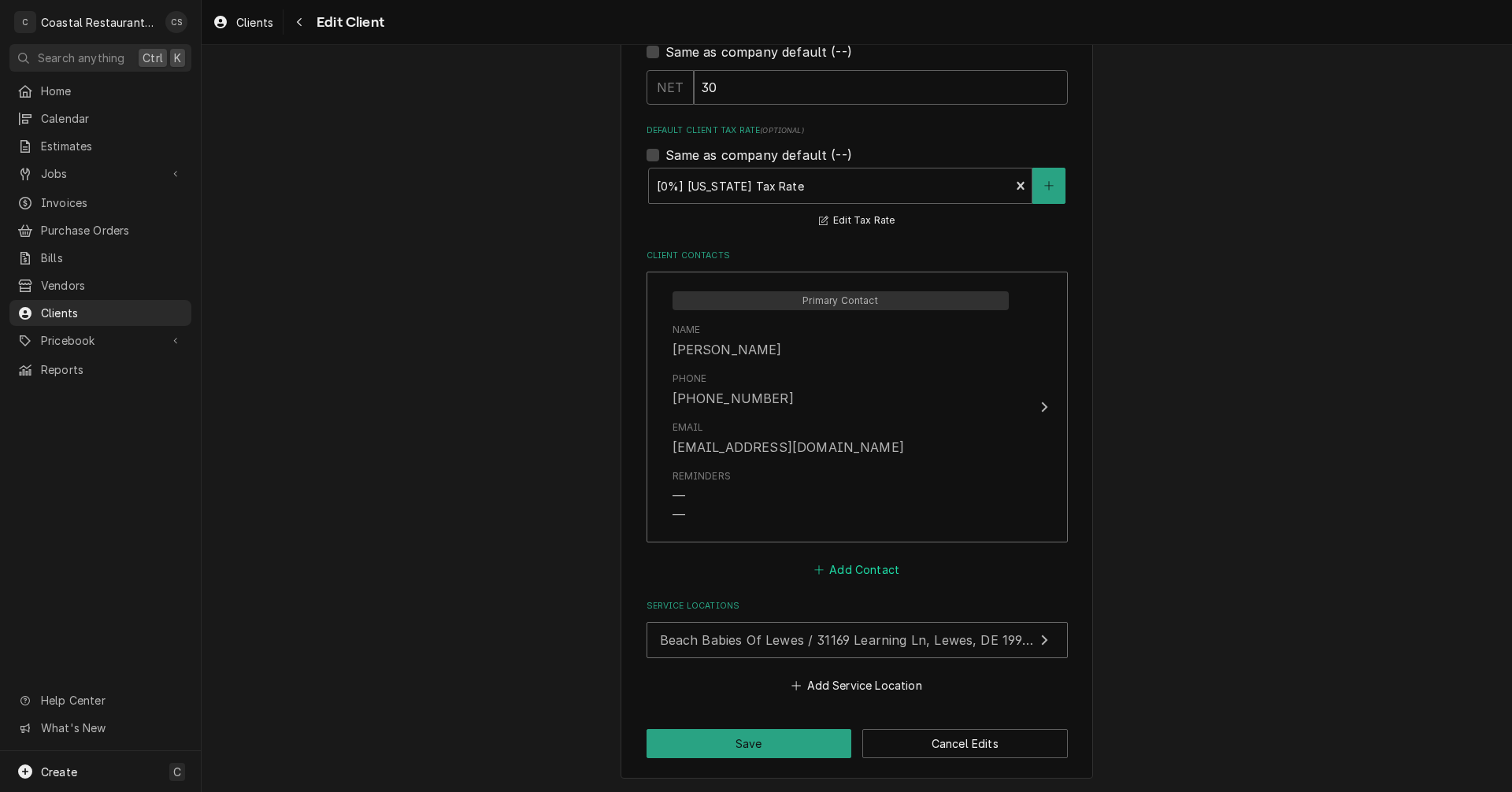
click at [857, 573] on button "Add Contact" at bounding box center [856, 570] width 91 height 22
type textarea "x"
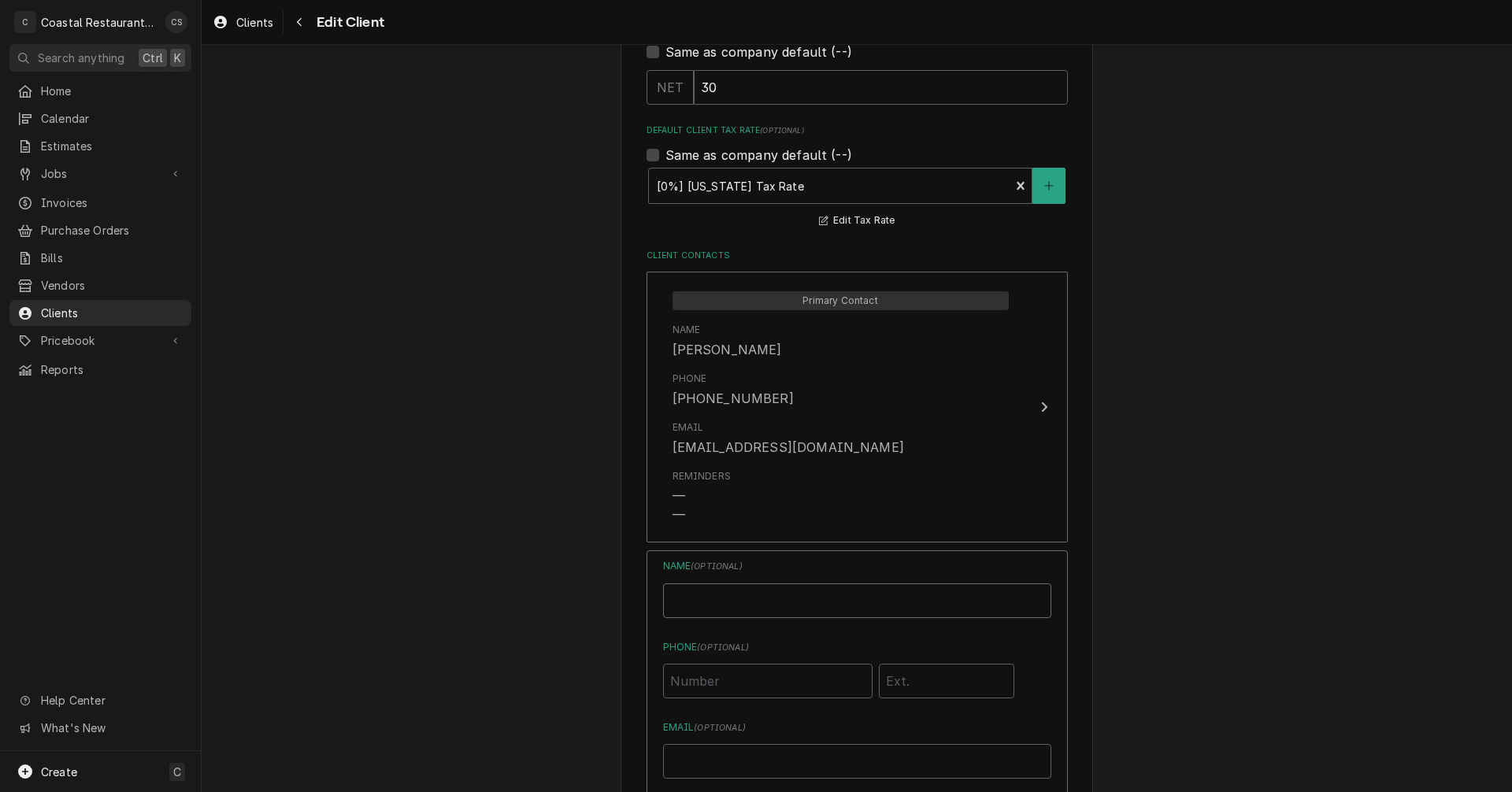
click at [756, 600] on input "Business Name" at bounding box center [857, 600] width 388 height 34
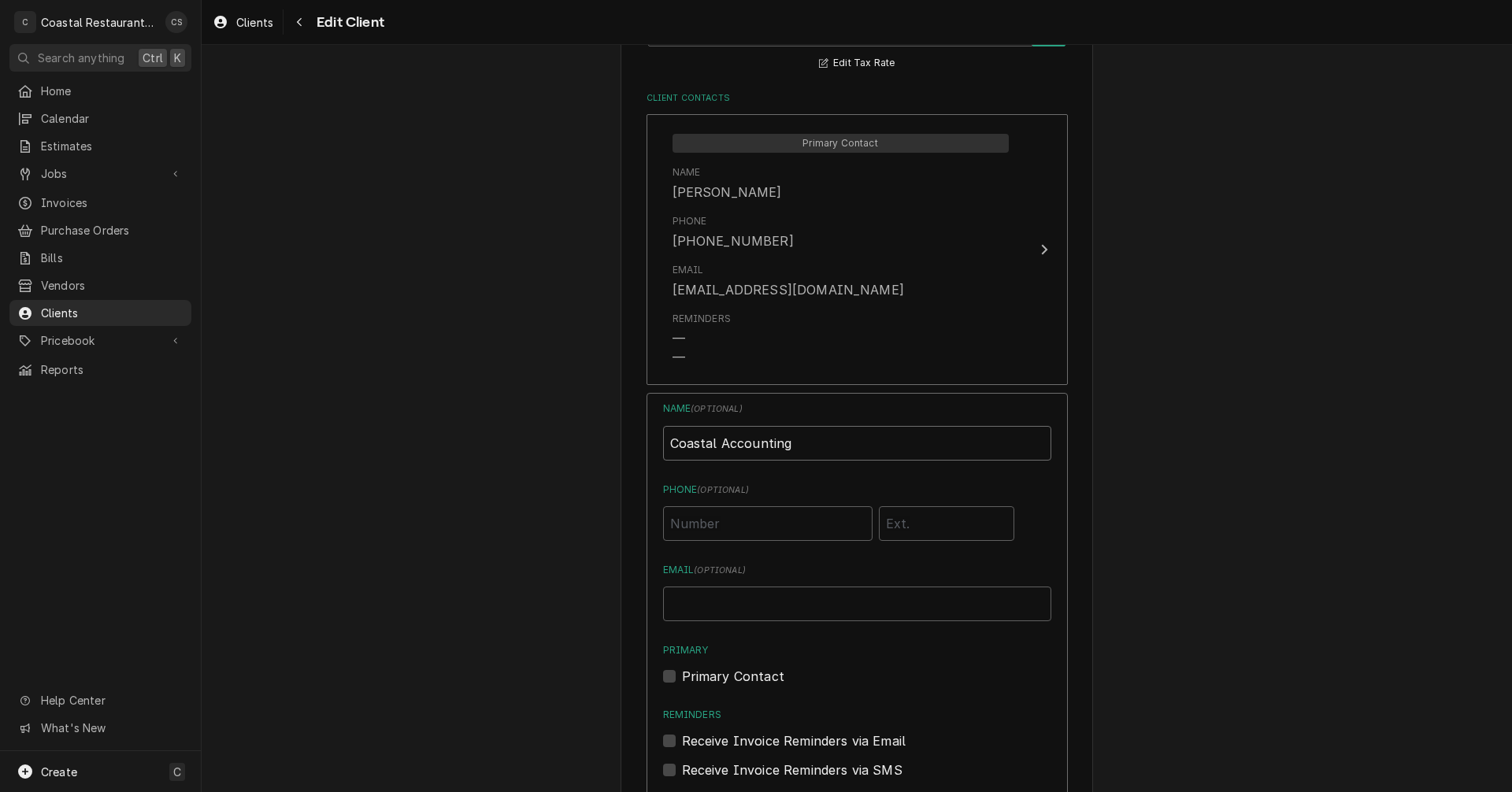
type input "Coastal Accounting"
click at [704, 604] on input "Email ( optional )" at bounding box center [857, 603] width 388 height 34
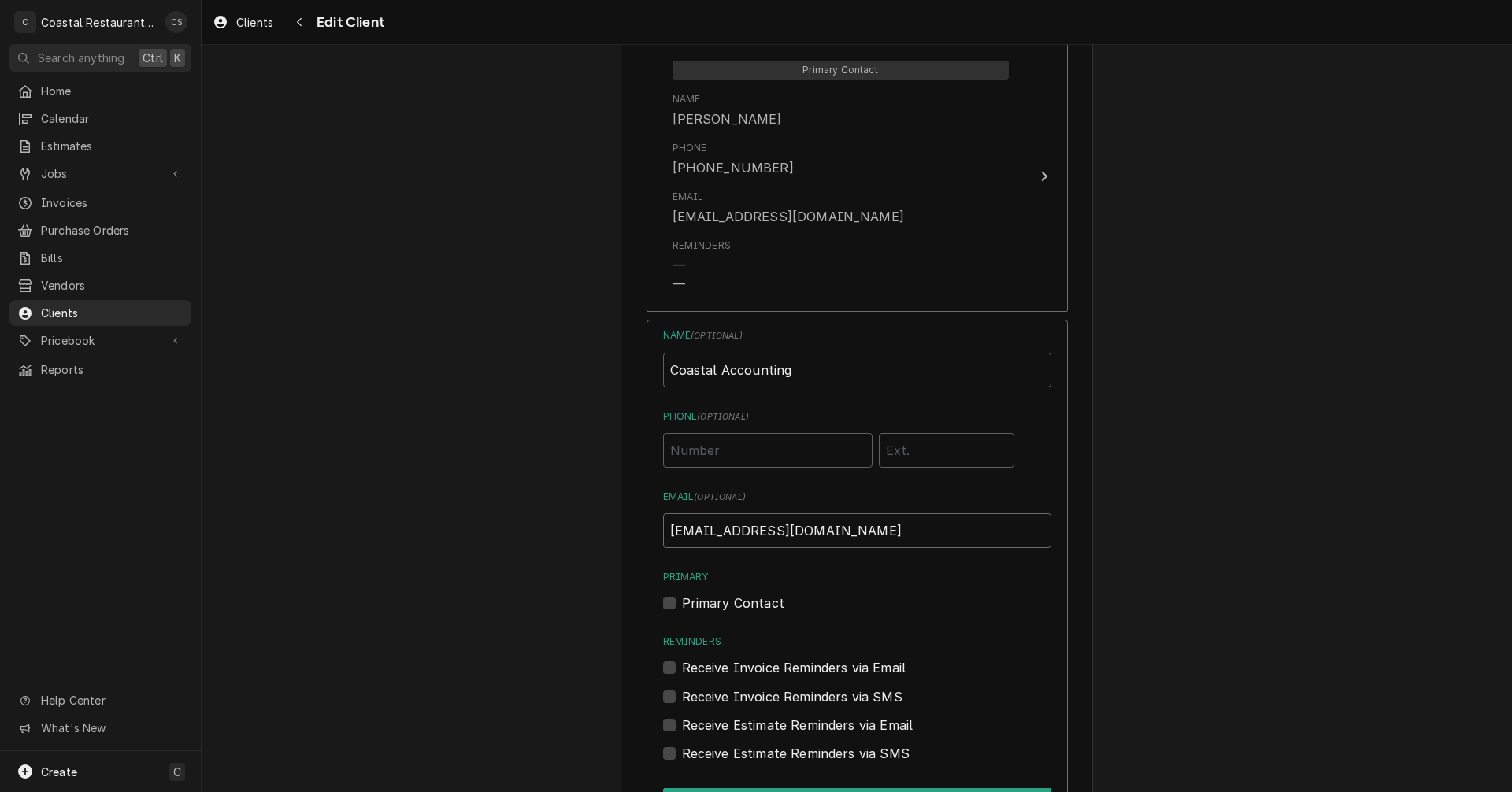
scroll to position [1436, 0]
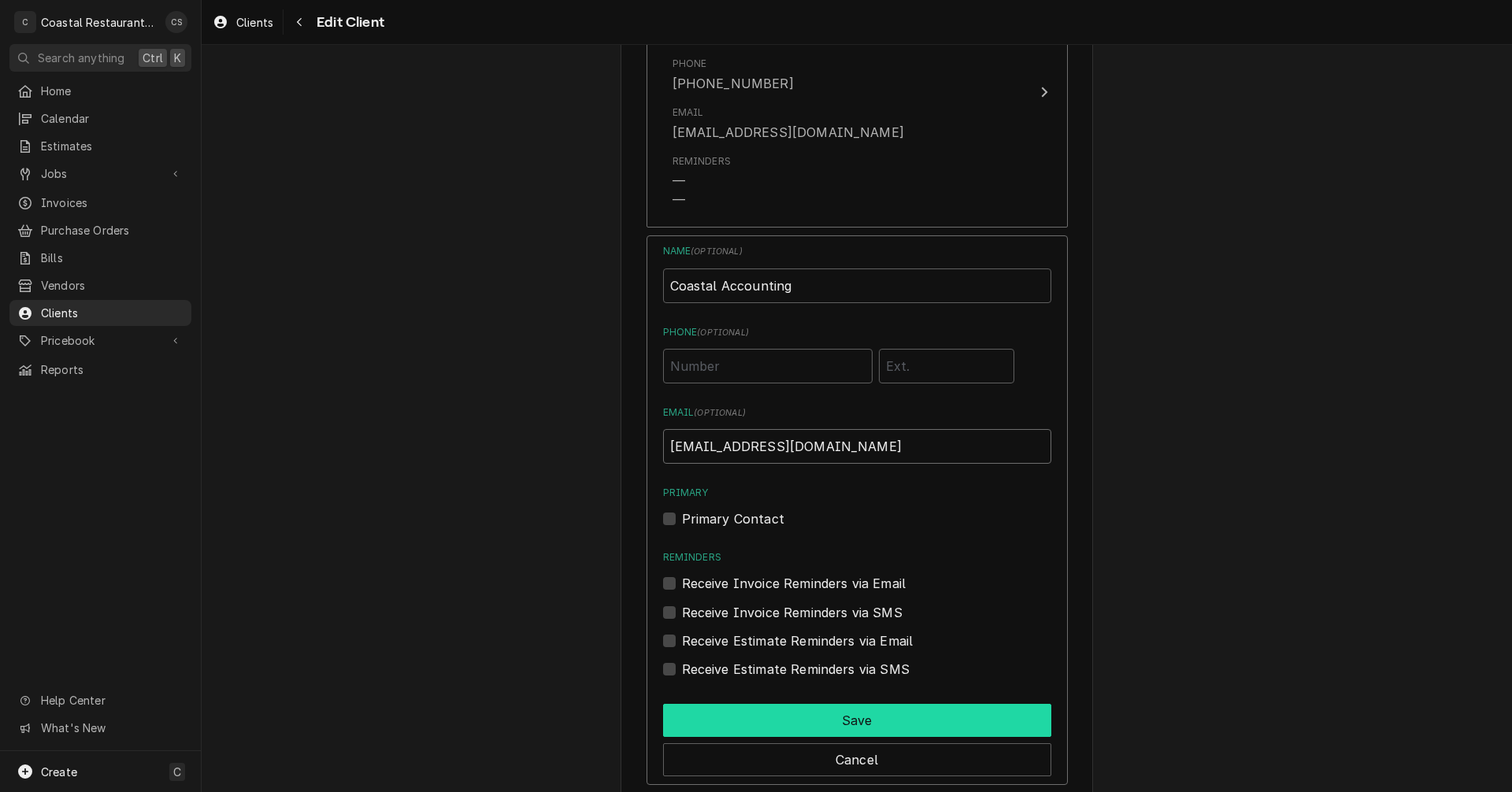
type input "[EMAIL_ADDRESS][DOMAIN_NAME]"
click at [866, 726] on button "Save" at bounding box center [857, 720] width 388 height 33
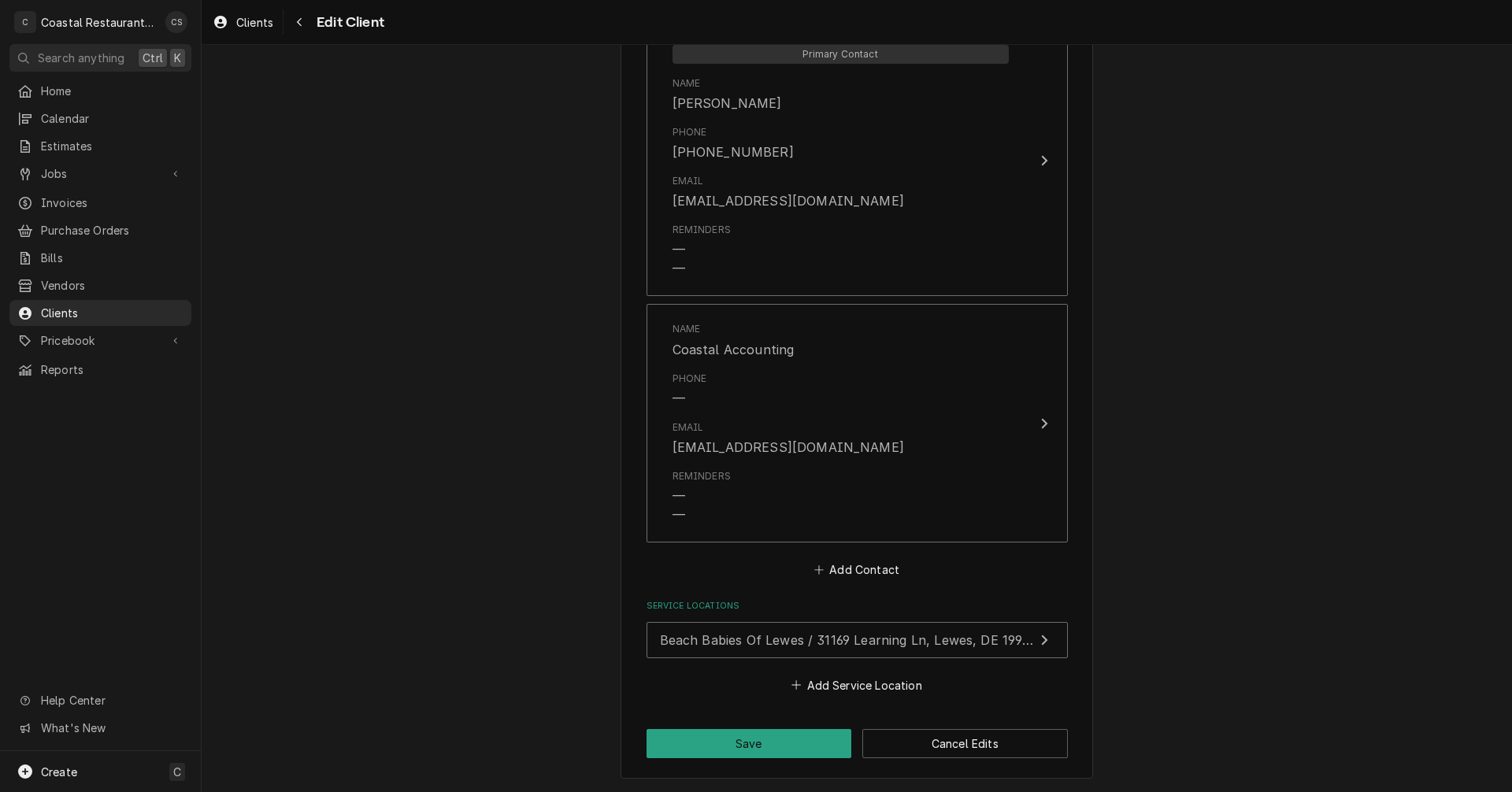
scroll to position [1368, 0]
click at [780, 746] on button "Save" at bounding box center [749, 743] width 205 height 29
type textarea "x"
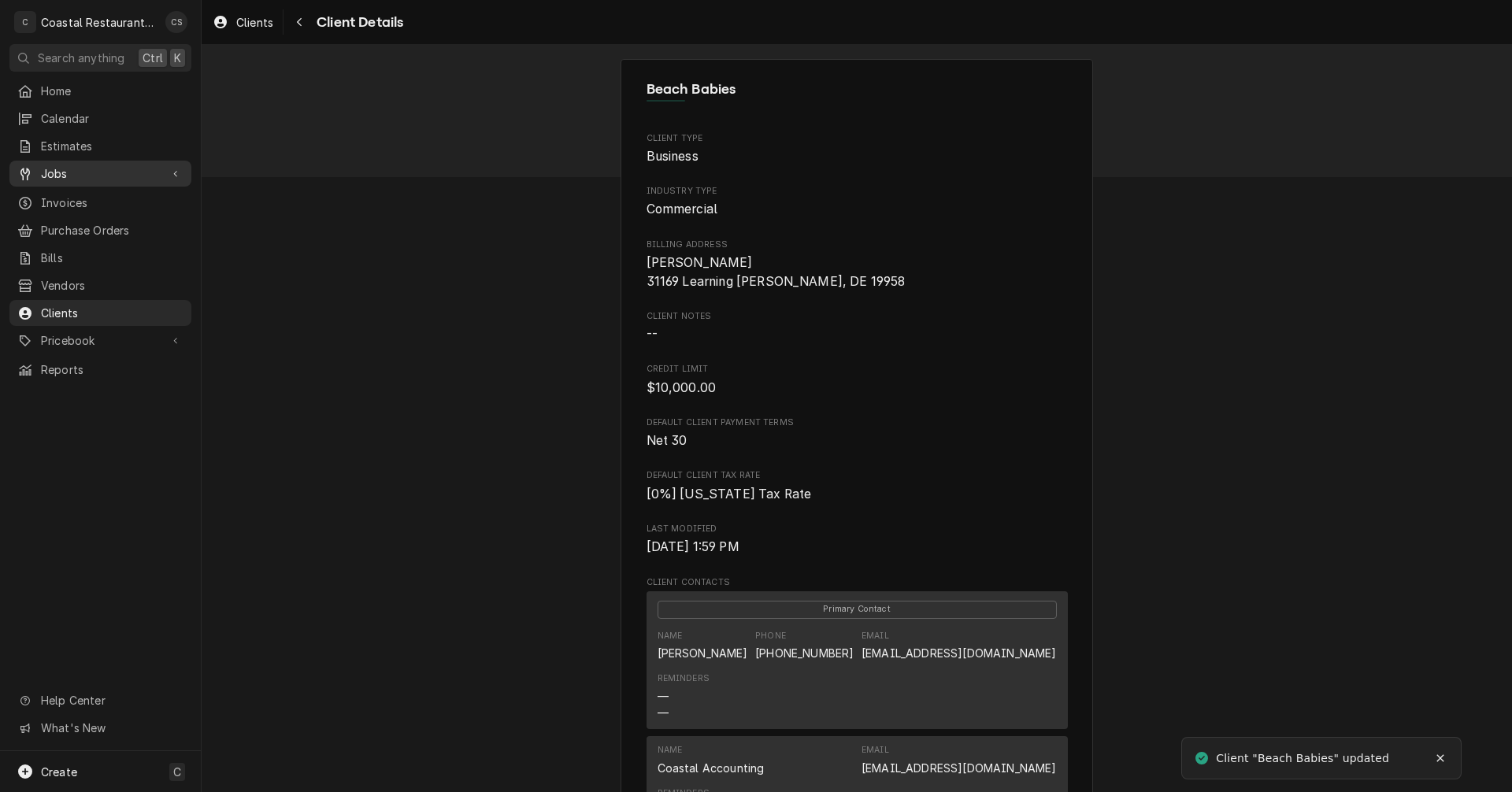
click at [77, 165] on span "Jobs" at bounding box center [100, 173] width 119 height 17
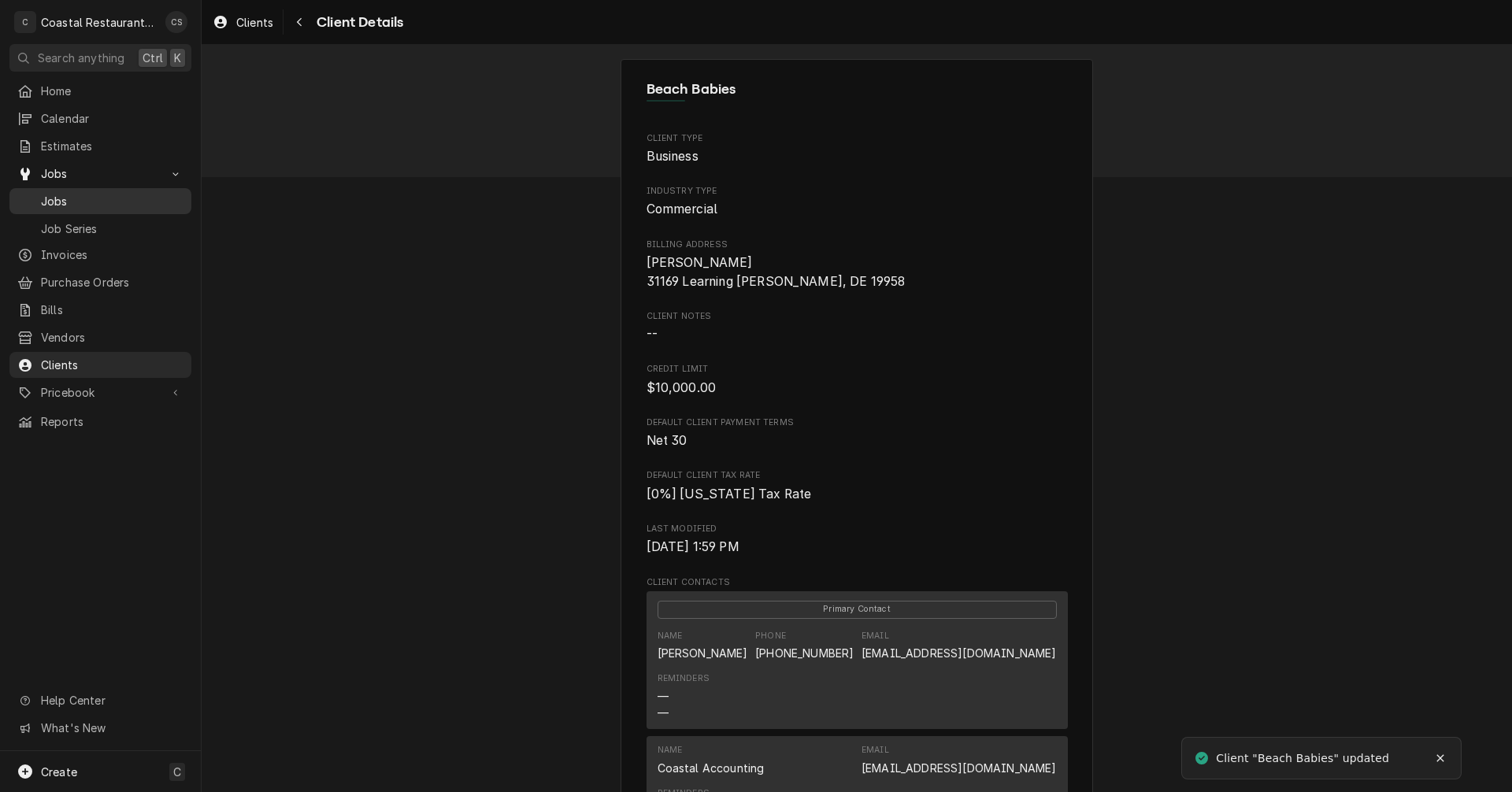
click at [83, 195] on span "Jobs" at bounding box center [112, 201] width 143 height 17
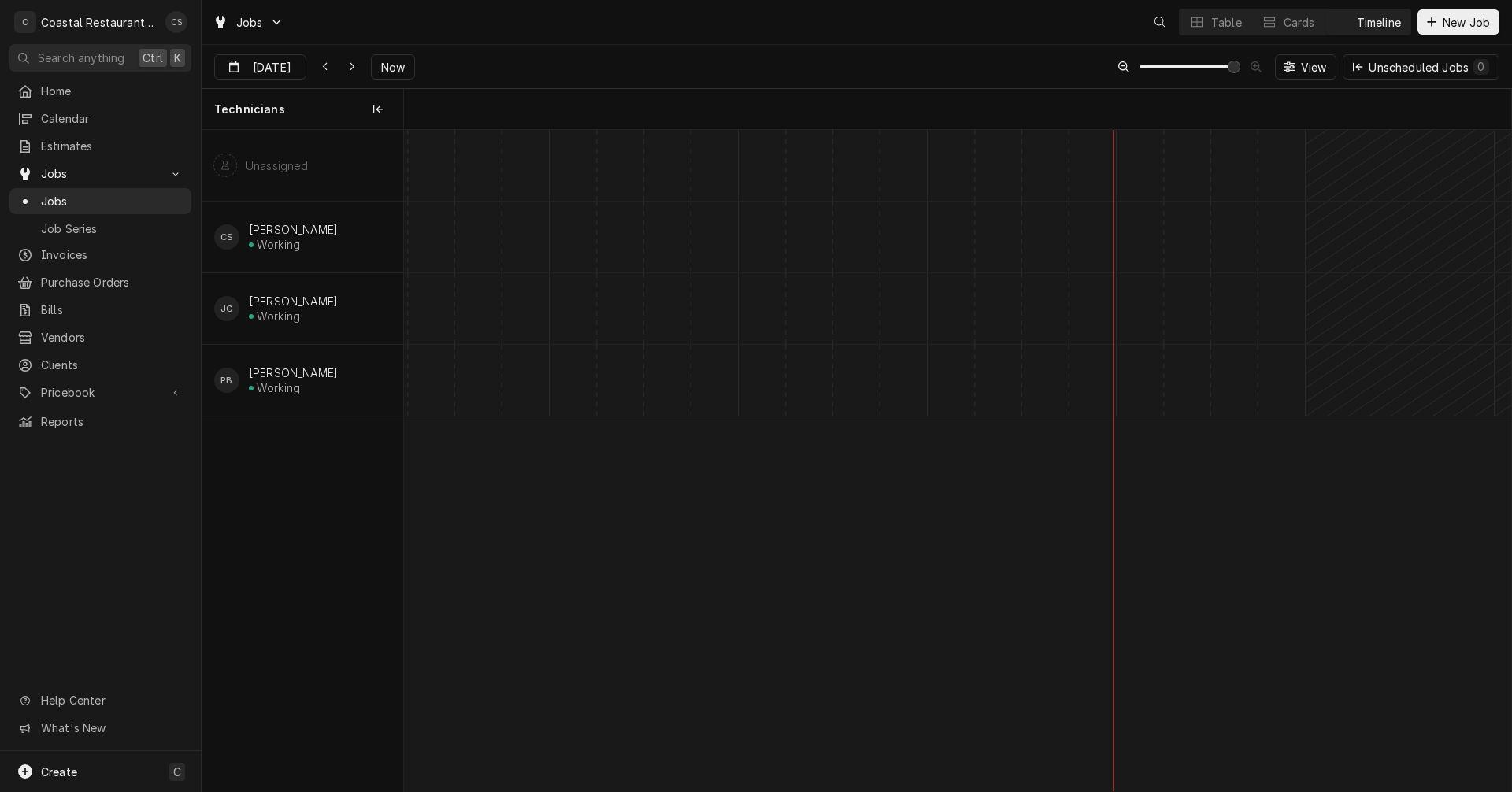
scroll to position [0, 21966]
click at [73, 247] on span "Invoices" at bounding box center [112, 255] width 143 height 17
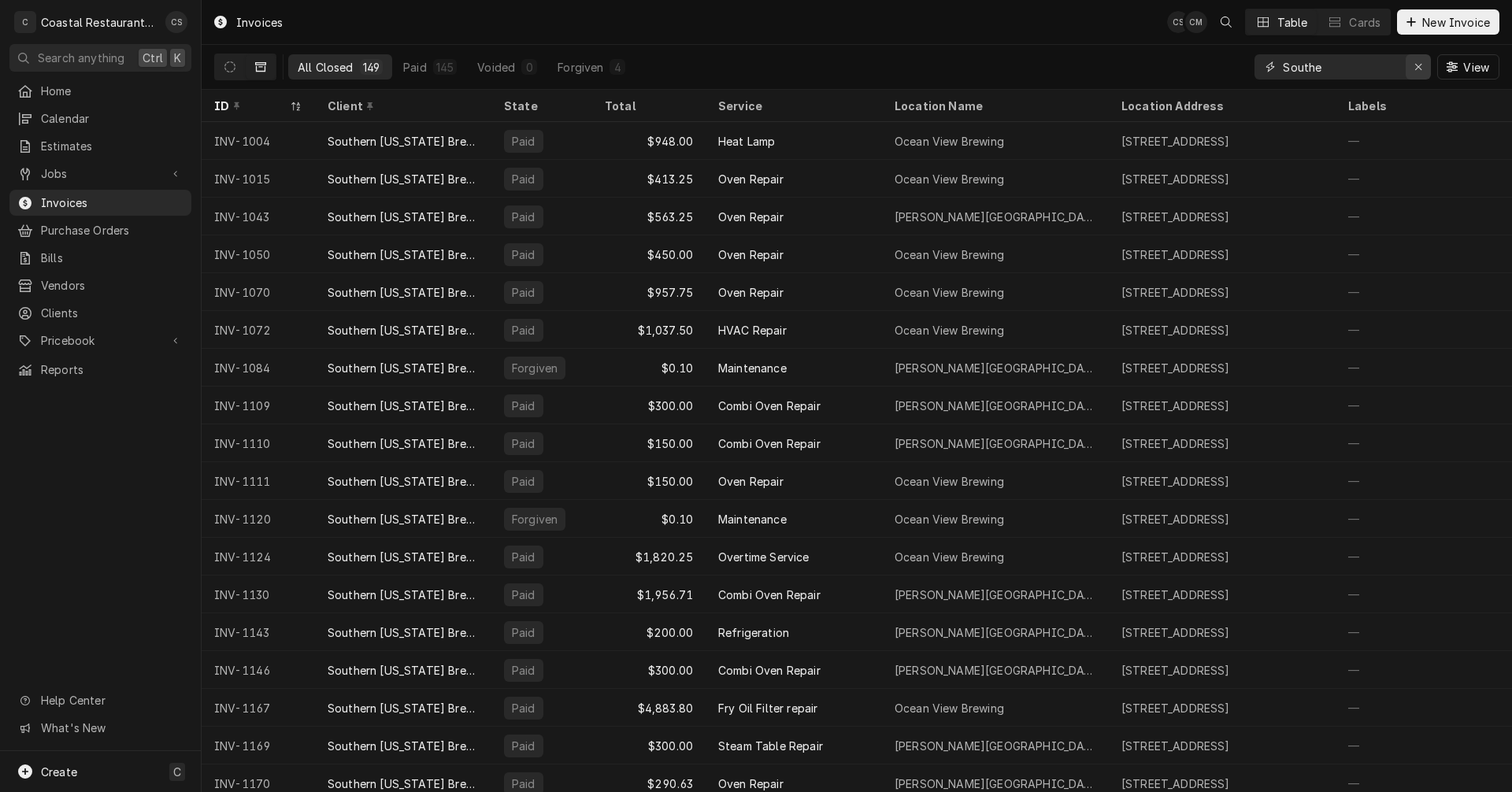
click at [1421, 63] on icon "Erase input" at bounding box center [1418, 67] width 9 height 11
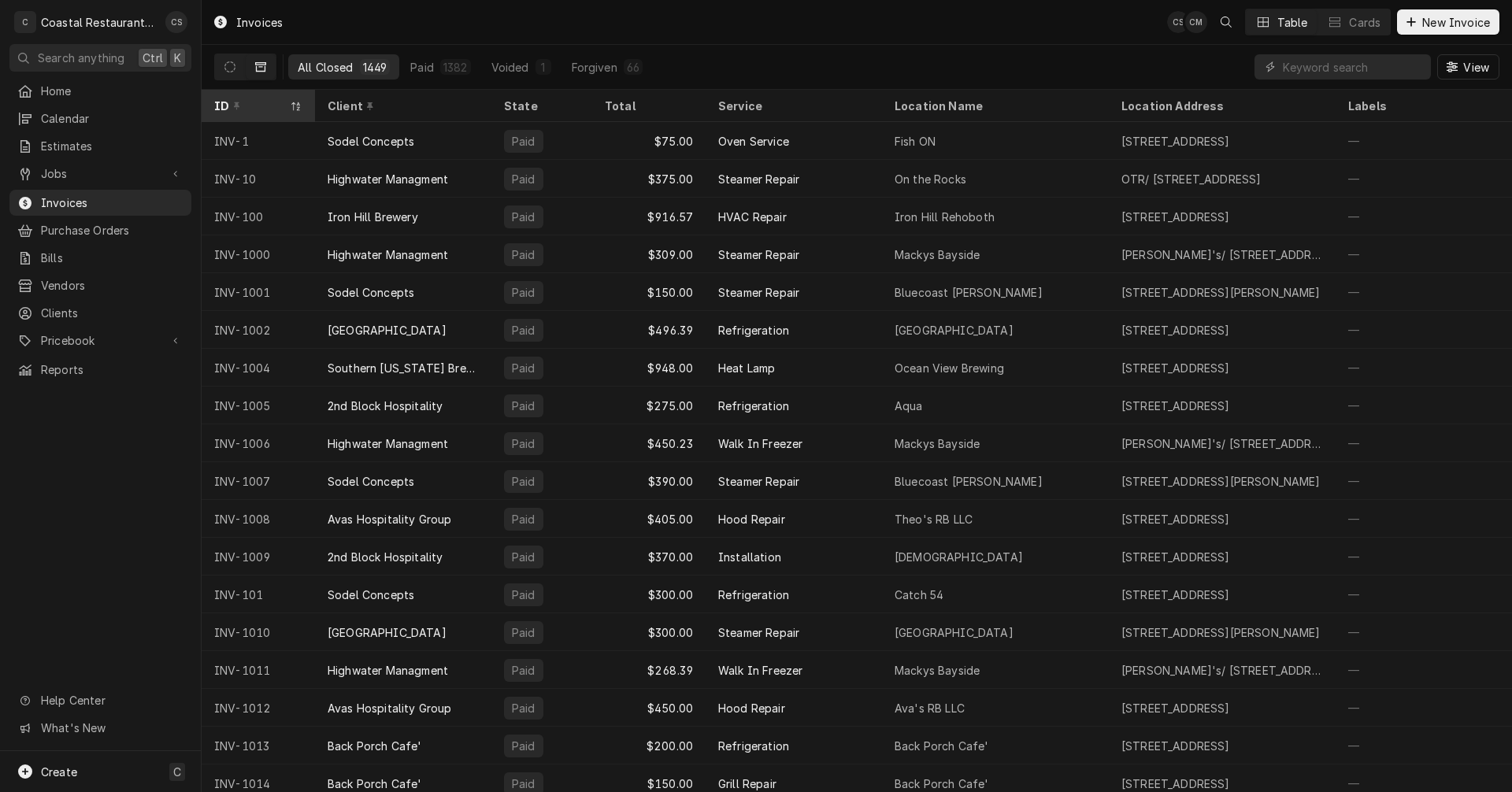
click at [296, 102] on icon "Dynamic Content Wrapper" at bounding box center [296, 107] width 11 height 10
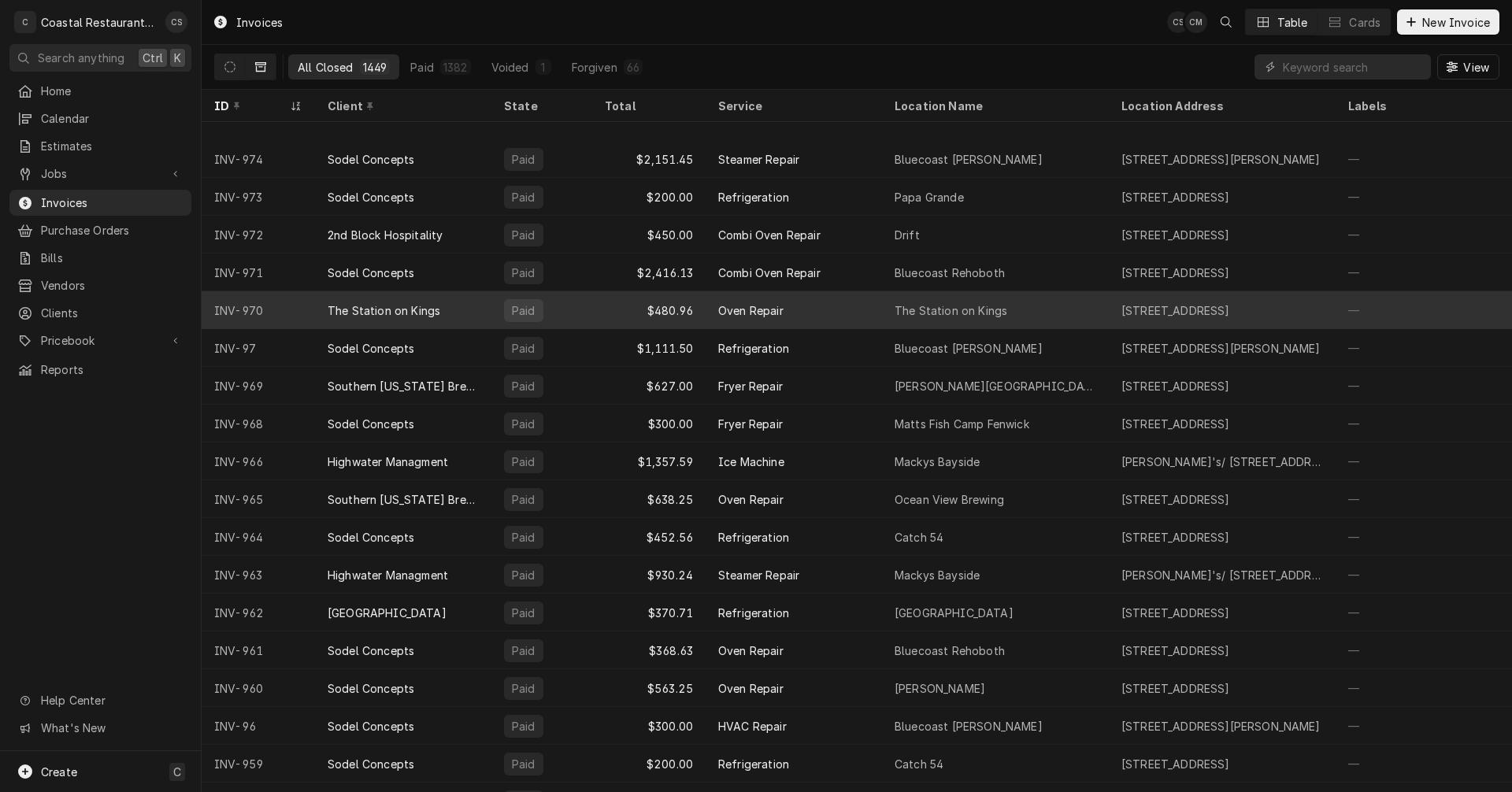
scroll to position [1077, 0]
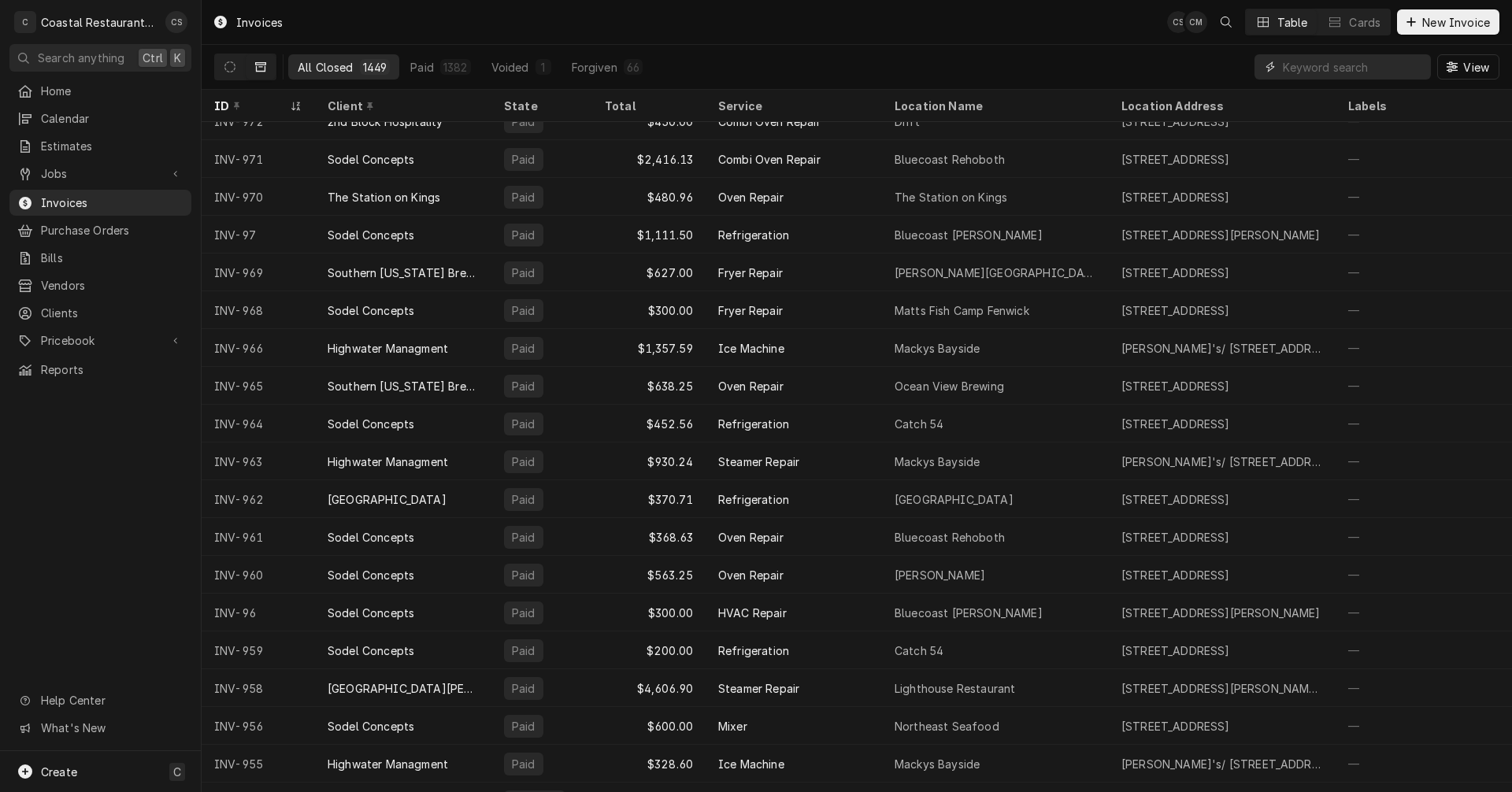
click at [1302, 69] on input "Dynamic Content Wrapper" at bounding box center [1353, 66] width 140 height 25
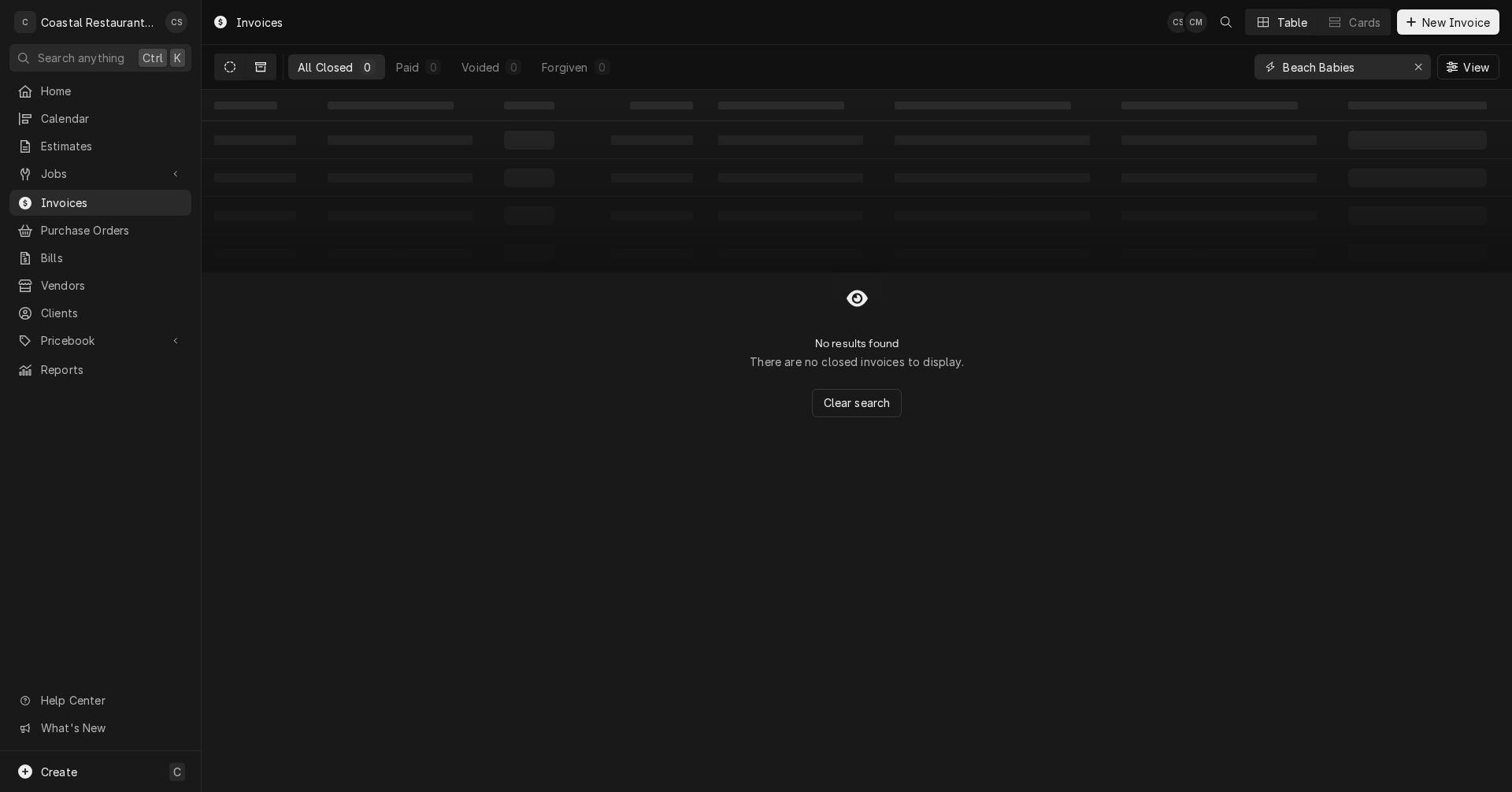
type input "Beach Babies"
click at [224, 67] on icon "Dynamic Content Wrapper" at bounding box center [230, 67] width 11 height 11
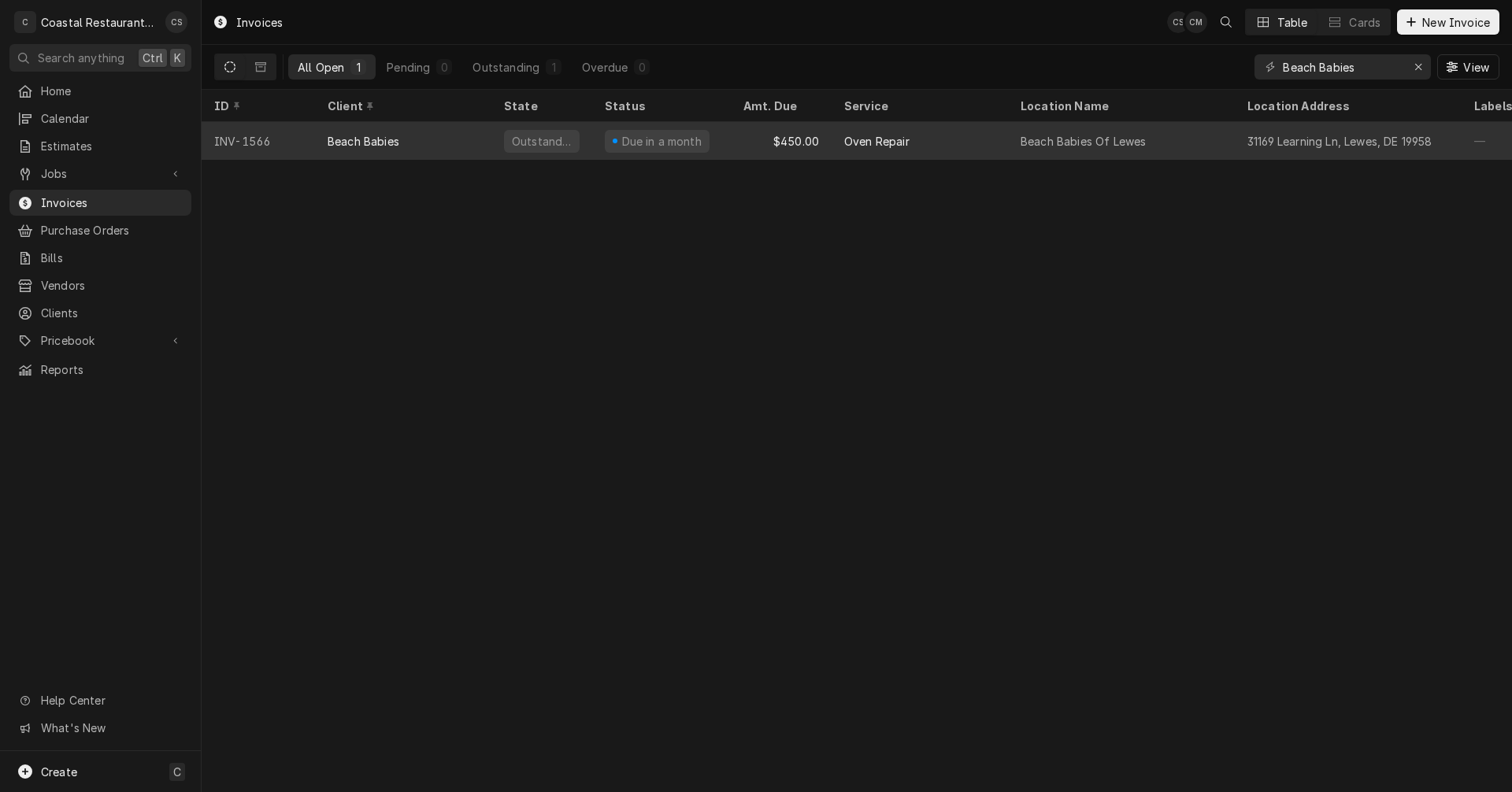
click at [367, 139] on div "Beach Babies" at bounding box center [363, 141] width 71 height 17
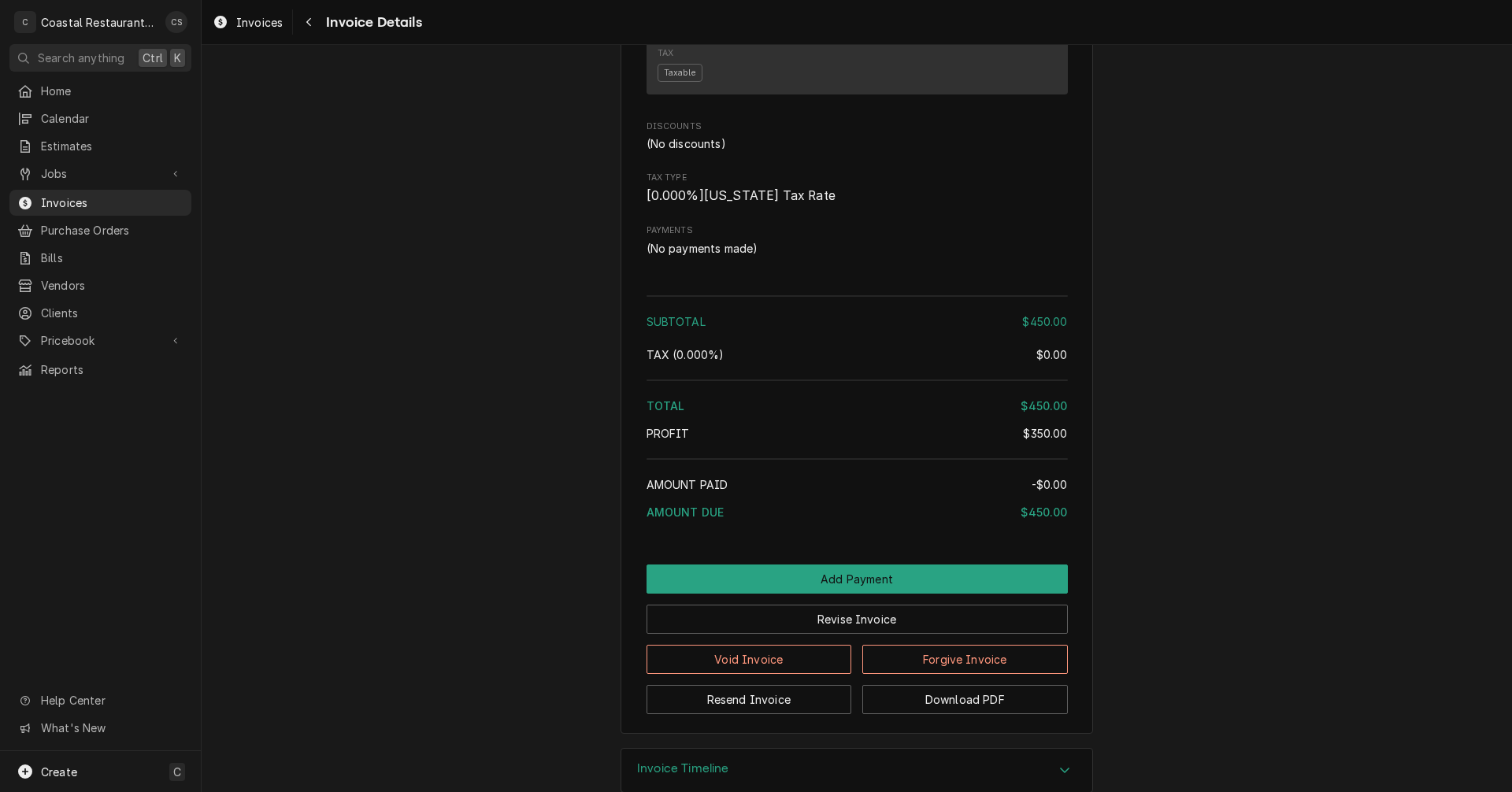
scroll to position [1432, 0]
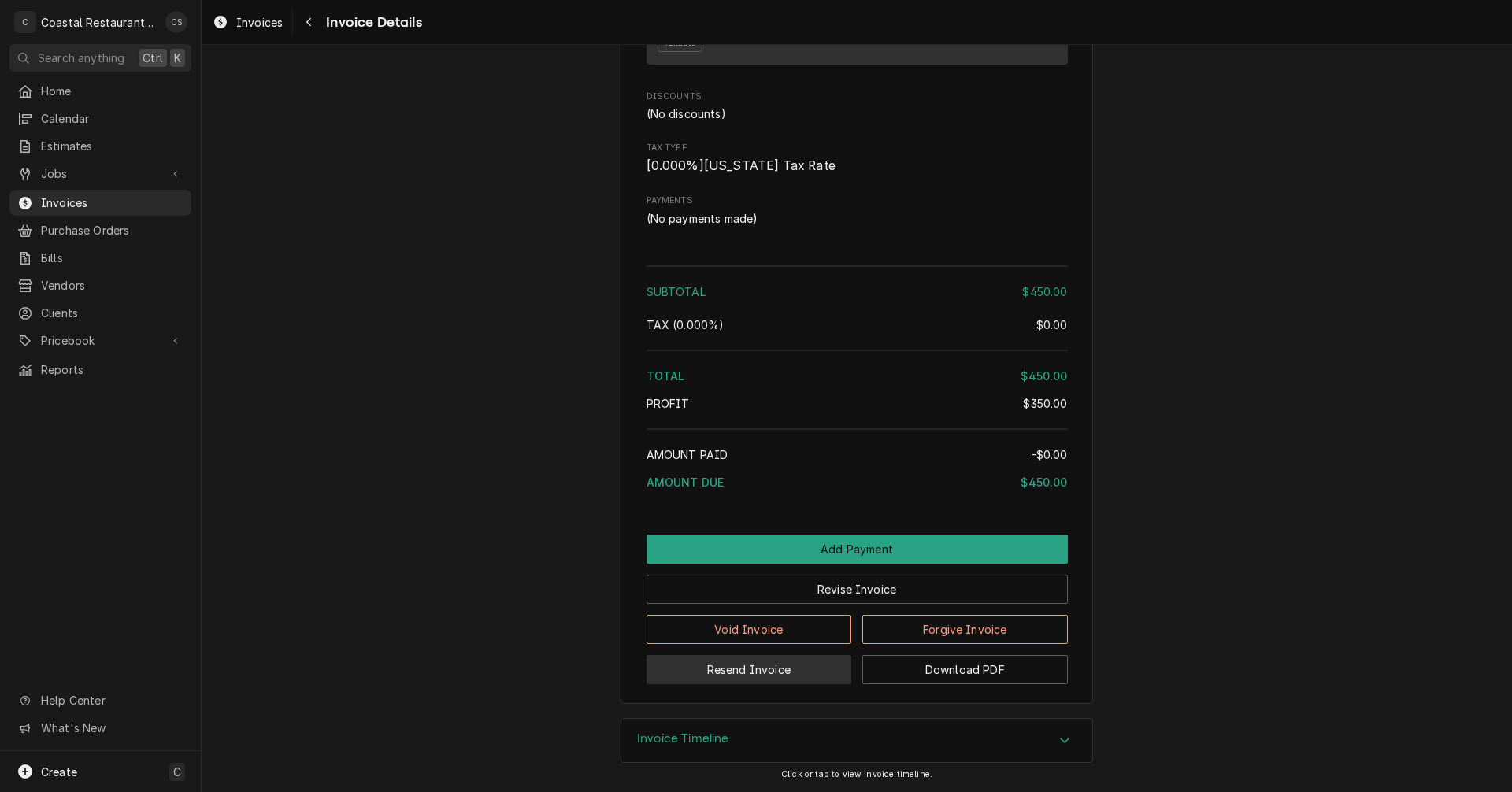
click at [759, 671] on button "Resend Invoice" at bounding box center [749, 669] width 205 height 29
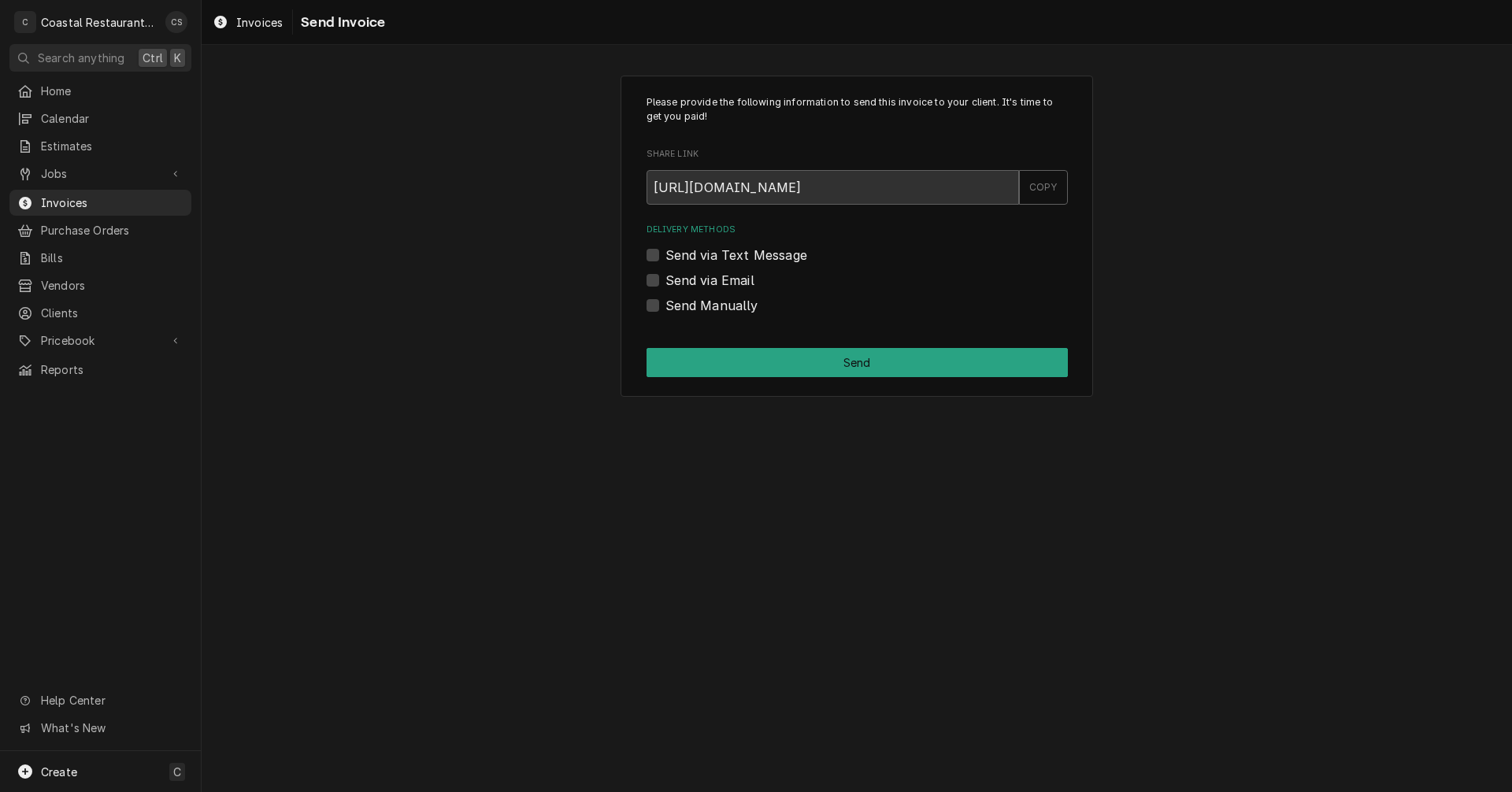
click at [665, 278] on label "Send via Email" at bounding box center [709, 280] width 89 height 19
click at [665, 278] on input "Send via Email" at bounding box center [876, 287] width 421 height 34
checkbox input "true"
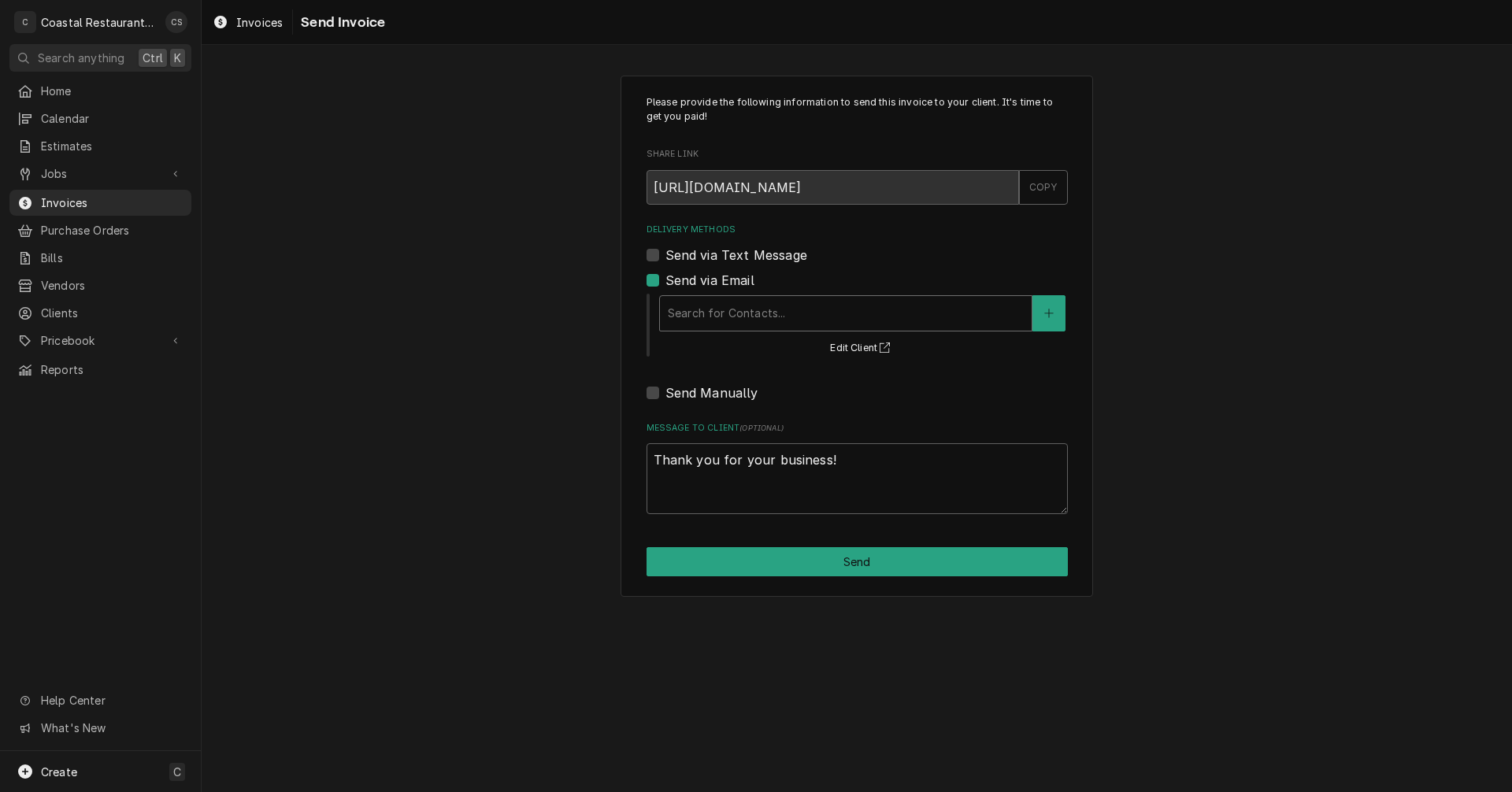
click at [696, 321] on div "Delivery Methods" at bounding box center [845, 312] width 356 height 28
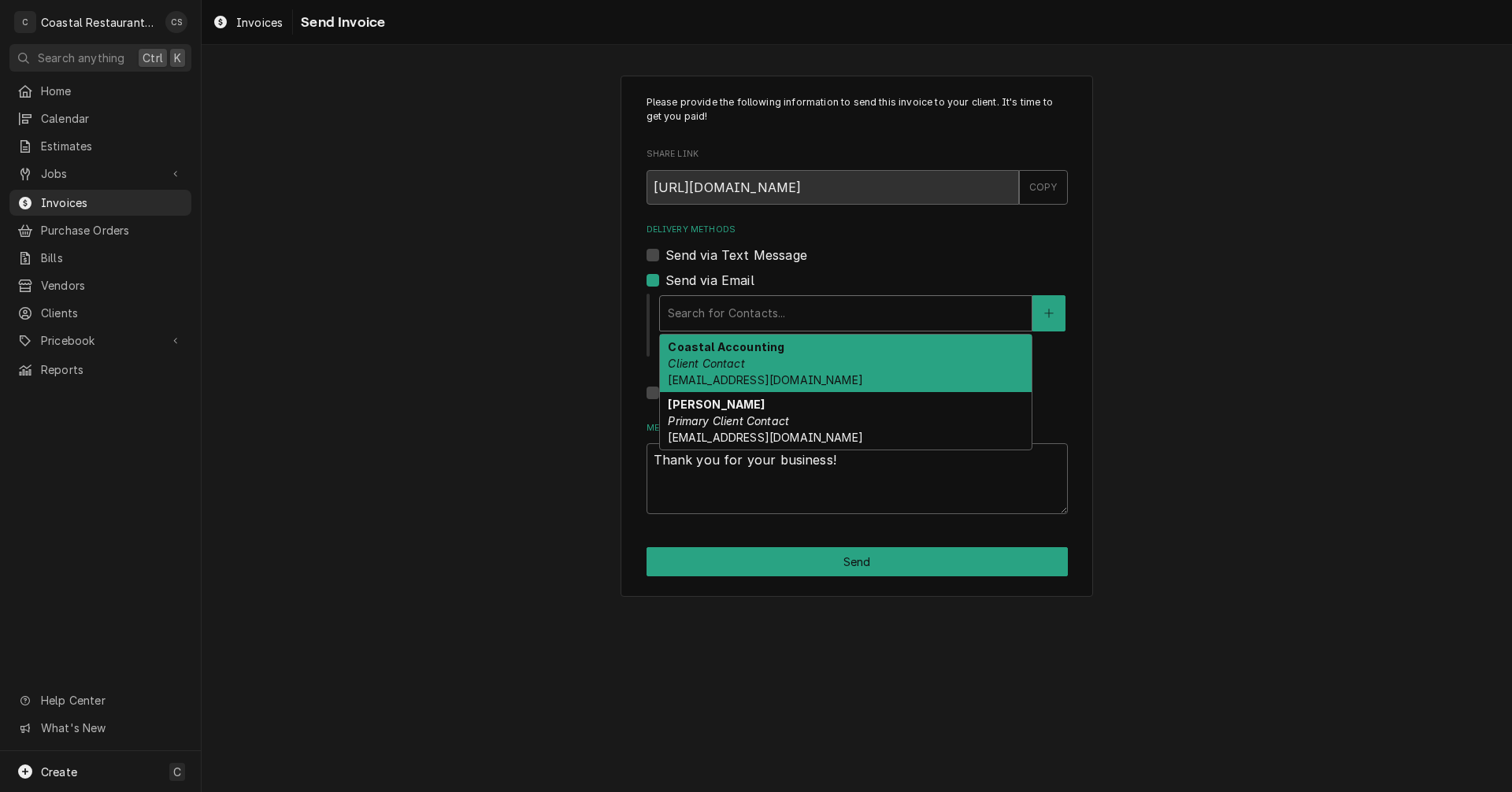
click at [710, 353] on strong "Coastal Accounting" at bounding box center [725, 347] width 116 height 14
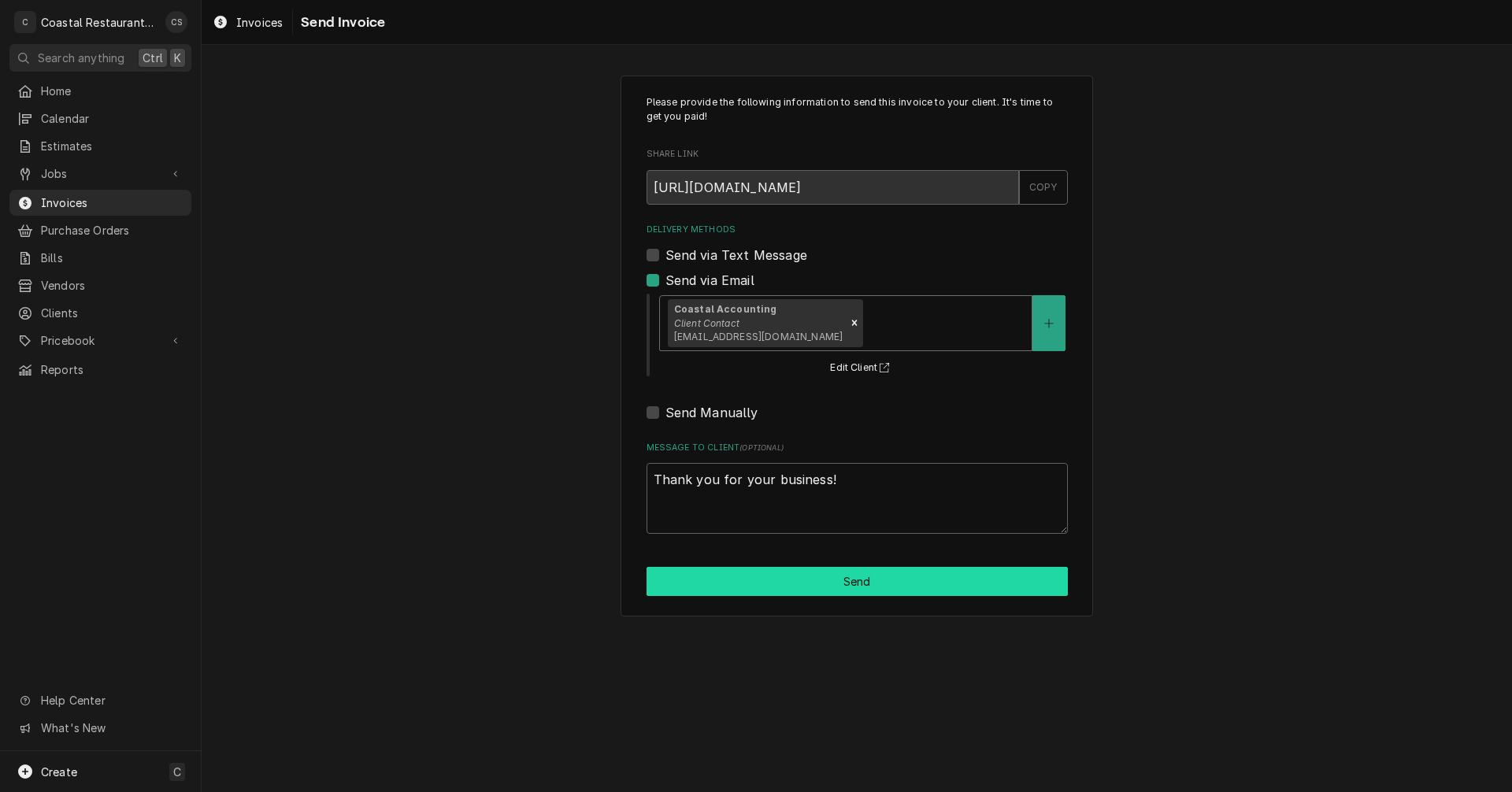
click at [833, 585] on button "Send" at bounding box center [857, 581] width 421 height 29
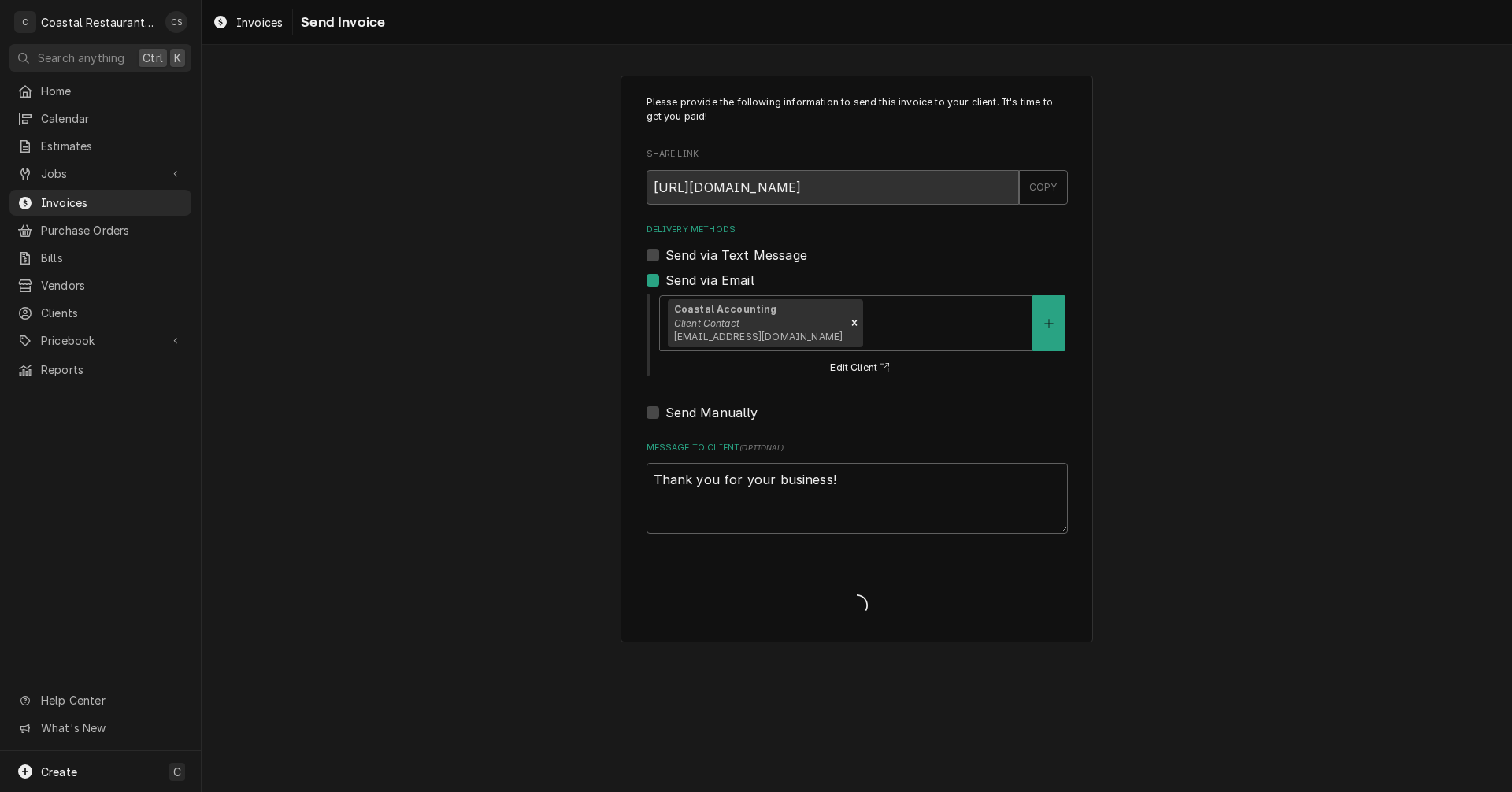
type textarea "x"
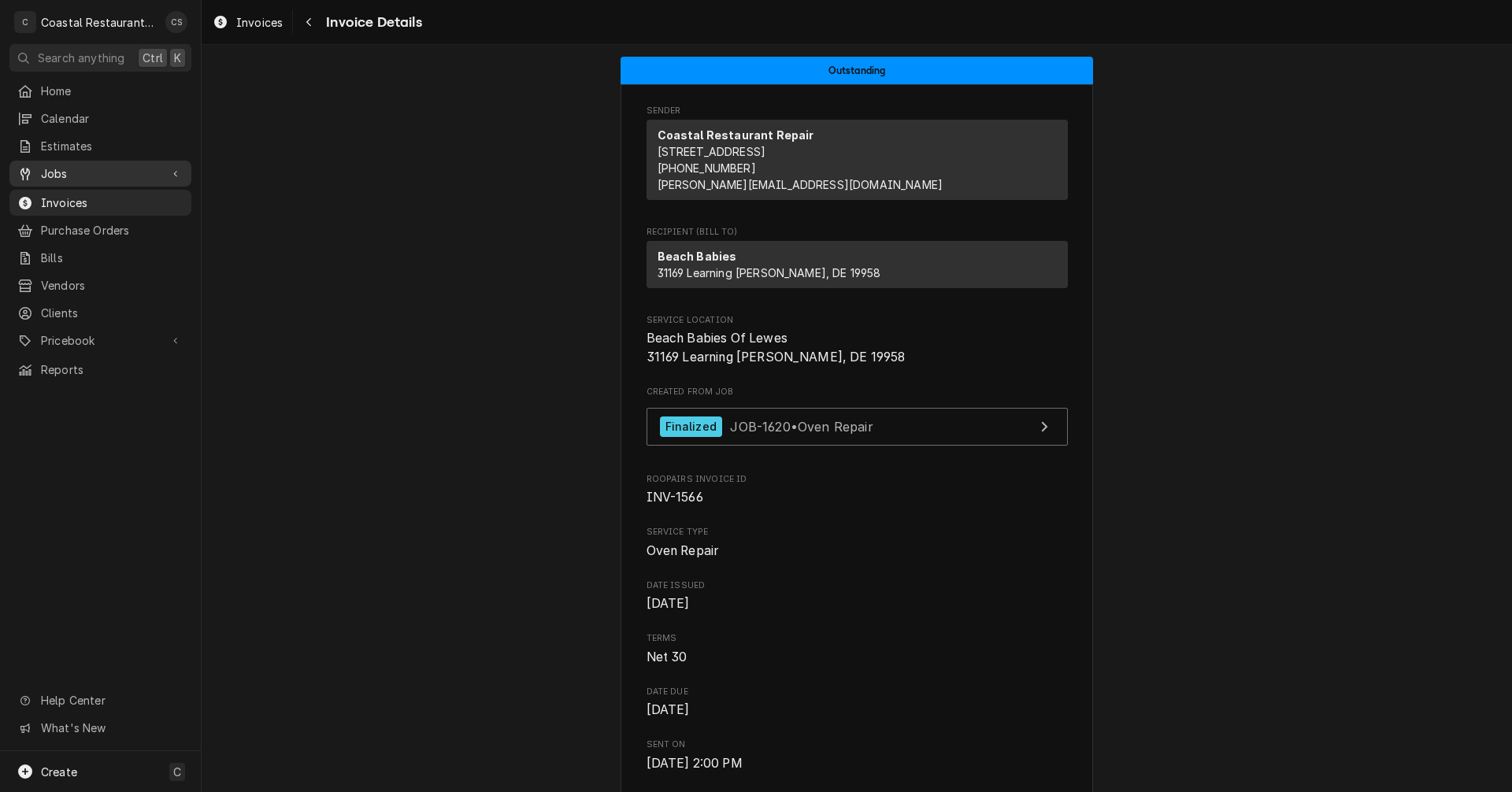
click at [102, 165] on span "Jobs" at bounding box center [100, 173] width 119 height 17
click at [103, 191] on div "Jobs" at bounding box center [100, 201] width 175 height 20
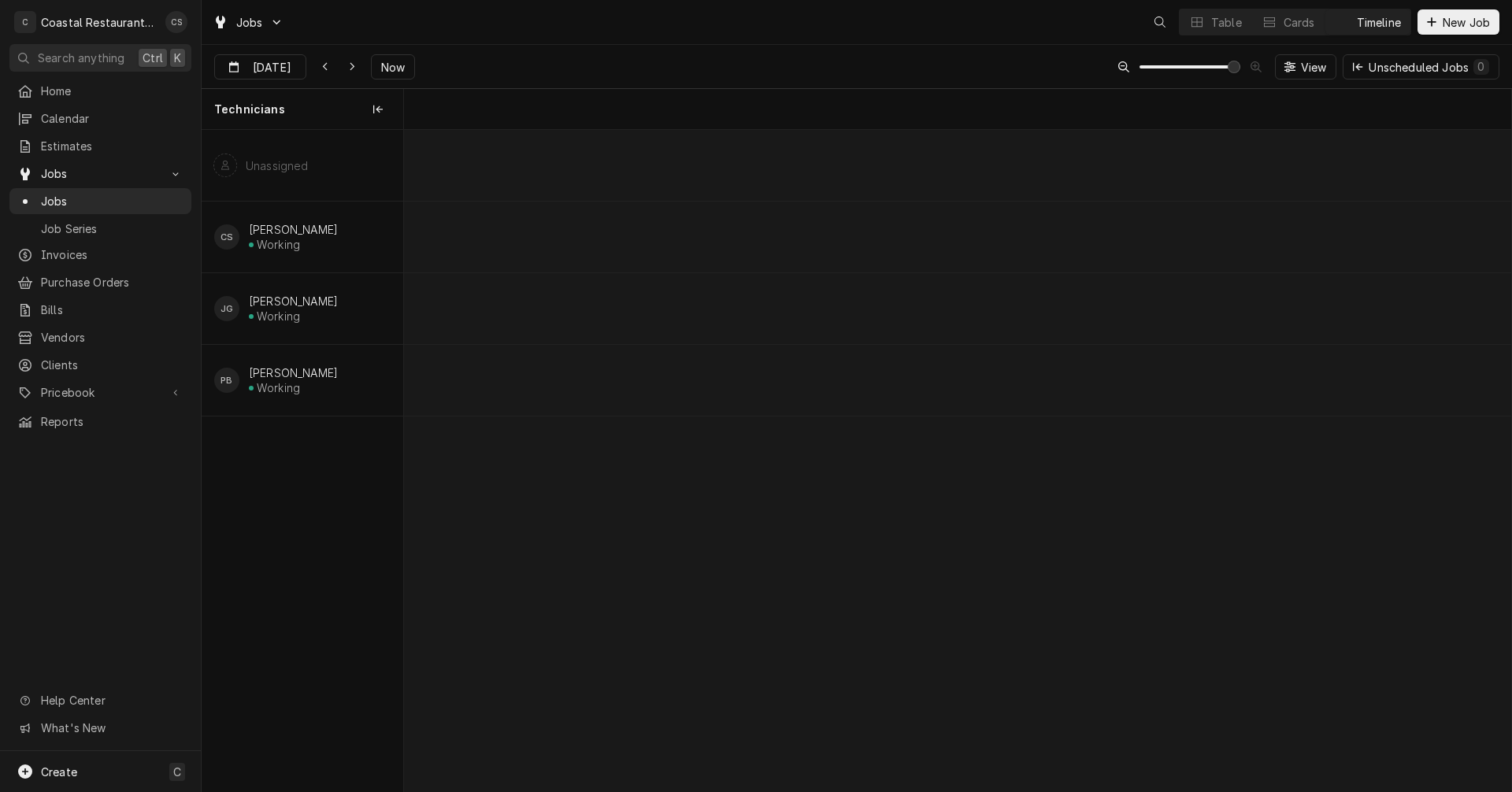
scroll to position [0, 21966]
click at [1179, 312] on div "normal" at bounding box center [1187, 308] width 45498 height 70
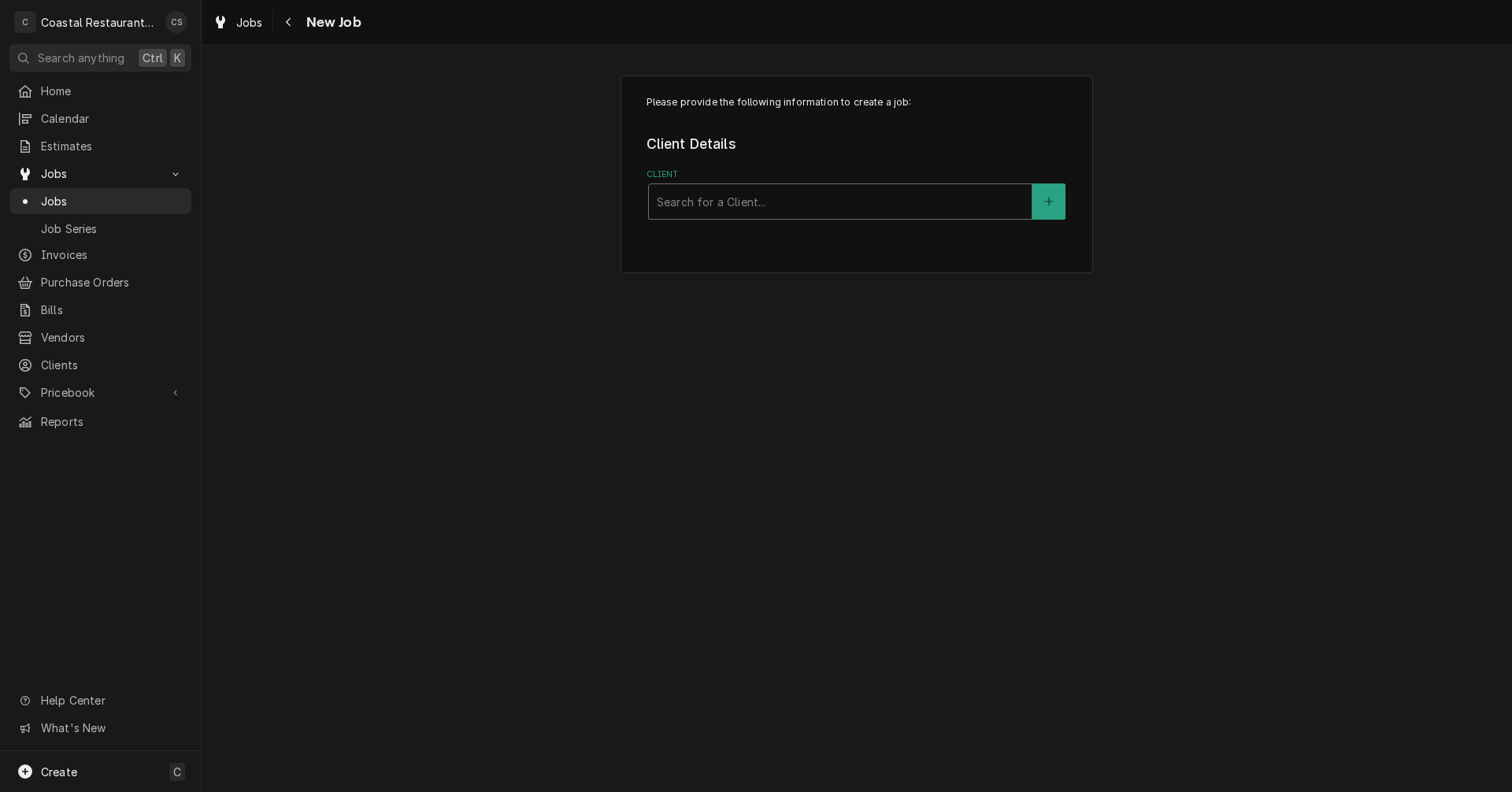
click at [734, 215] on div "Client" at bounding box center [841, 201] width 367 height 28
type input "Agave"
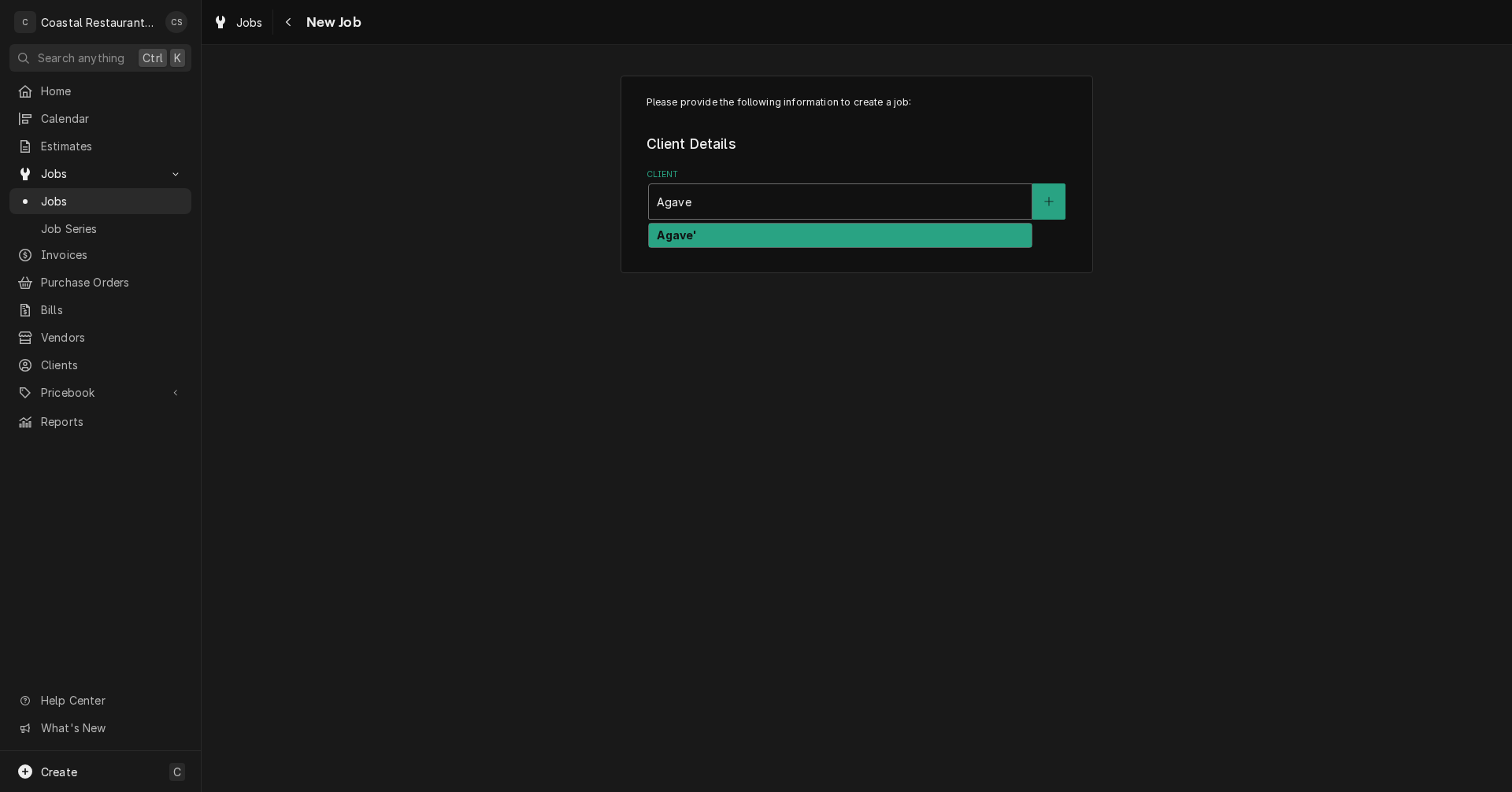
click at [695, 236] on strong "Agave'" at bounding box center [677, 235] width 40 height 14
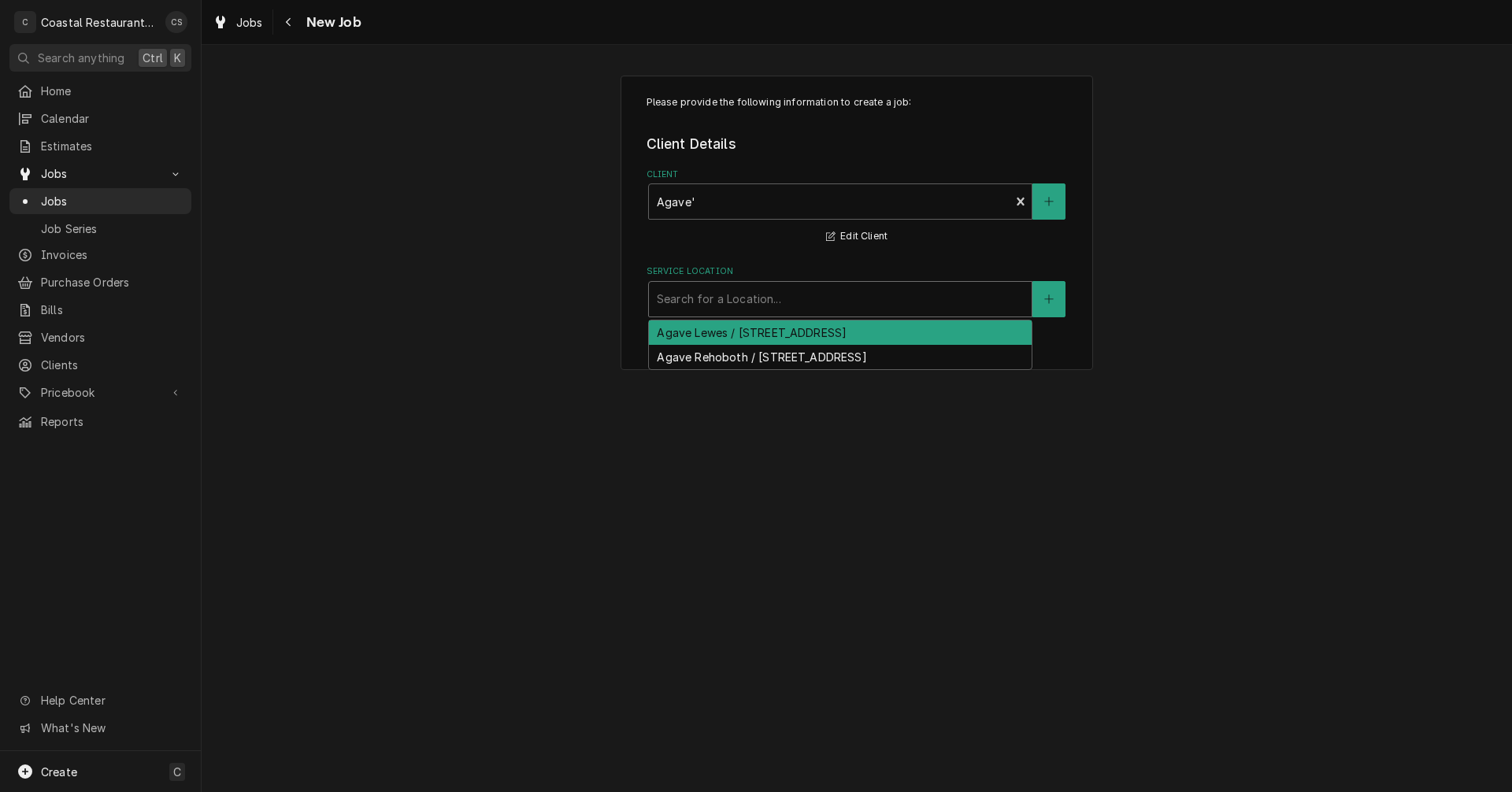
click at [696, 295] on div "Service Location" at bounding box center [841, 299] width 367 height 28
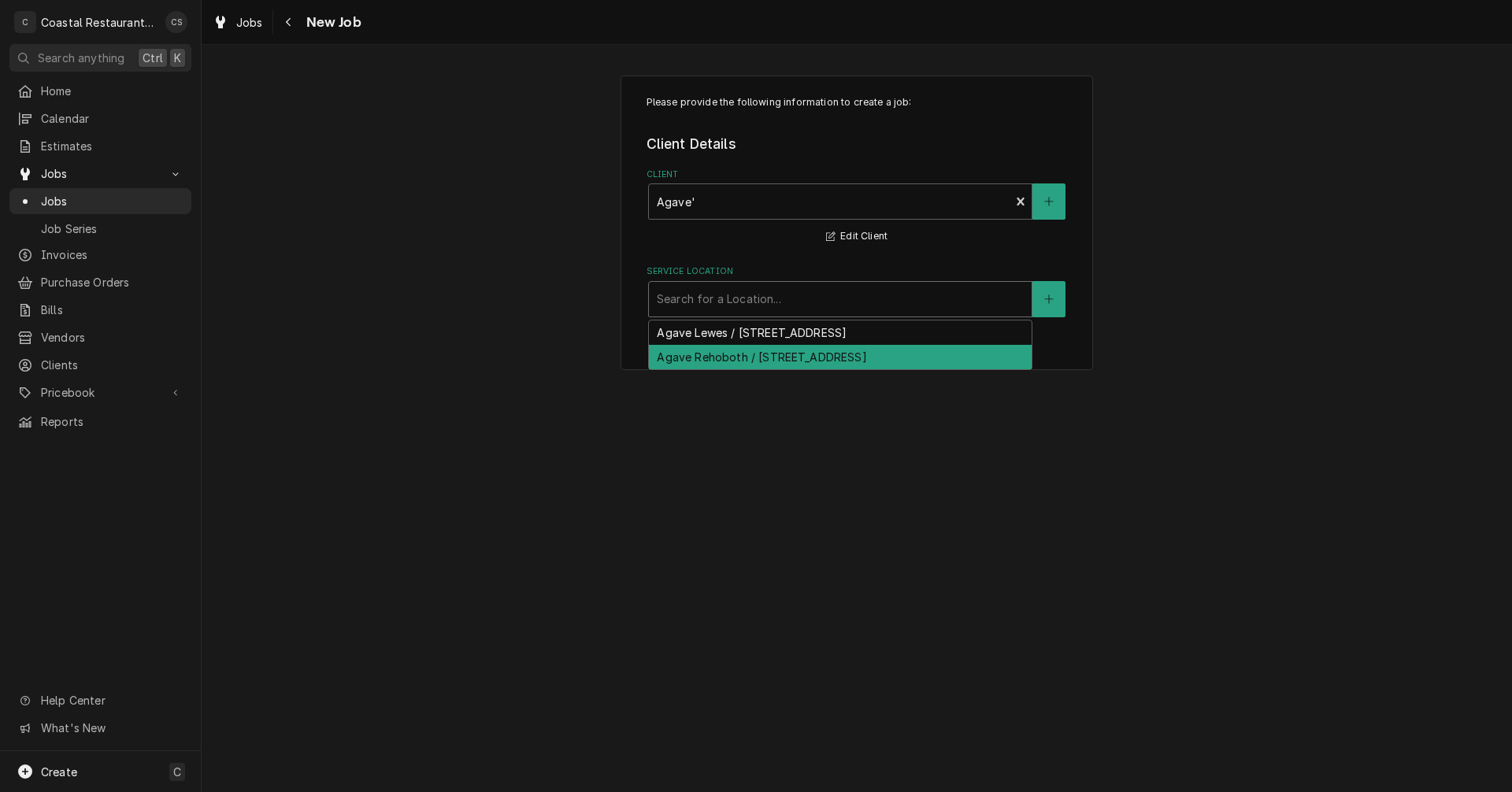
click at [704, 356] on div "Agave Rehoboth / [STREET_ADDRESS]" at bounding box center [841, 356] width 383 height 24
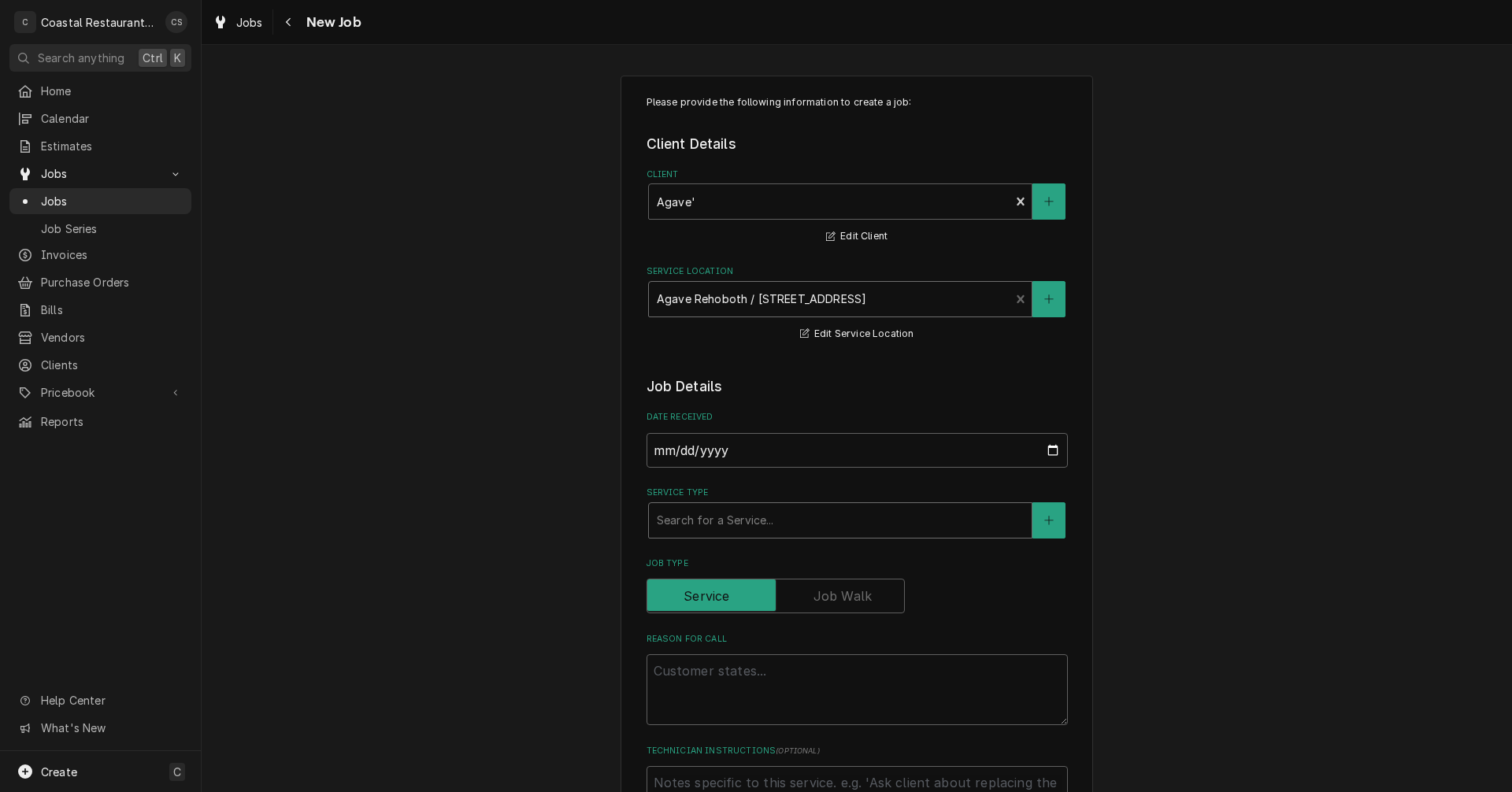
click at [696, 526] on div "Service Type" at bounding box center [841, 520] width 367 height 28
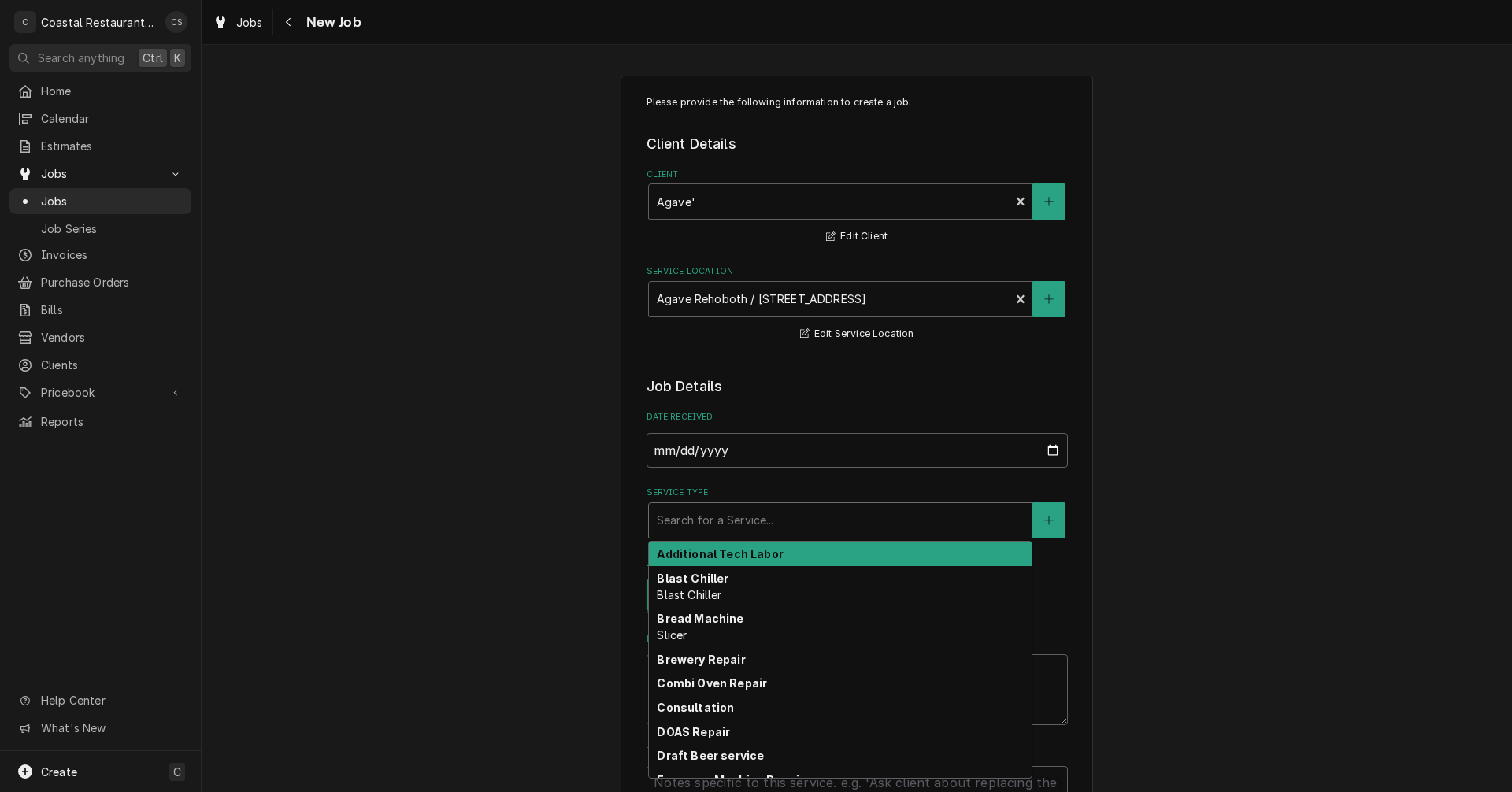
type textarea "x"
type input "w"
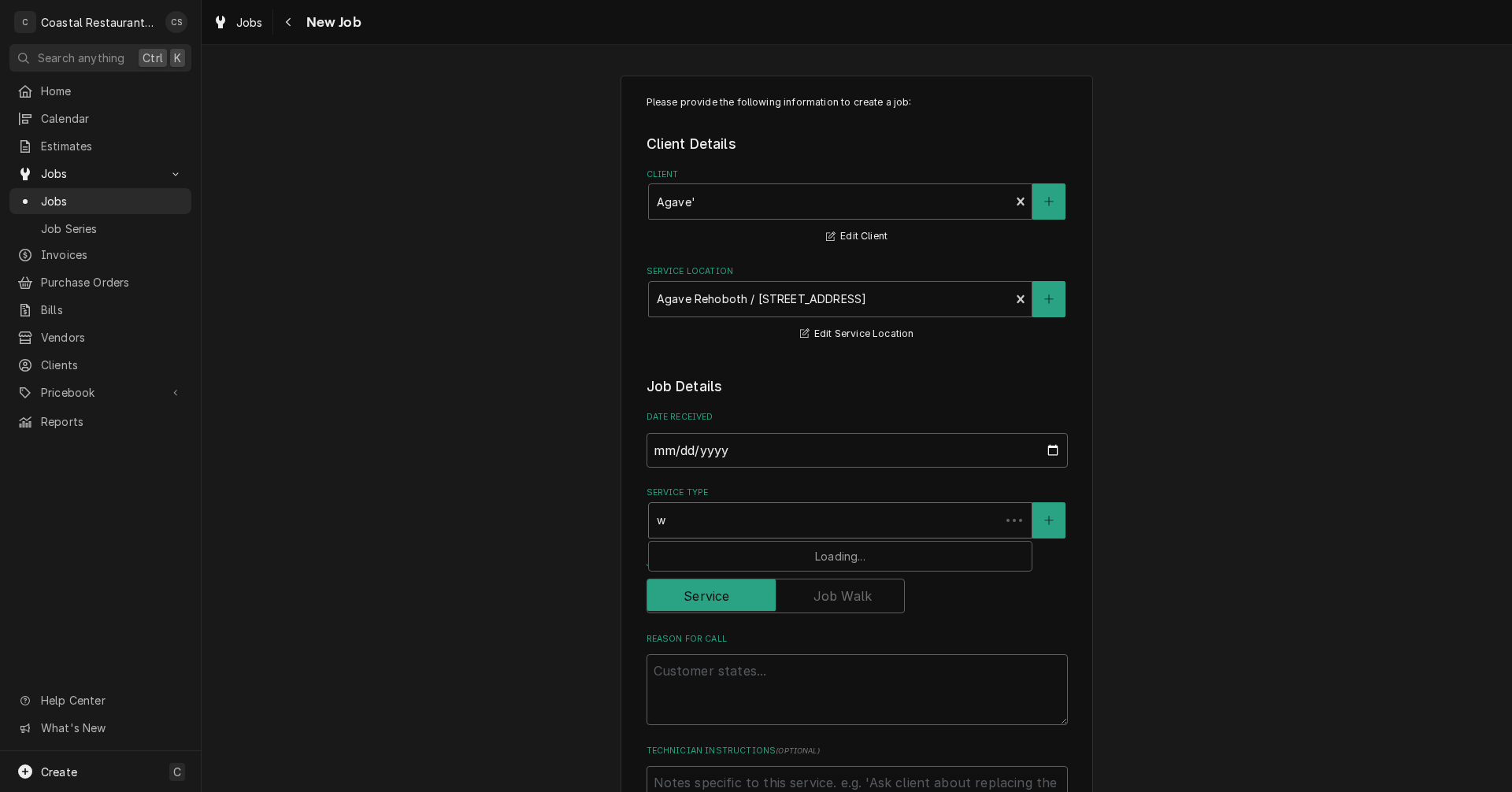
type textarea "x"
type input "wa"
type textarea "x"
type input "wal"
type textarea "x"
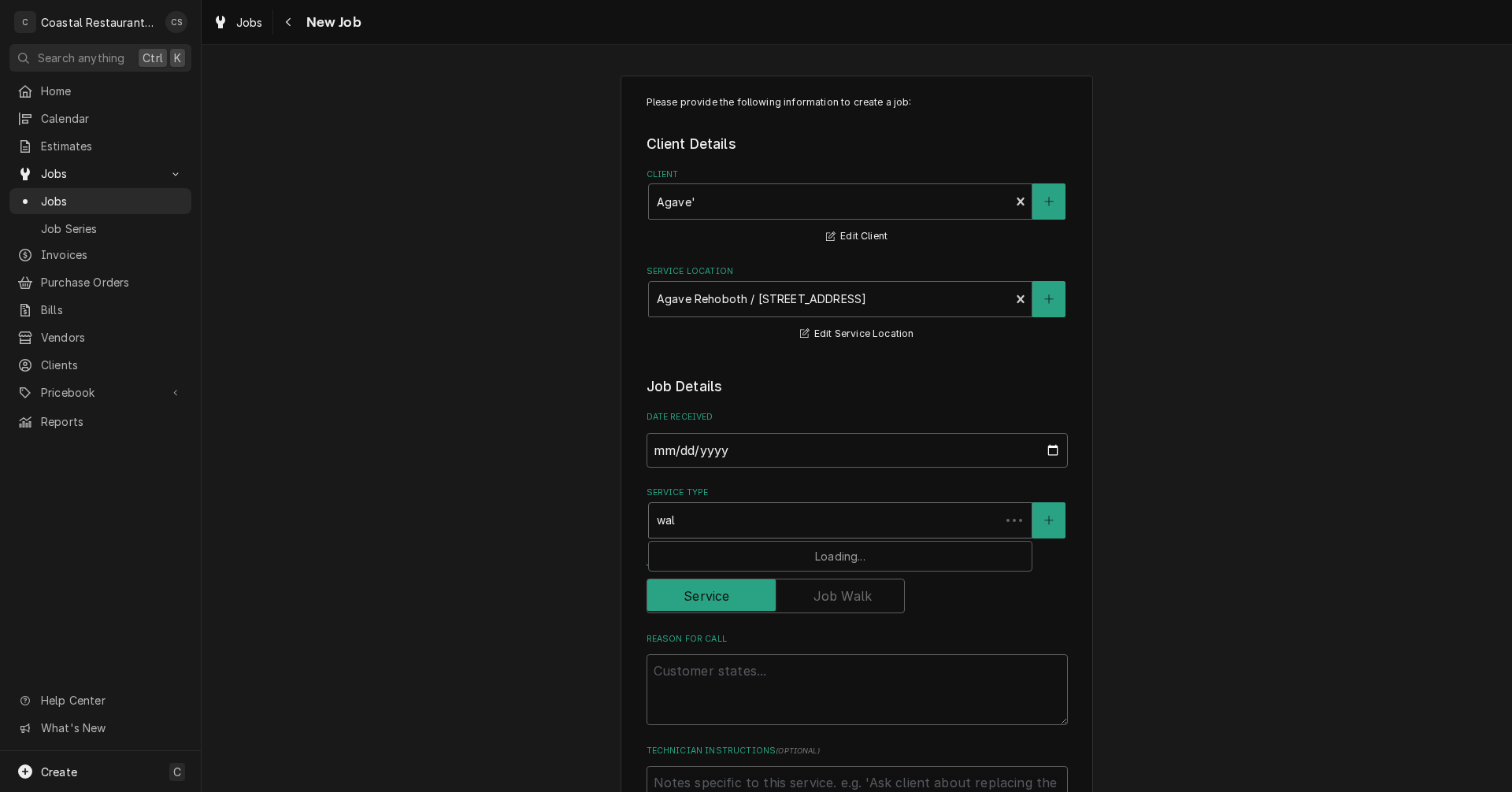
type input "walk"
click at [706, 556] on strong "Walk In Cooler" at bounding box center [700, 553] width 85 height 14
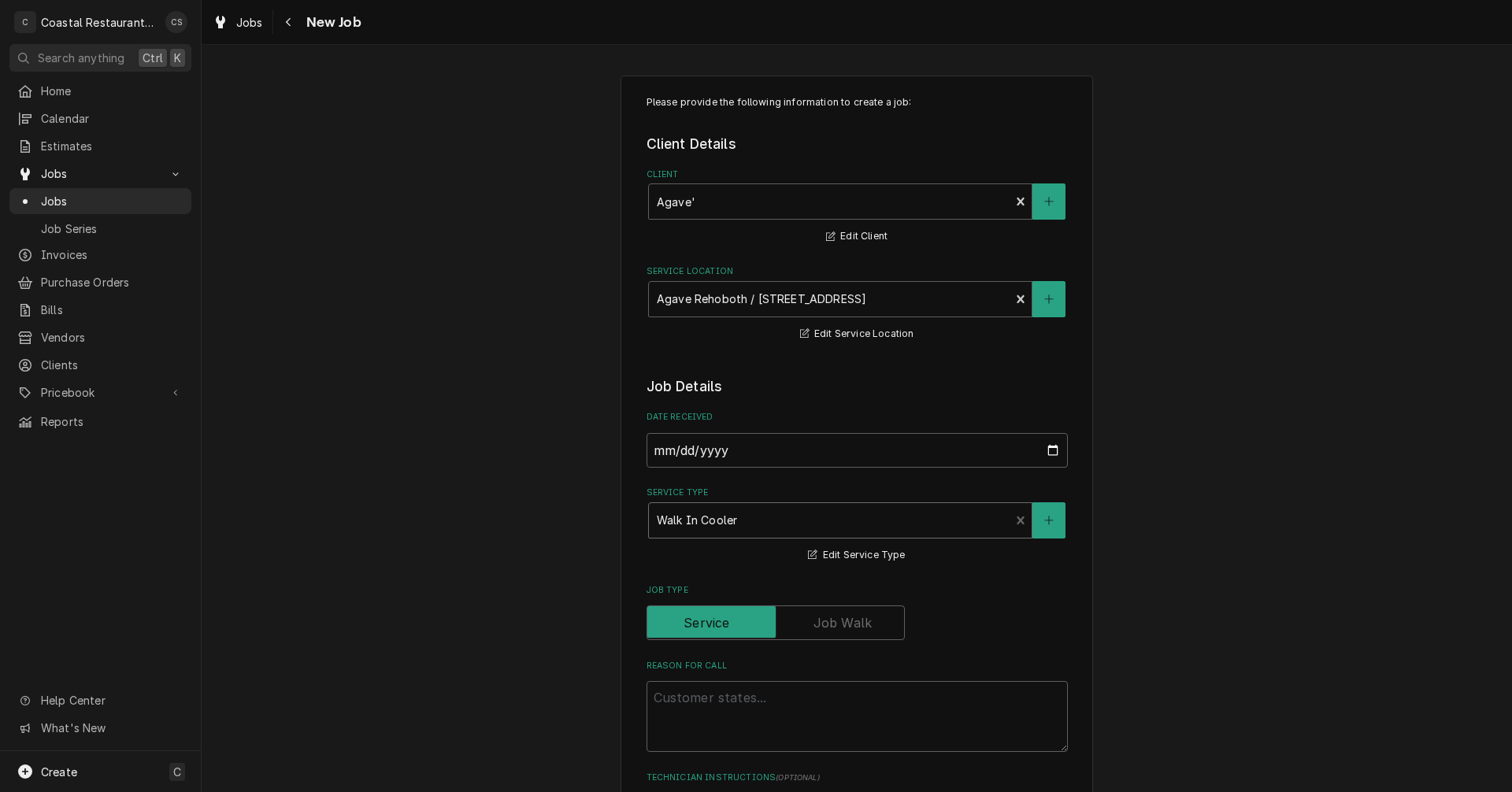
scroll to position [158, 0]
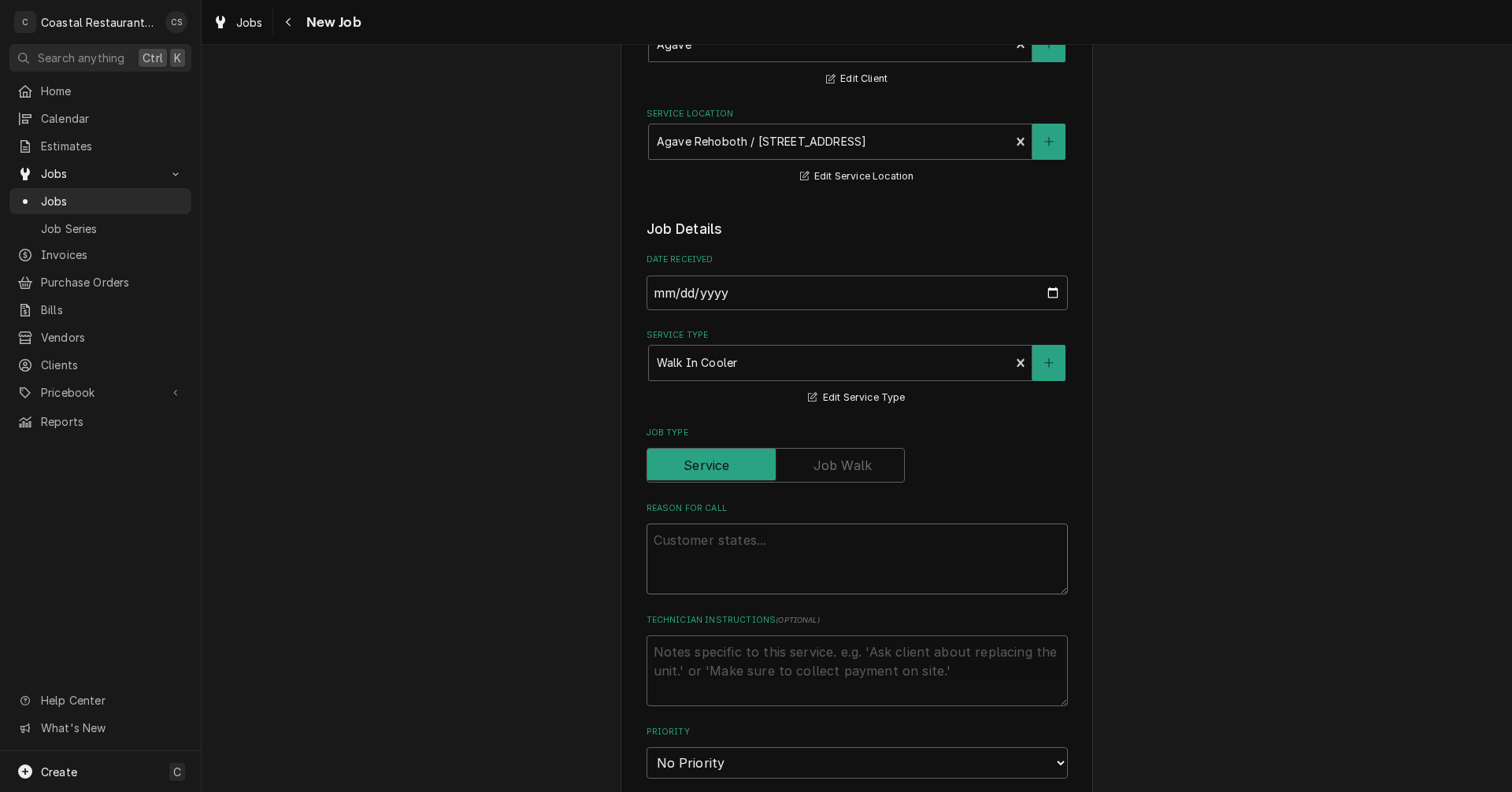
click at [716, 538] on textarea "Reason For Call" at bounding box center [857, 559] width 421 height 70
click at [678, 541] on textarea "Reason For Call" at bounding box center [857, 559] width 421 height 70
paste textarea "one of our walk-in cooler doors got jacked up [DATE] by the [DEMOGRAPHIC_DATA] …"
type textarea "x"
type textarea "one of our walk-in cooler doors got jacked up [DATE] by the [DEMOGRAPHIC_DATA] …"
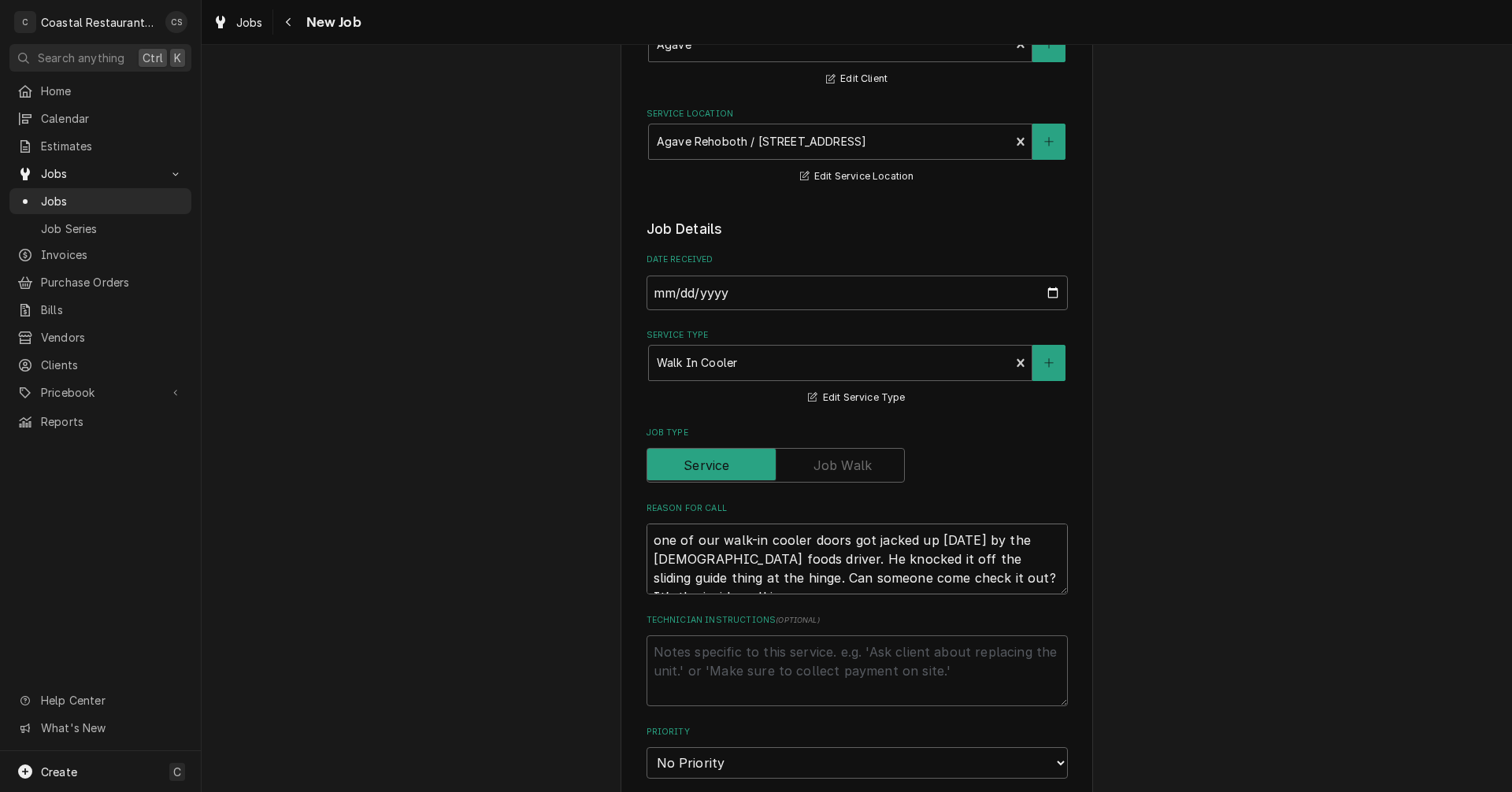
click at [966, 578] on textarea "one of our walk-in cooler doors got jacked up [DATE] by the [DEMOGRAPHIC_DATA] …" at bounding box center [857, 559] width 421 height 70
type textarea "x"
type textarea "one of our walk-in cooler doors got jacked up [DATE] by the [DEMOGRAPHIC_DATA] …"
type textarea "x"
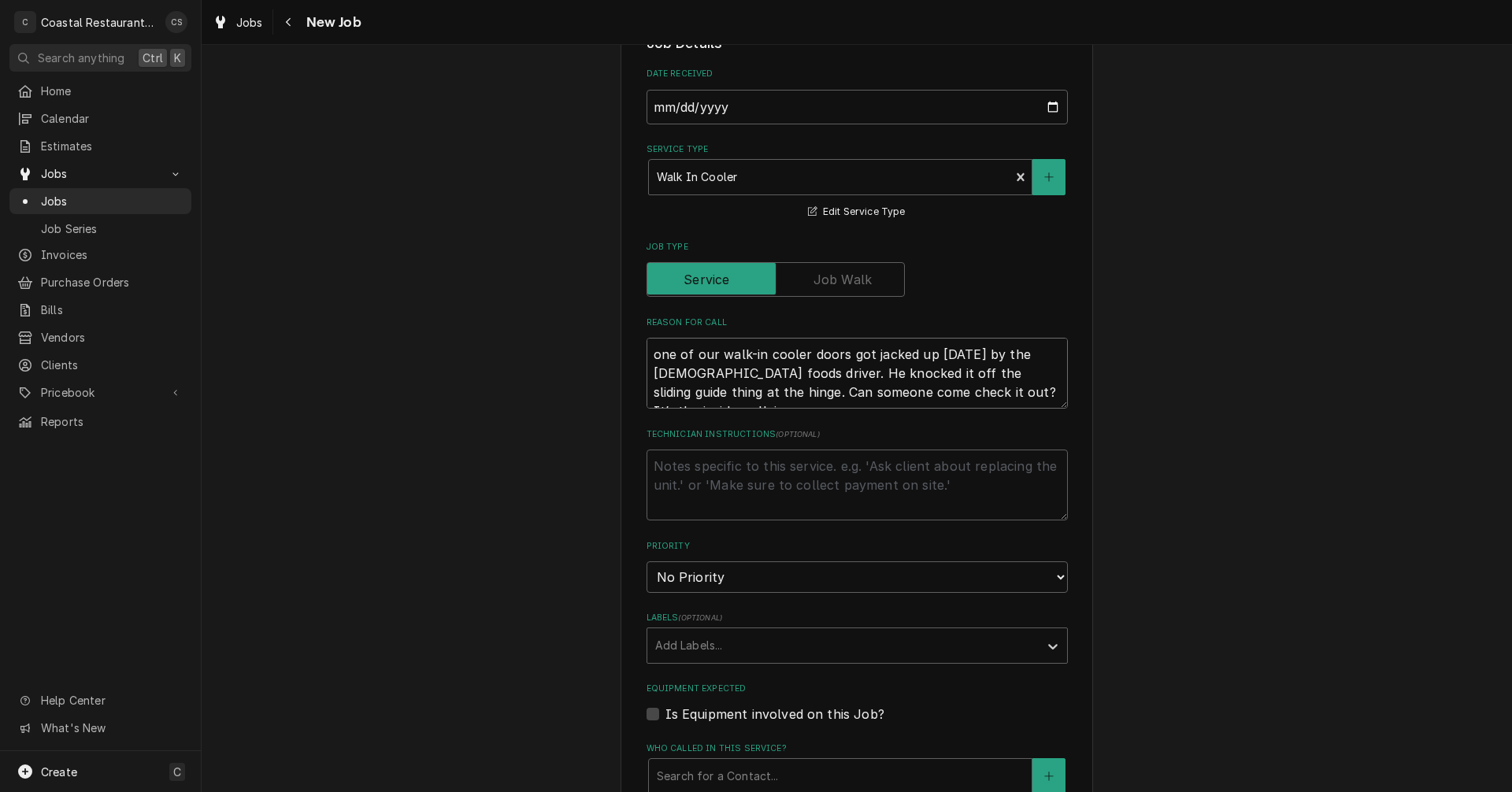
scroll to position [472, 0]
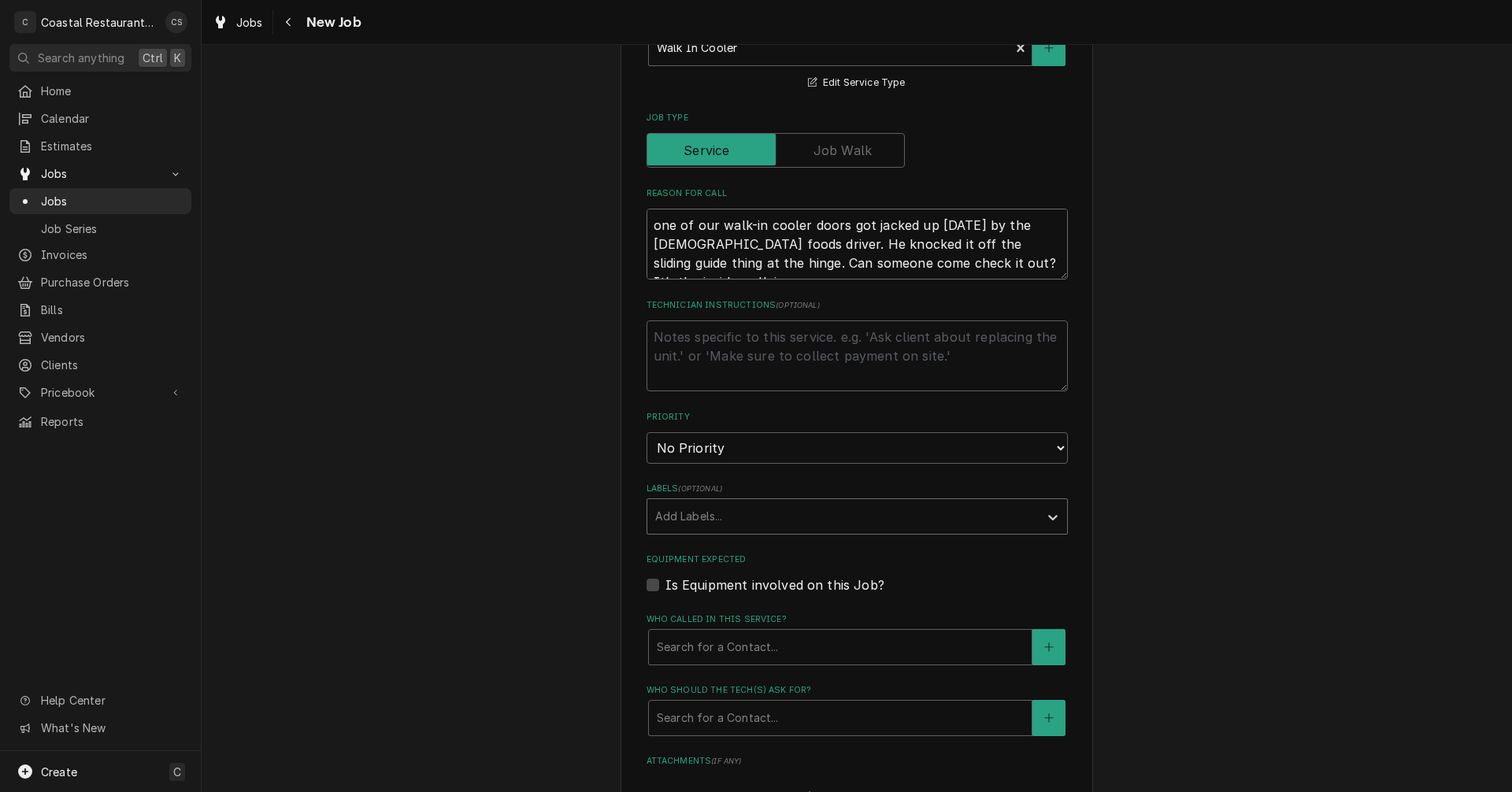
type textarea "one of our walk-in cooler doors got jacked up [DATE] by the [DEMOGRAPHIC_DATA] …"
click at [707, 513] on div "Labels" at bounding box center [843, 516] width 376 height 28
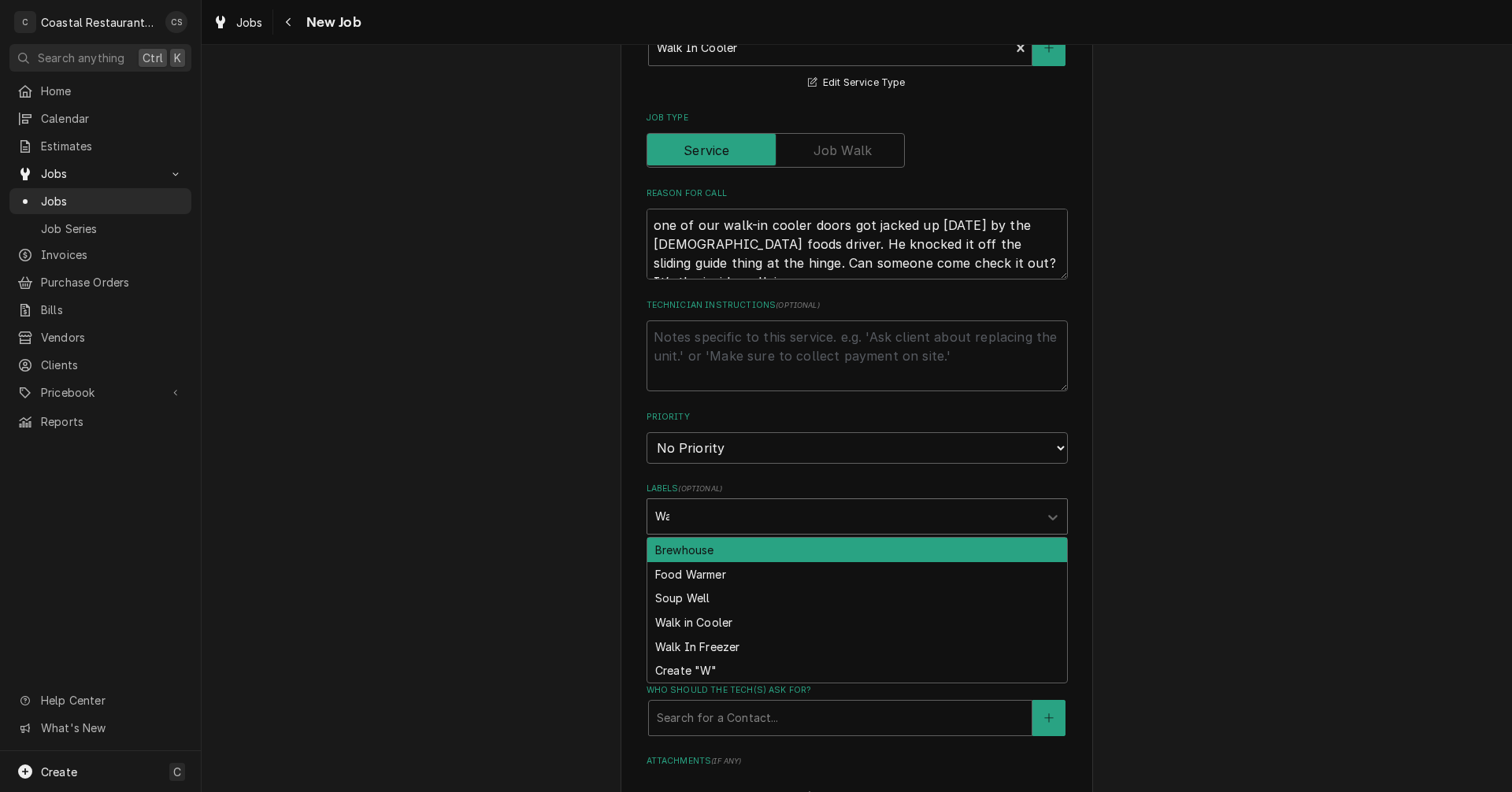
type input "Walk"
click at [705, 548] on div "Walk in Cooler" at bounding box center [857, 549] width 420 height 24
type textarea "x"
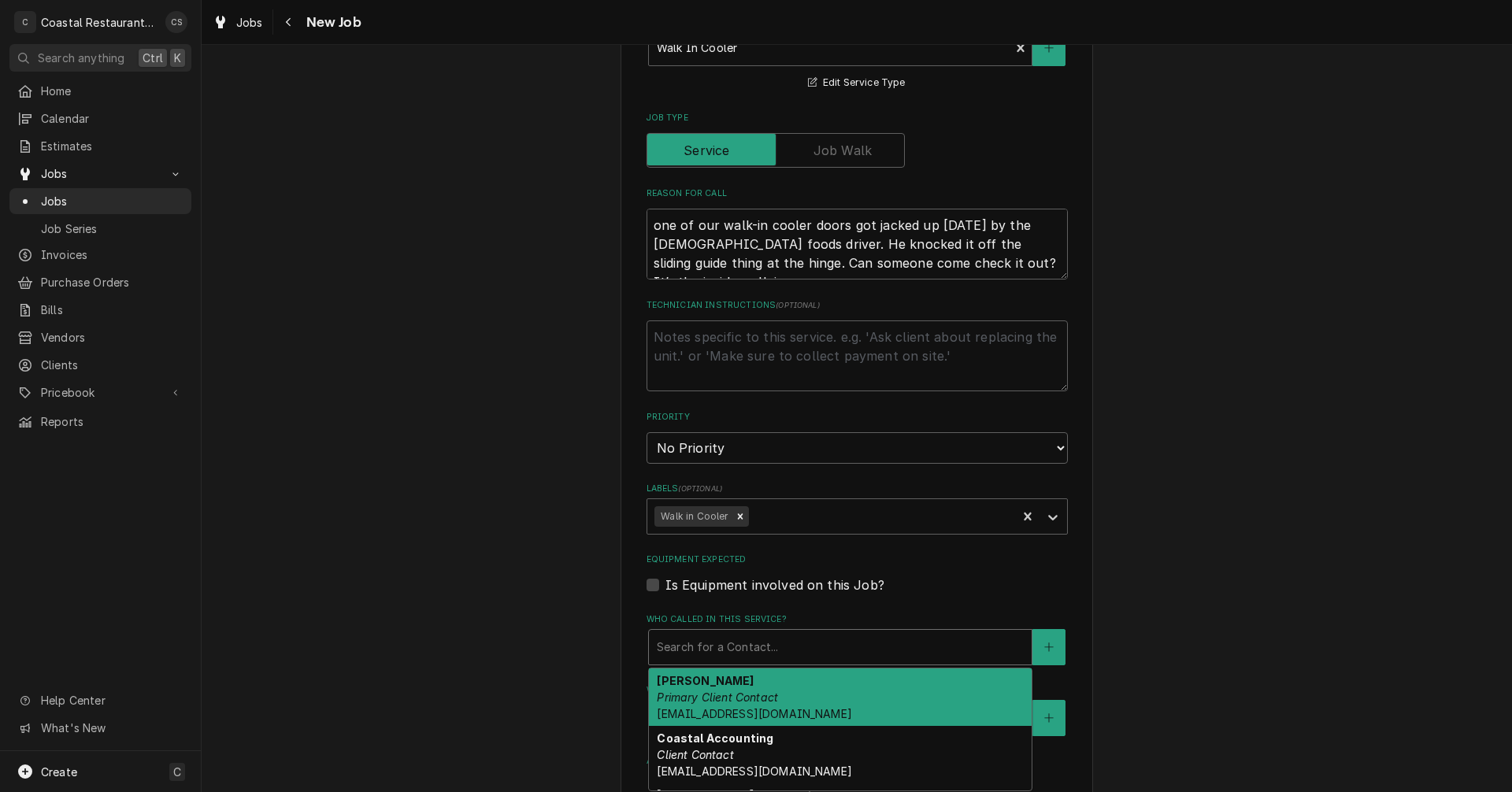
click at [705, 653] on div "Who called in this service?" at bounding box center [841, 646] width 367 height 28
click at [707, 698] on em "Primary Client Contact" at bounding box center [717, 697] width 121 height 14
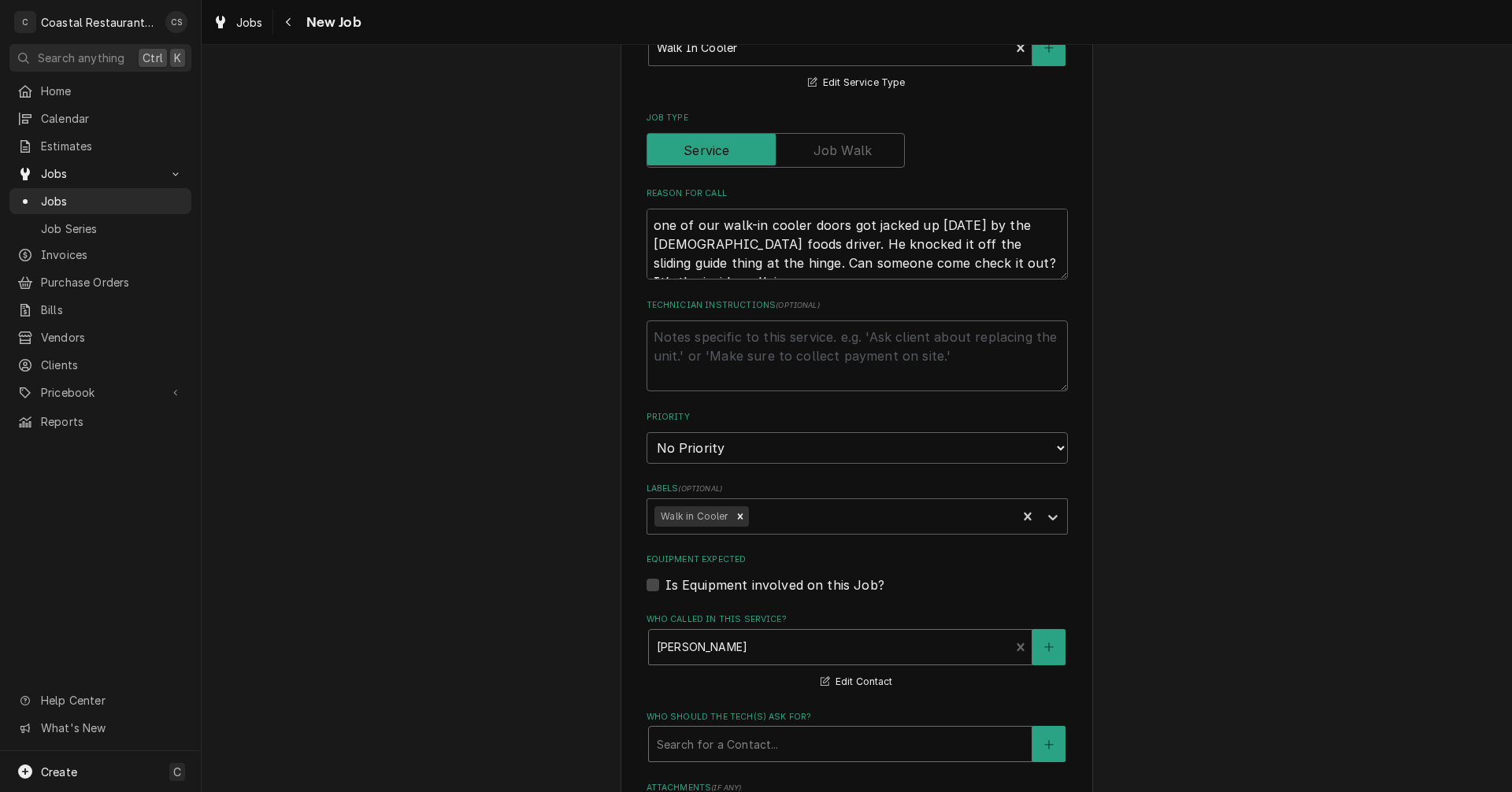
click at [714, 737] on div "Who should the tech(s) ask for?" at bounding box center [841, 743] width 367 height 28
click at [719, 781] on strong "[PERSON_NAME]" at bounding box center [705, 778] width 97 height 14
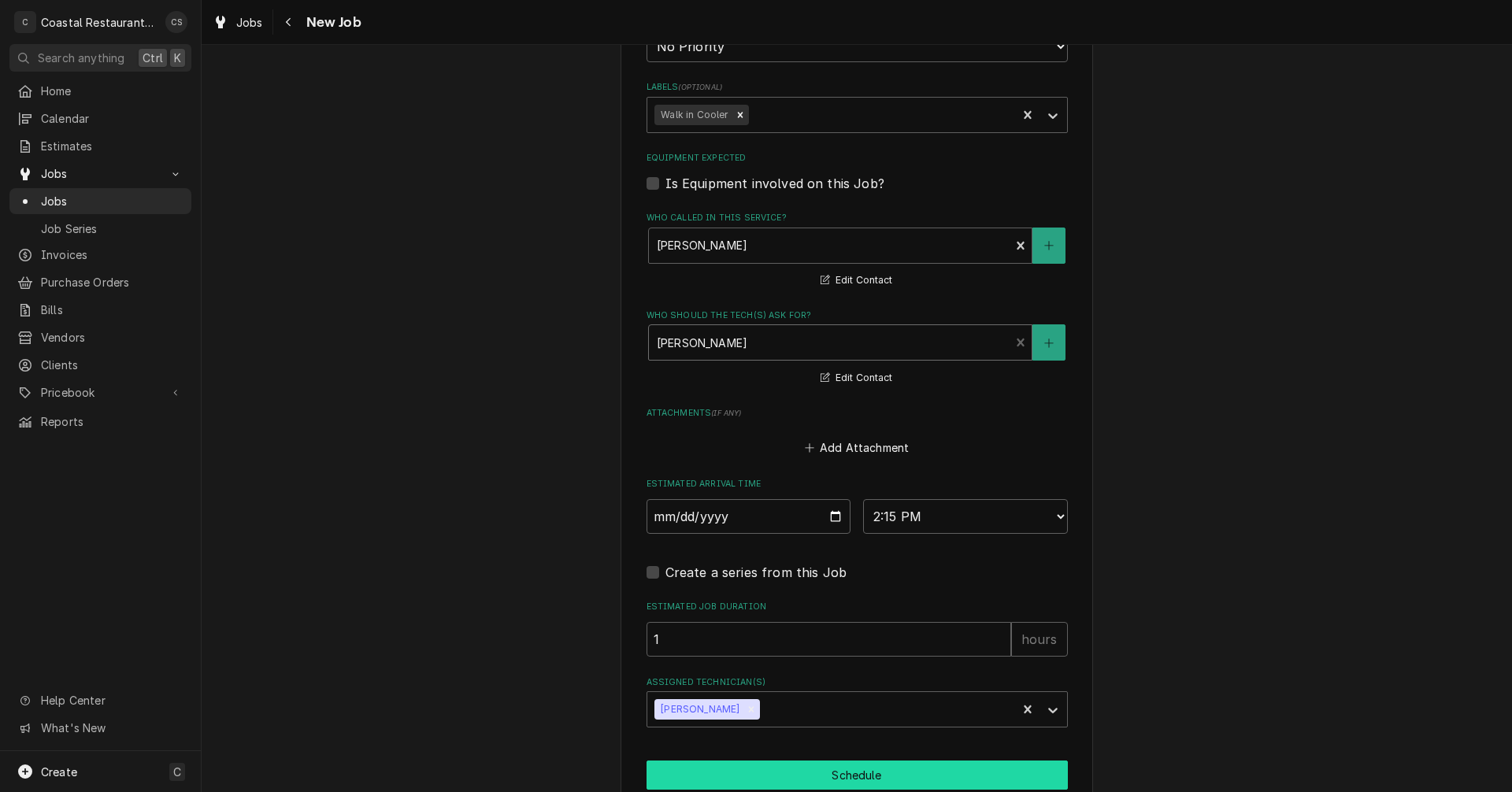
scroll to position [944, 0]
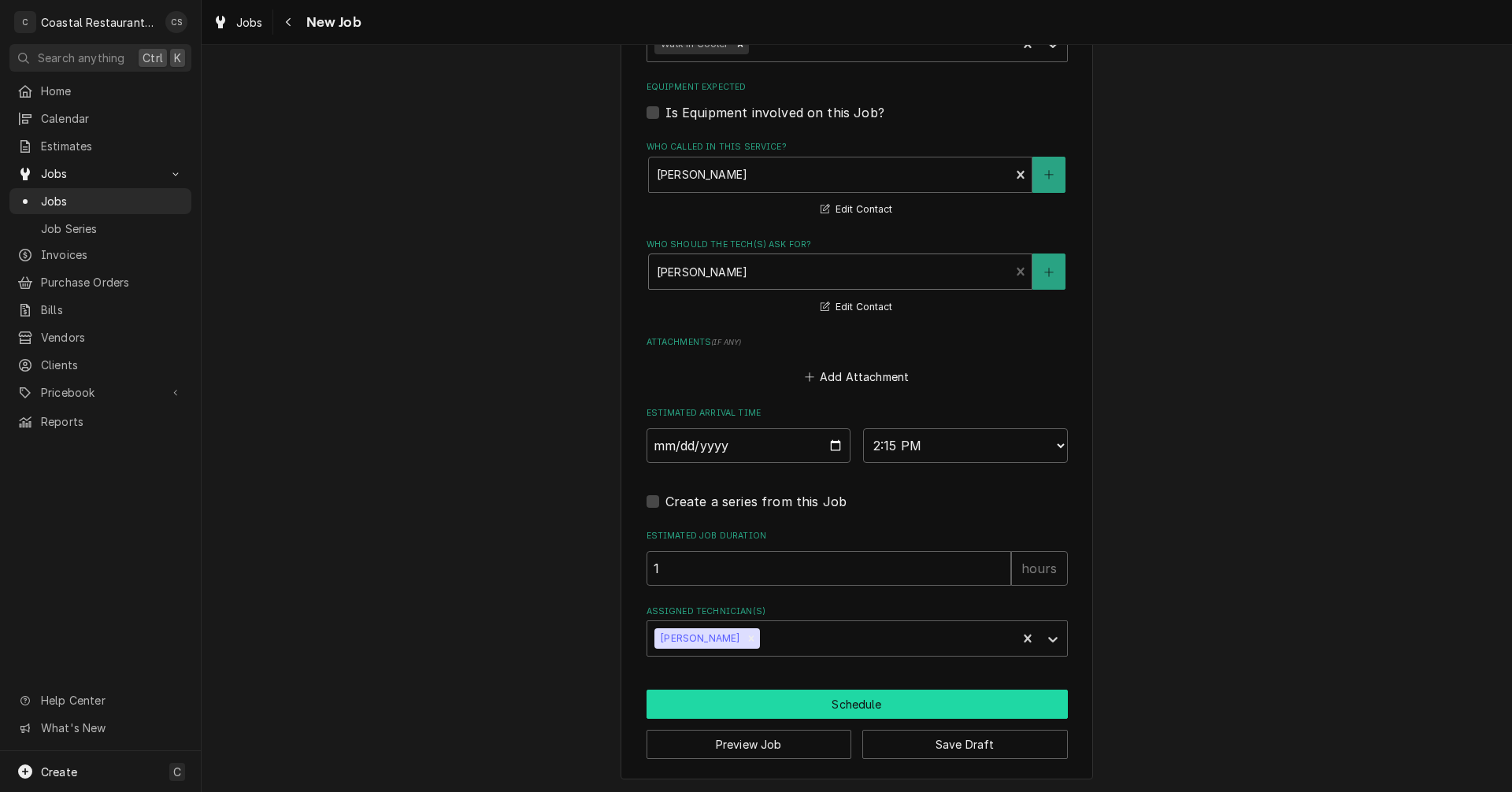
click at [823, 702] on button "Schedule" at bounding box center [857, 704] width 421 height 29
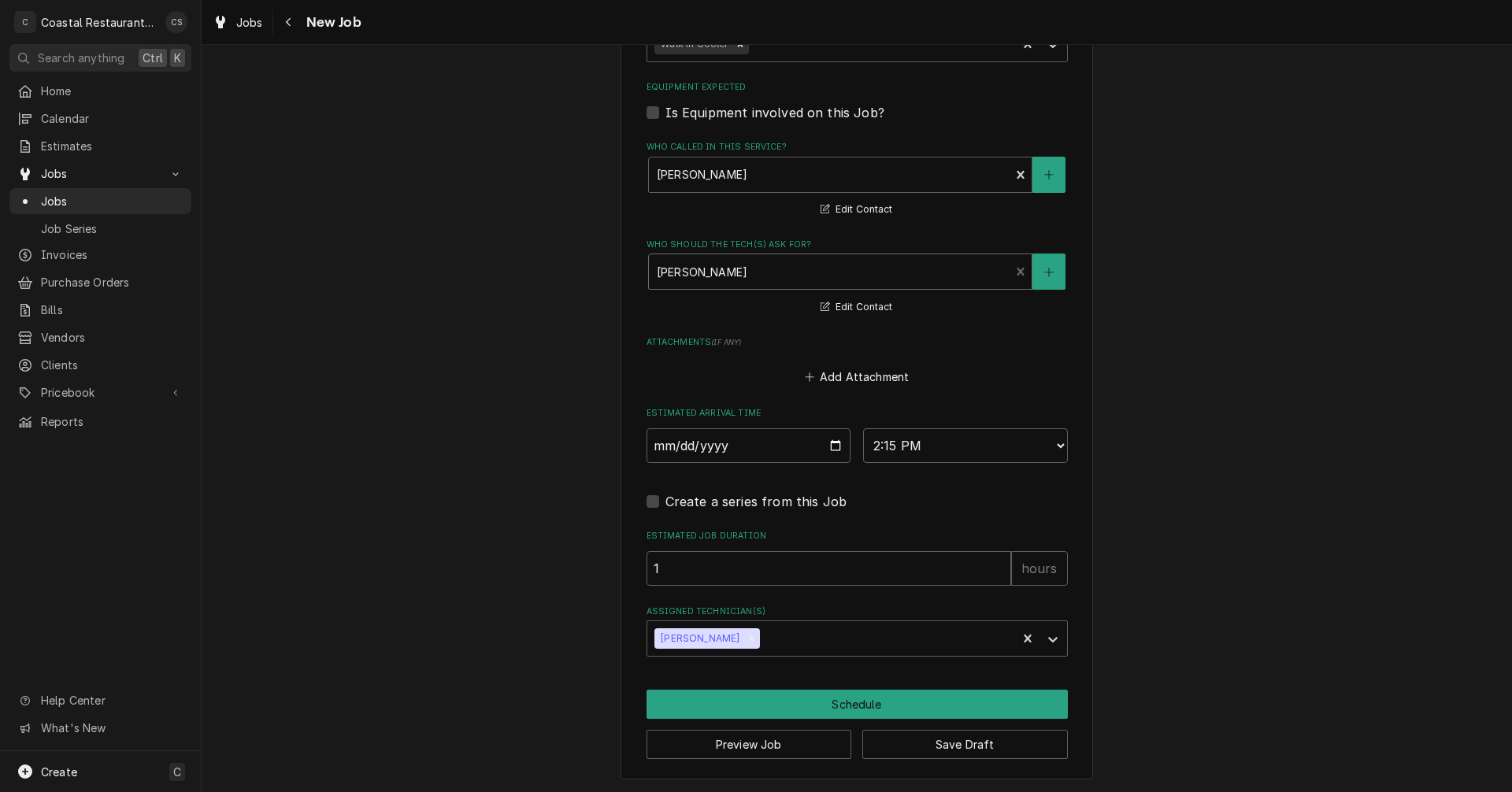
scroll to position [931, 0]
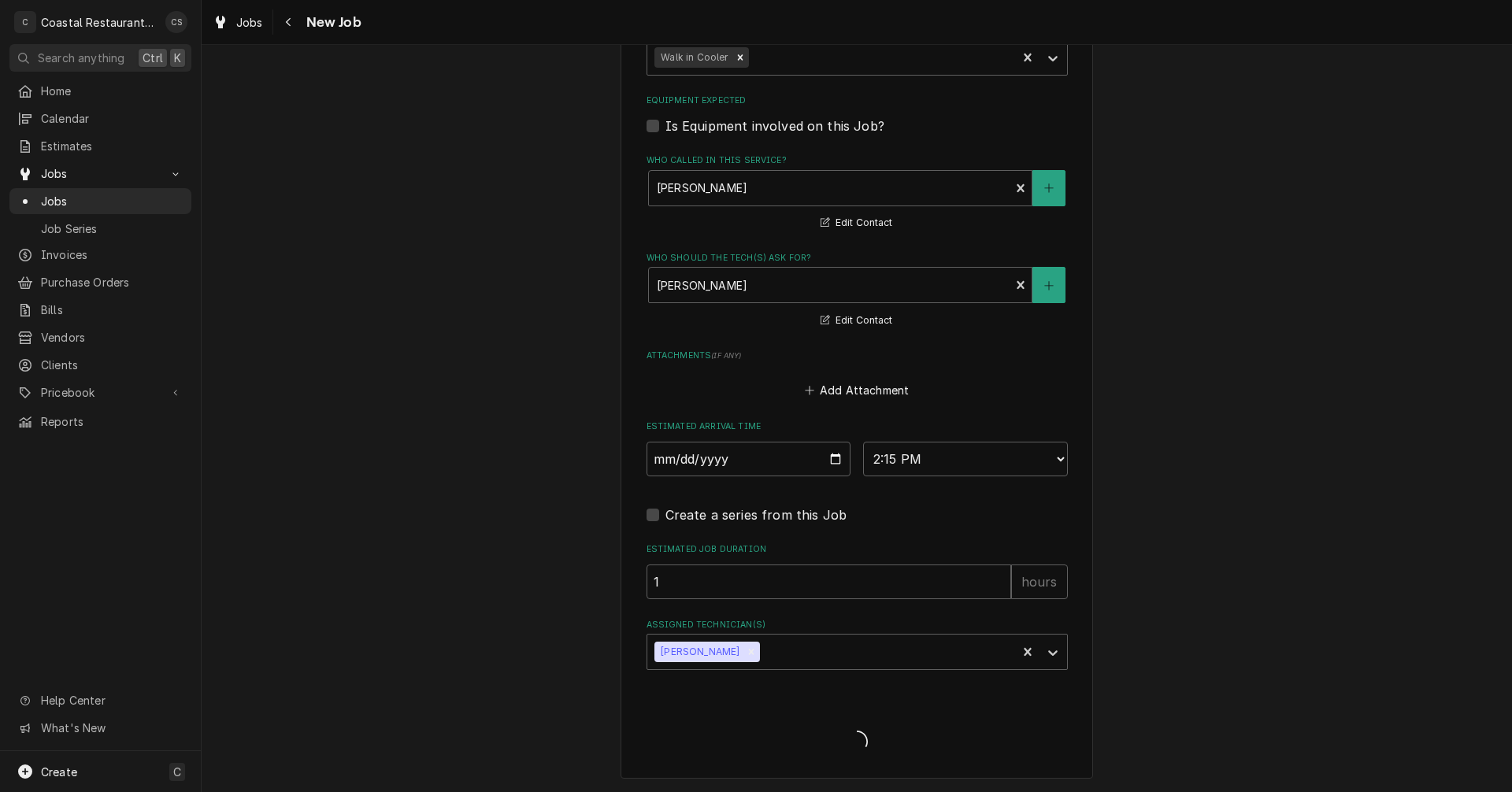
type textarea "x"
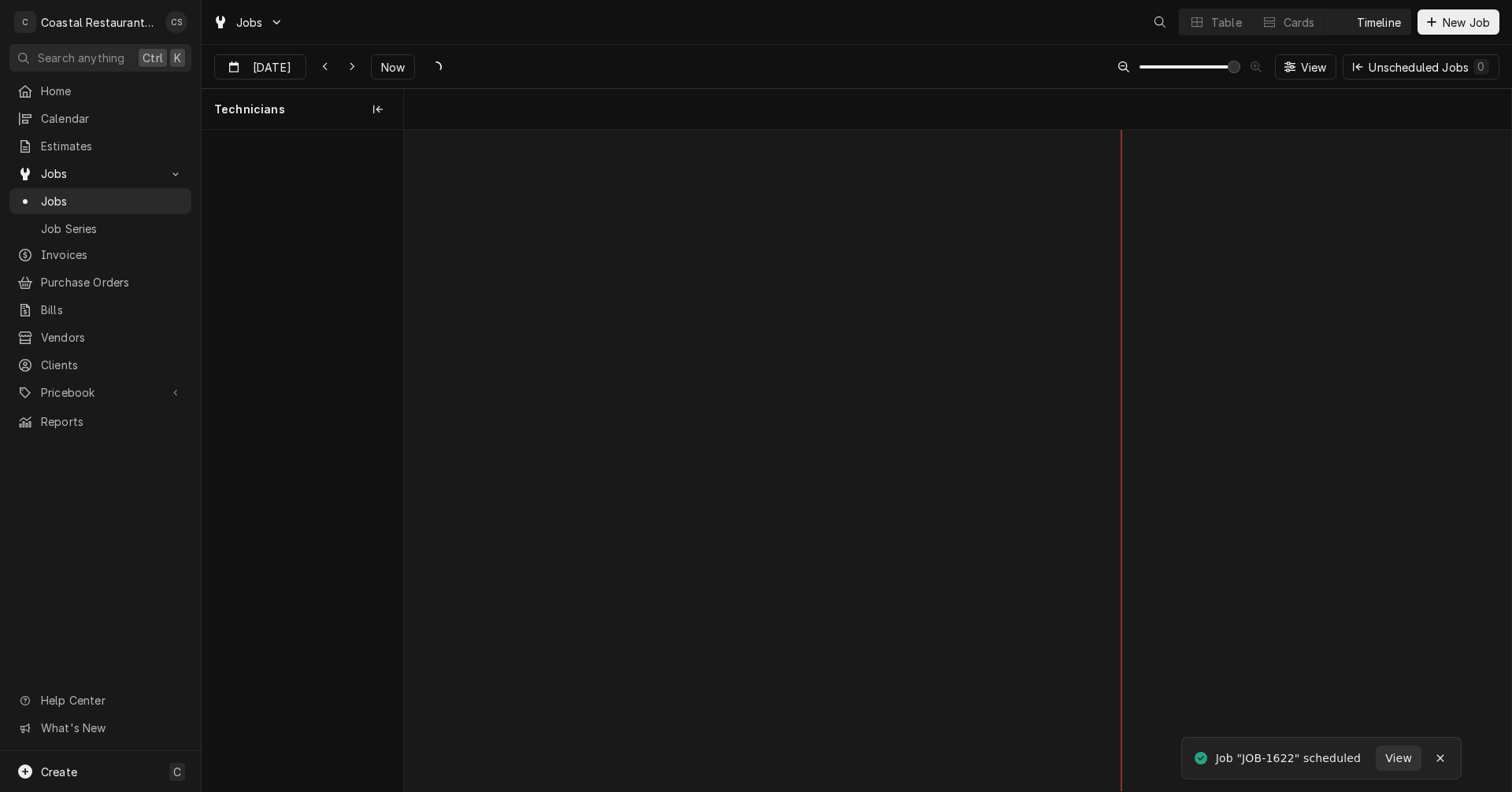
scroll to position [0, 21966]
